Goal: Information Seeking & Learning: Check status

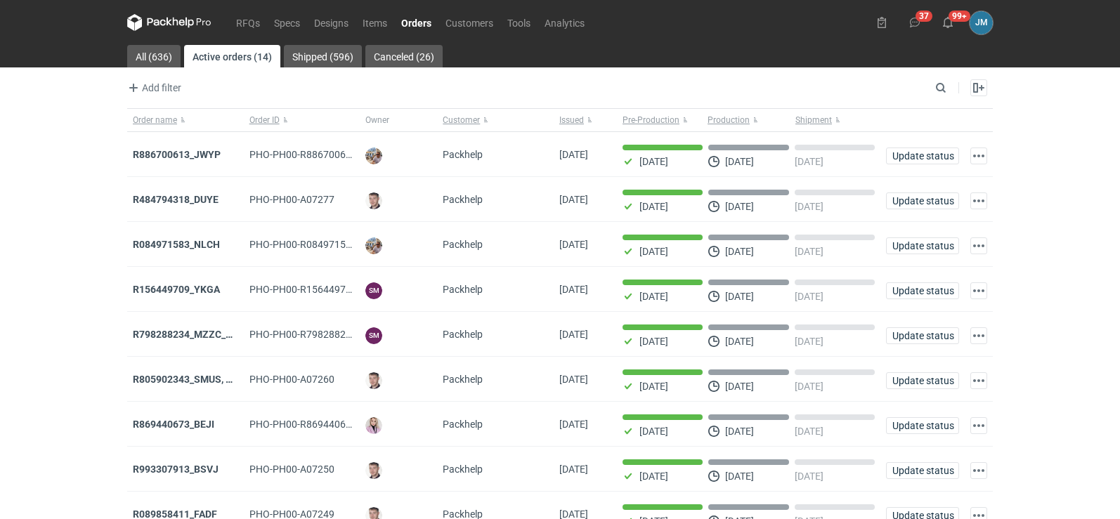
click at [183, 22] on icon at bounding box center [169, 22] width 84 height 17
click at [179, 155] on strong "R886700613_JWYP" at bounding box center [177, 154] width 88 height 11
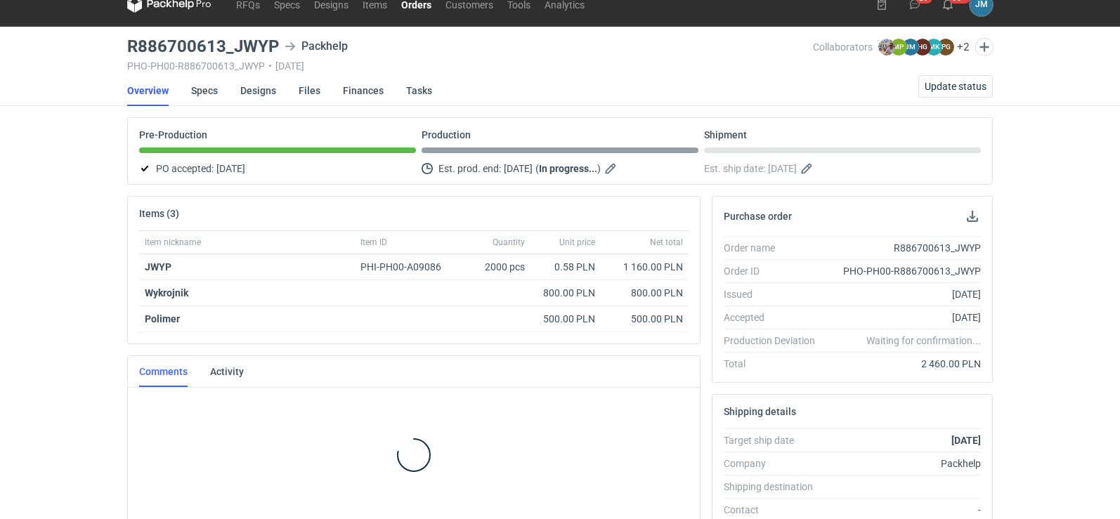
scroll to position [20, 0]
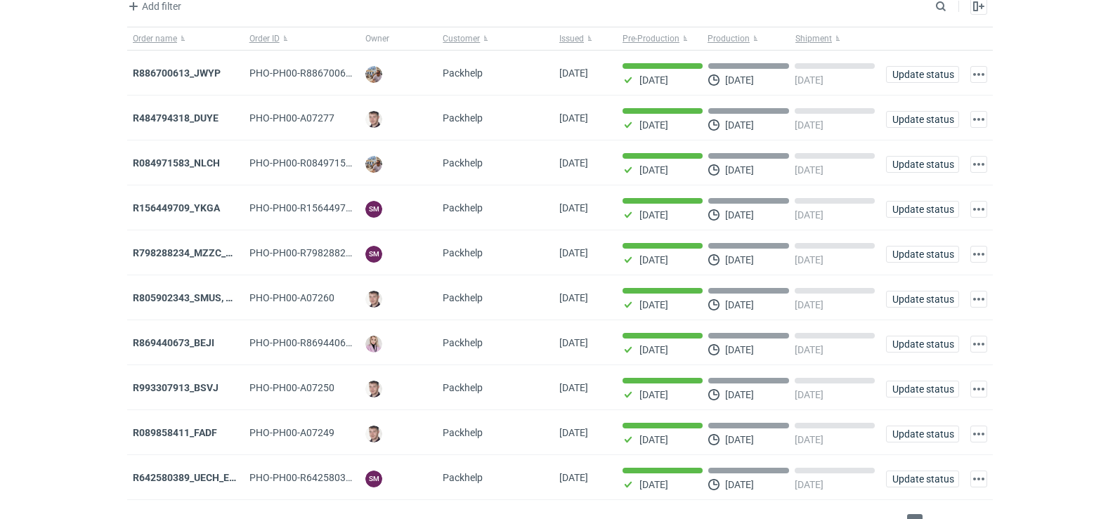
scroll to position [115, 0]
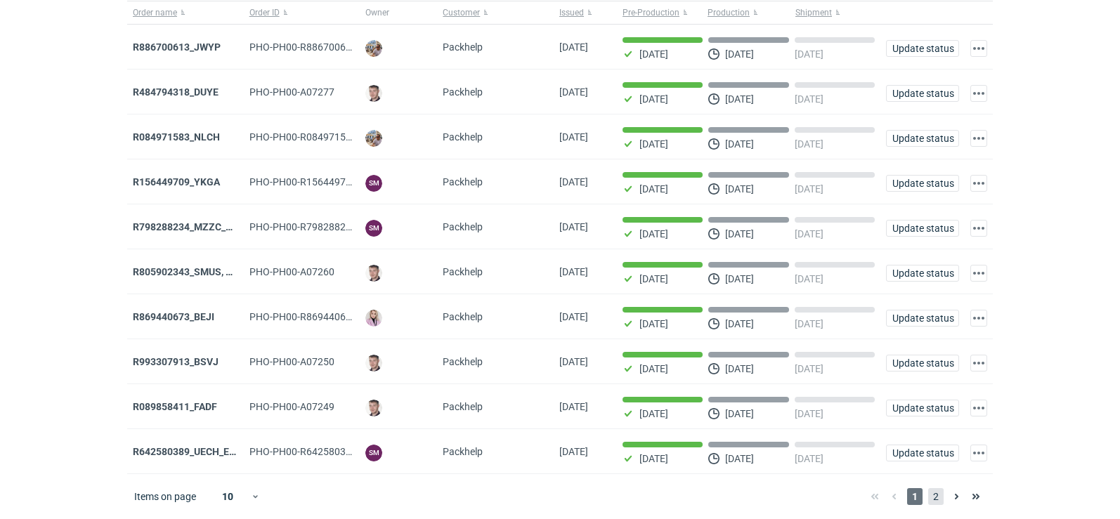
click at [931, 497] on span "2" at bounding box center [936, 497] width 15 height 17
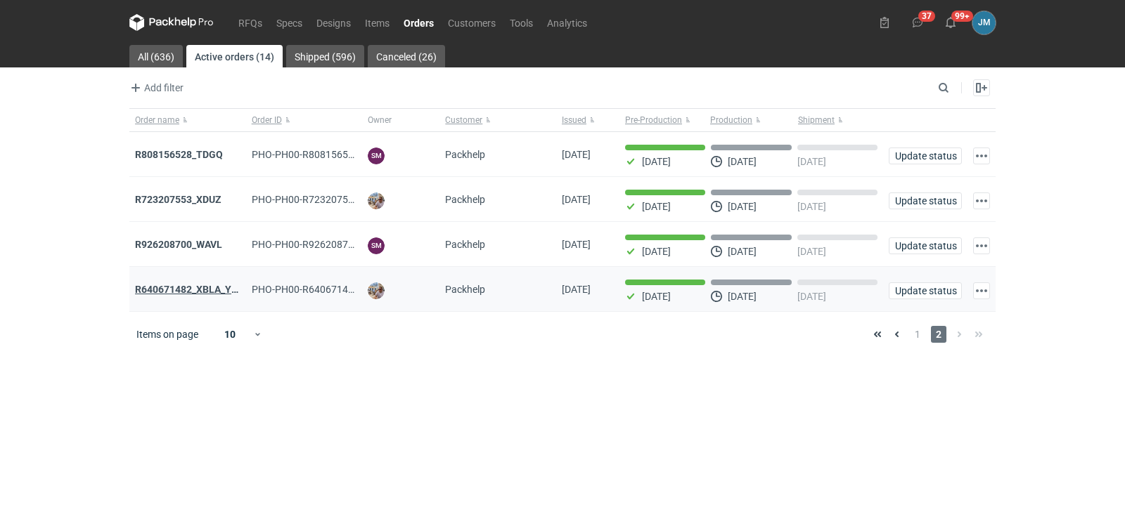
click at [158, 295] on strong "R640671482_XBLA_YSXL_LGDV_BUVN_WVLV" at bounding box center [237, 289] width 205 height 11
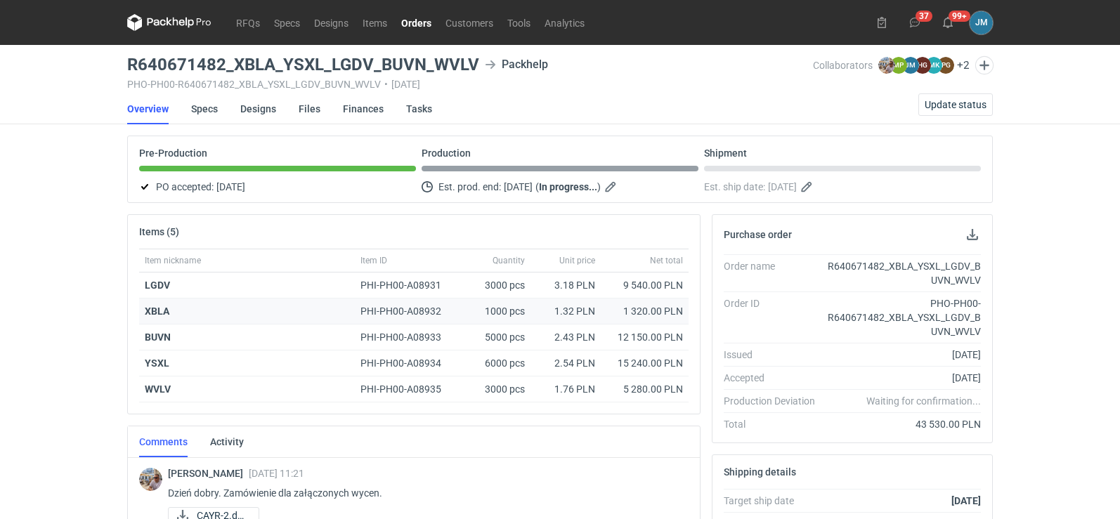
click at [153, 306] on strong "XBLA" at bounding box center [157, 311] width 25 height 11
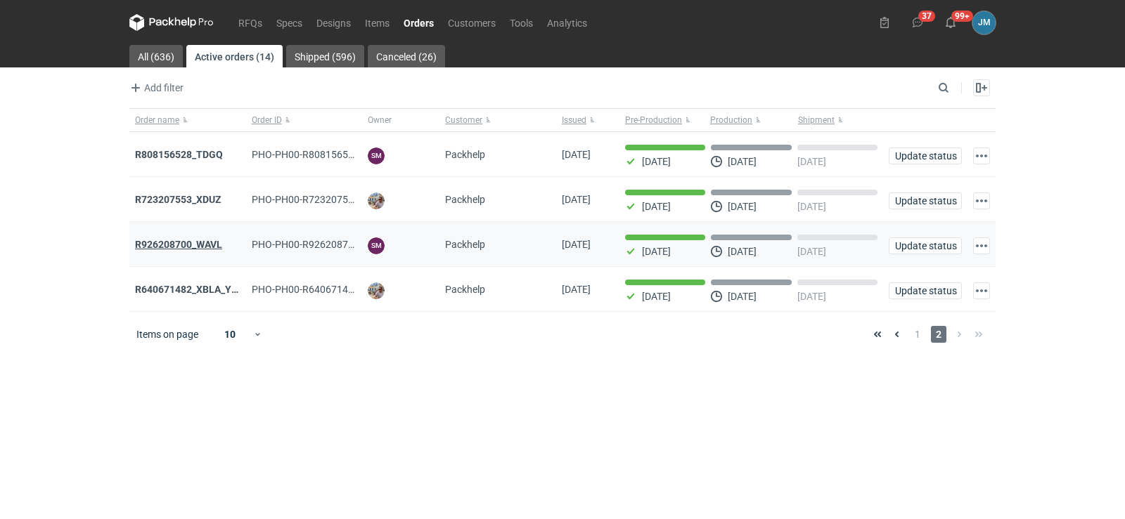
click at [200, 243] on strong "R926208700_WAVL" at bounding box center [178, 244] width 87 height 11
click at [170, 193] on div "R723207553_XDUZ" at bounding box center [187, 199] width 117 height 45
click at [169, 202] on strong "R723207553_XDUZ" at bounding box center [178, 199] width 86 height 11
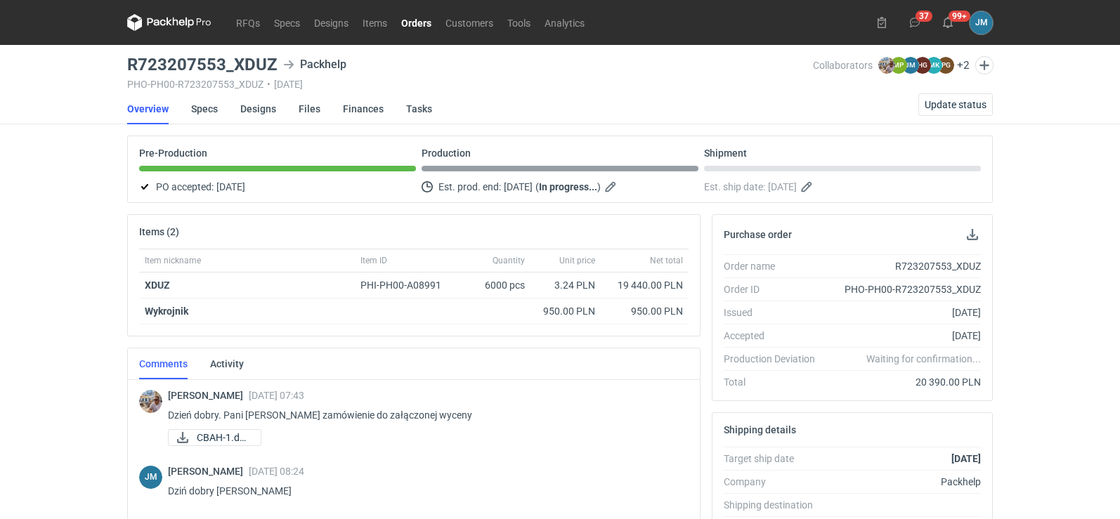
click at [238, 429] on div "Michał Palasek 16 Sep 2025 07:43 Dzień dobry. Pani Joanno zamówienie do załączo…" at bounding box center [423, 419] width 510 height 59
click at [239, 437] on span "CBAH-1.docx" at bounding box center [223, 437] width 53 height 15
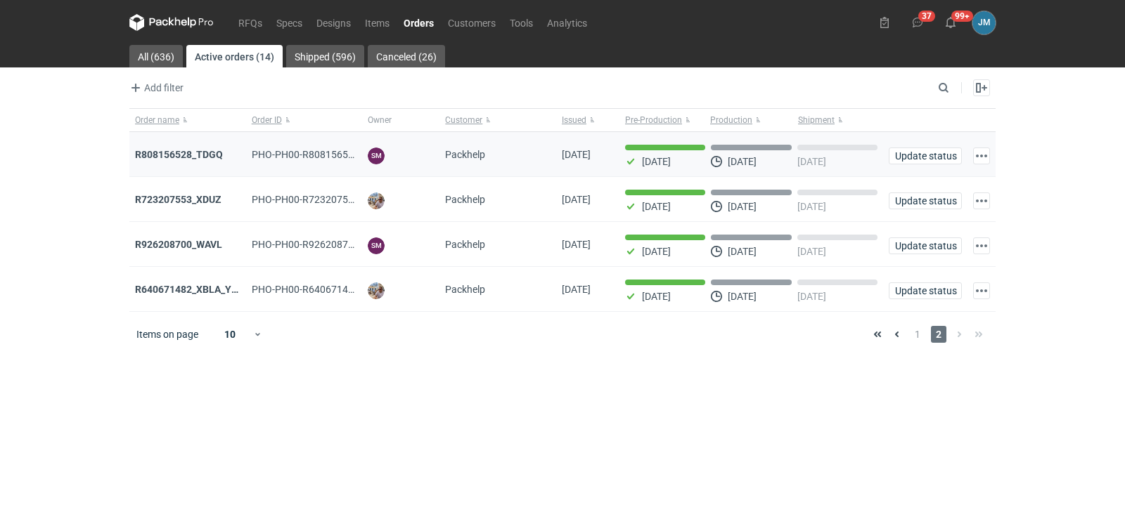
click at [192, 147] on div "R808156528_TDGQ" at bounding box center [187, 154] width 117 height 45
click at [148, 155] on strong "R808156528_TDGQ" at bounding box center [179, 154] width 88 height 11
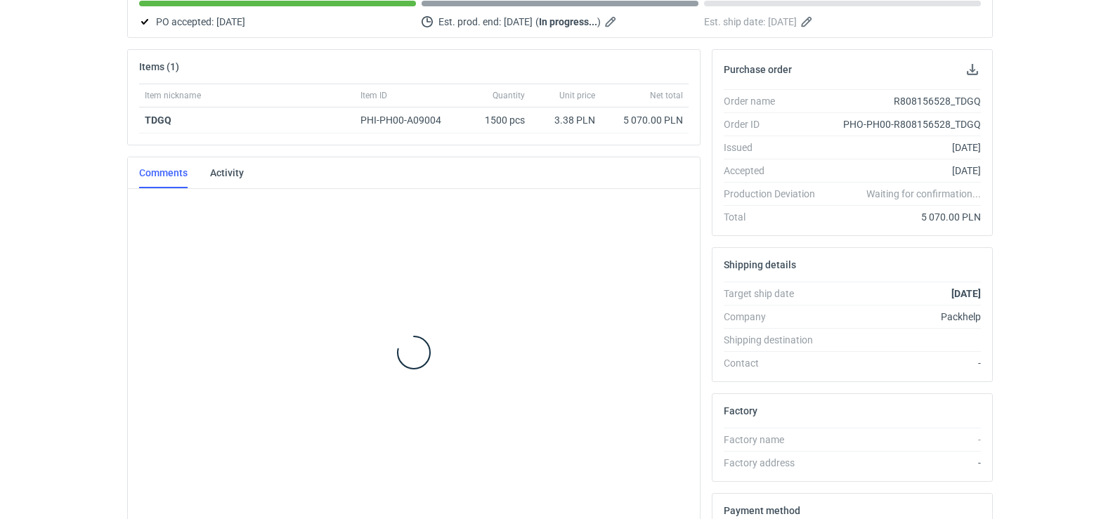
scroll to position [179, 0]
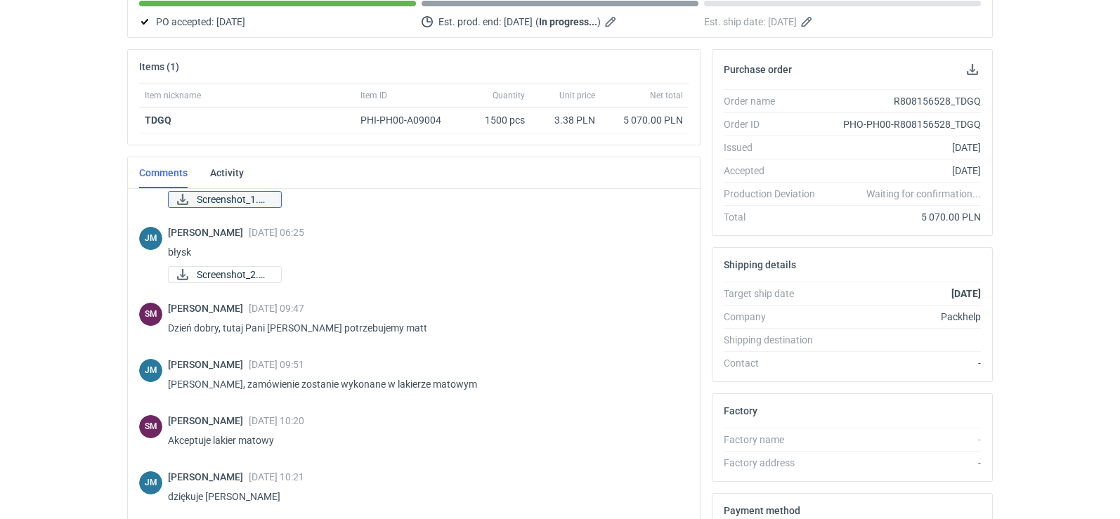
click at [259, 203] on span "Screenshot_1.png" at bounding box center [233, 199] width 73 height 15
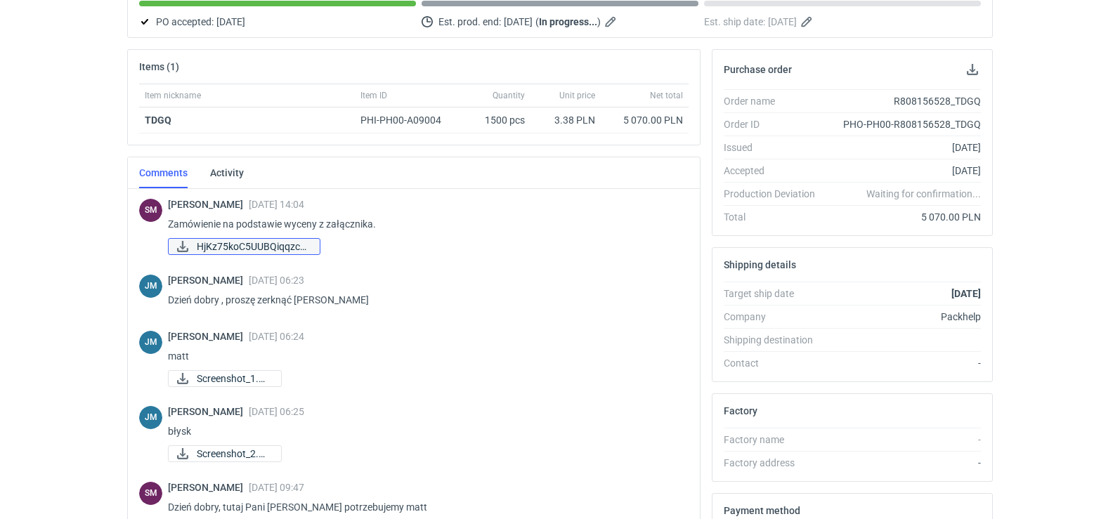
click at [238, 250] on span "HjKz75koC5UUBQiqqzc5..." at bounding box center [253, 246] width 112 height 15
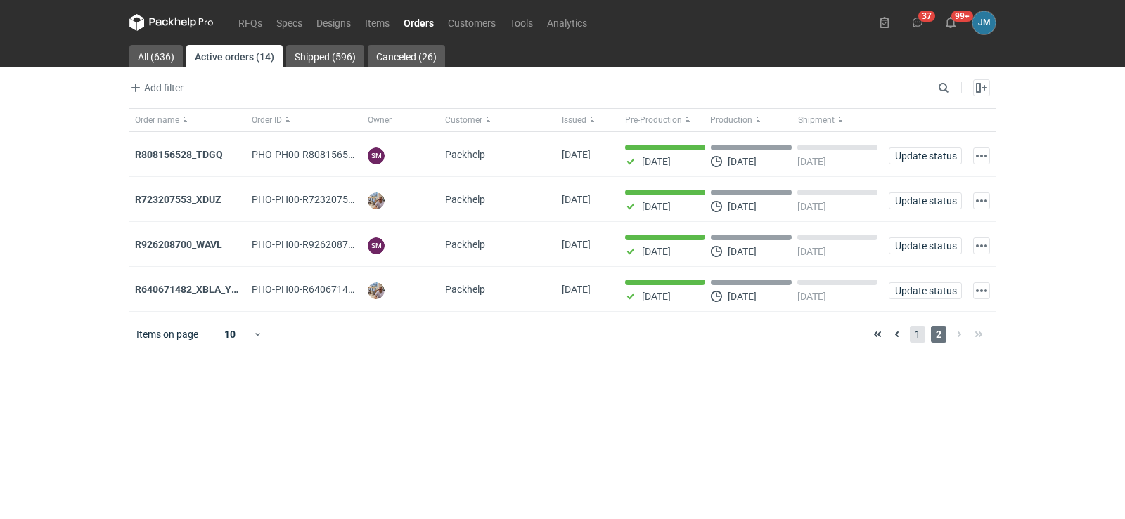
click at [910, 335] on span "1" at bounding box center [917, 334] width 15 height 17
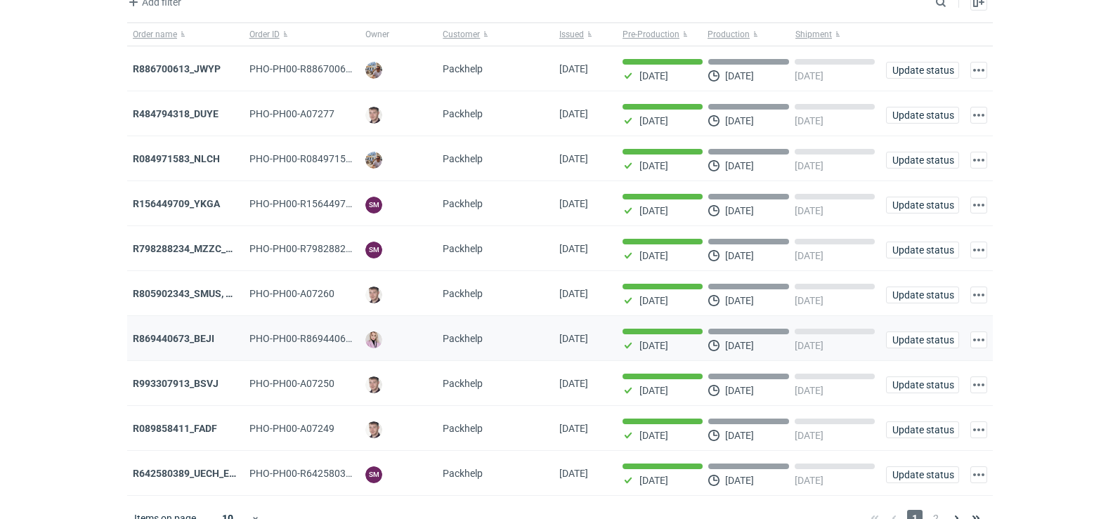
scroll to position [115, 0]
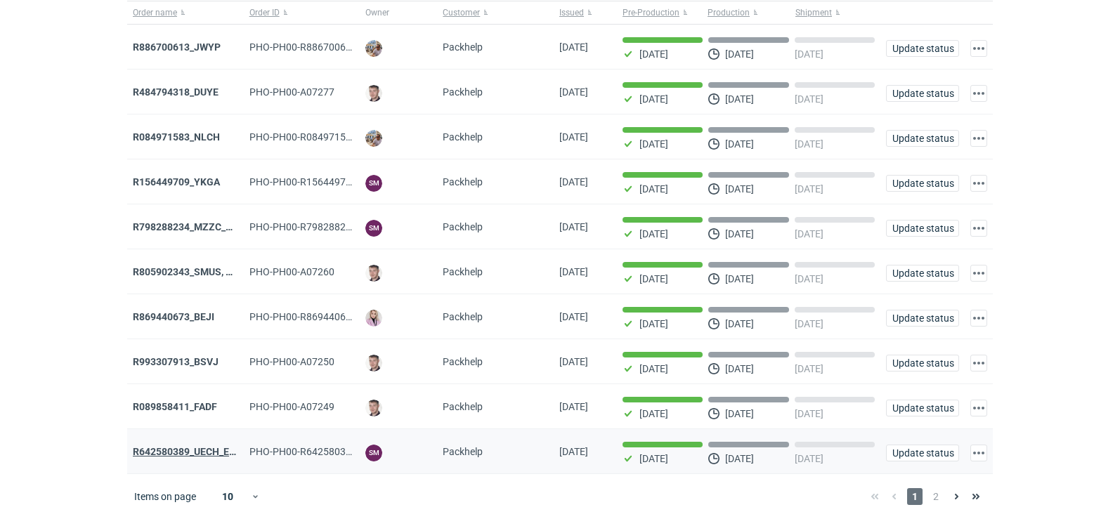
click at [209, 452] on strong "R642580389_UECH_ESJL" at bounding box center [190, 451] width 114 height 11
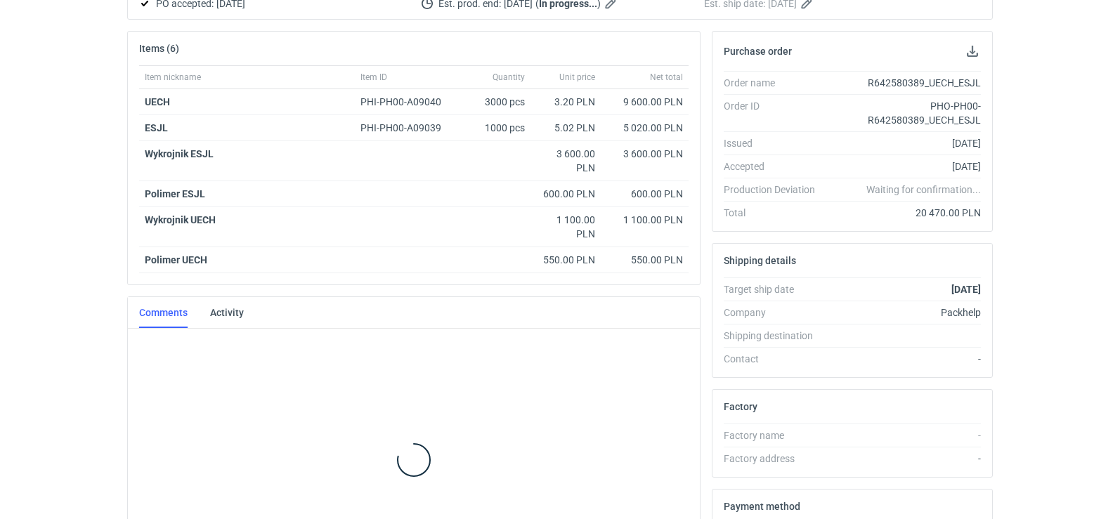
scroll to position [258, 0]
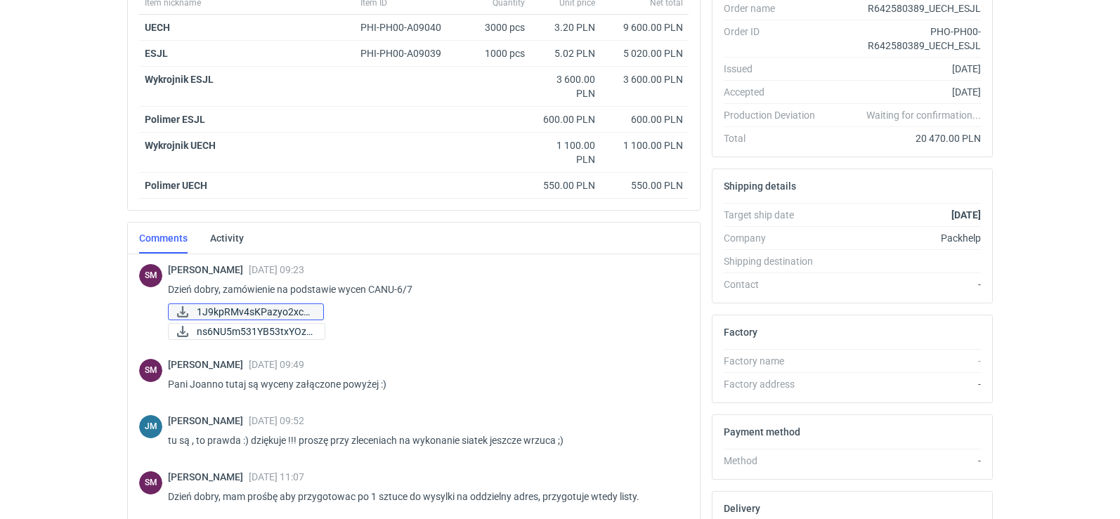
click at [211, 306] on span "1J9kpRMv4sKPazyo2xcD..." at bounding box center [254, 311] width 115 height 15
click at [261, 336] on span "ns6NU5m531YB53txYOzF..." at bounding box center [255, 331] width 117 height 15
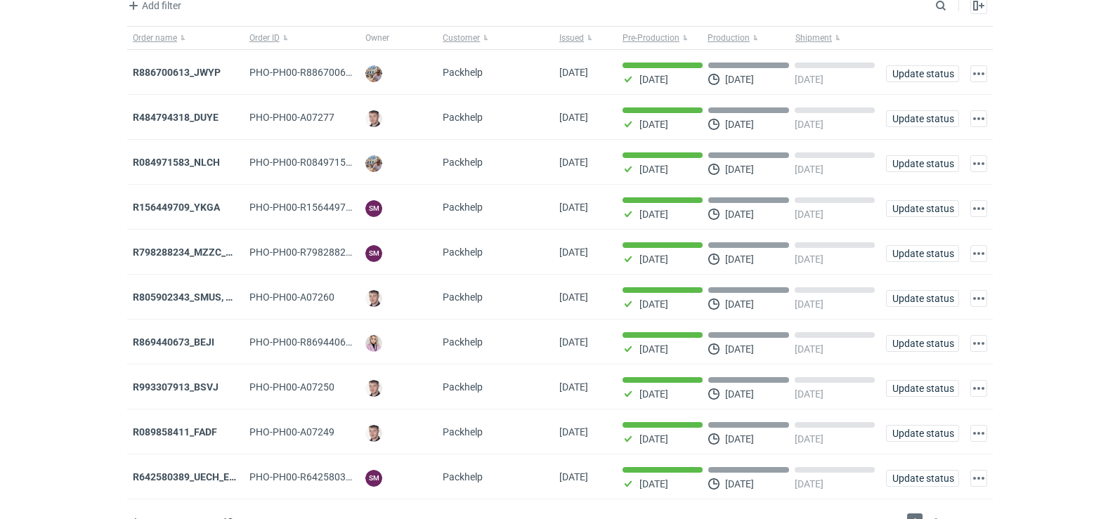
scroll to position [115, 0]
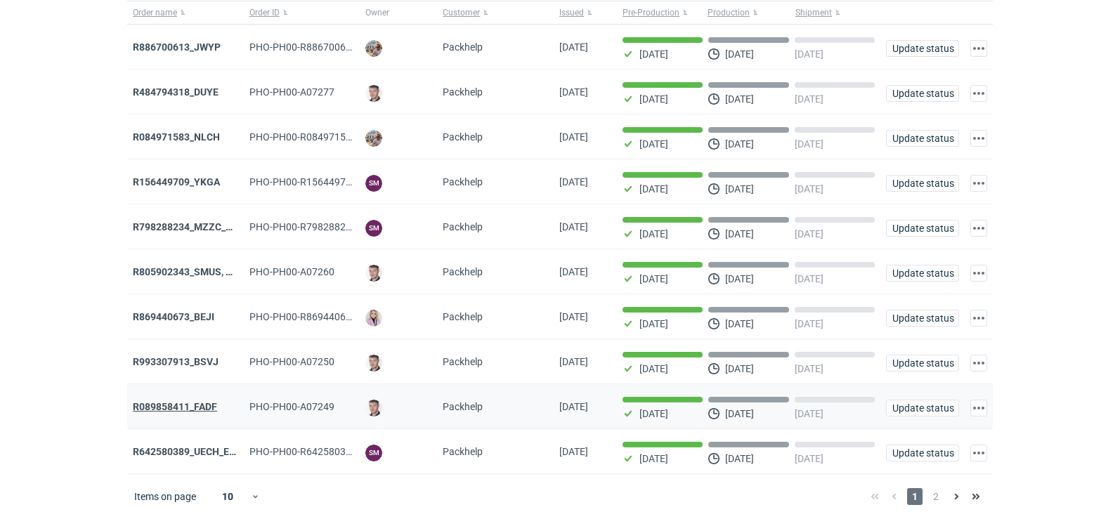
click at [173, 403] on strong "R089858411_FADF" at bounding box center [175, 406] width 84 height 11
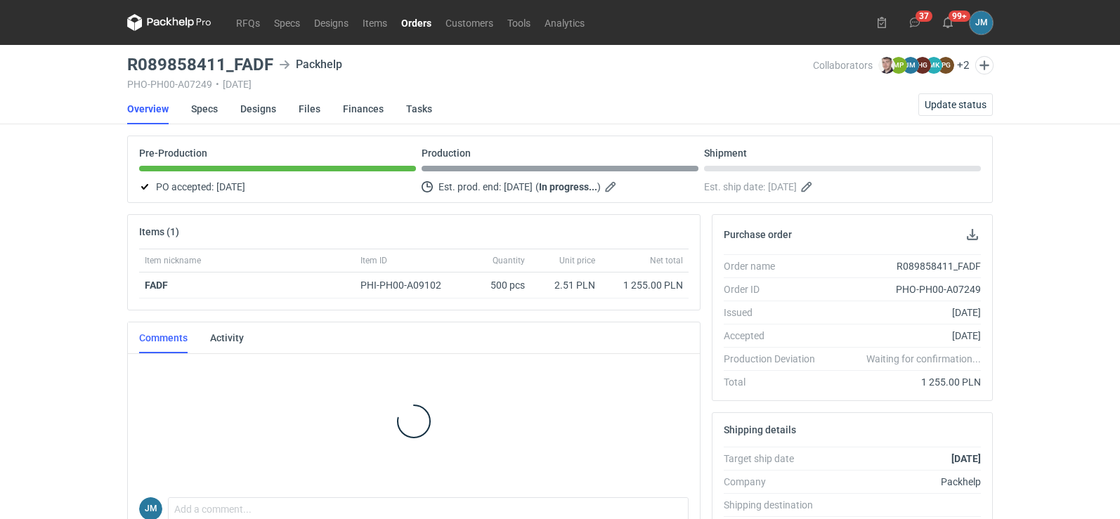
scroll to position [2, 0]
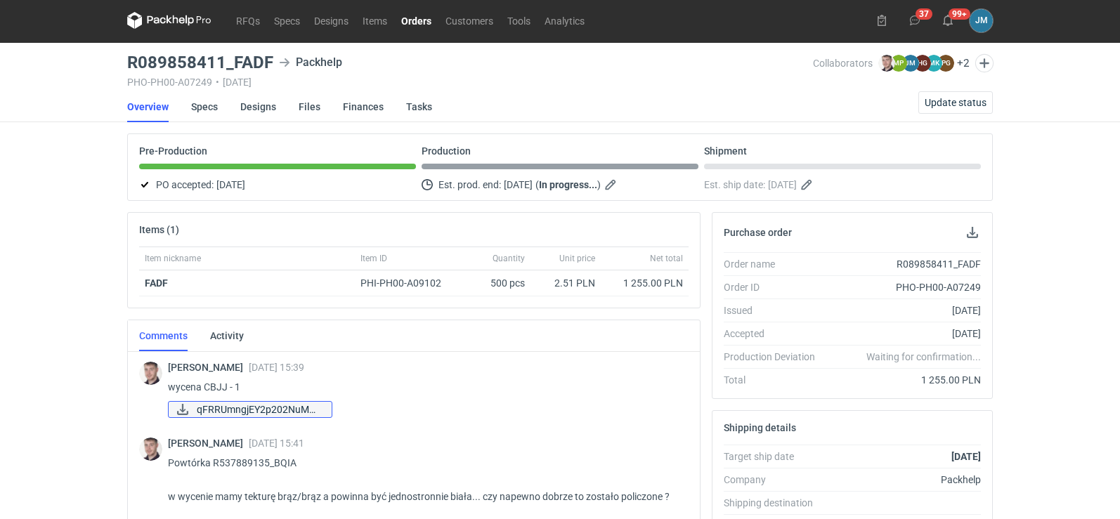
click at [250, 410] on span "qFRRUmngjEY2p202NuMM..." at bounding box center [259, 409] width 124 height 15
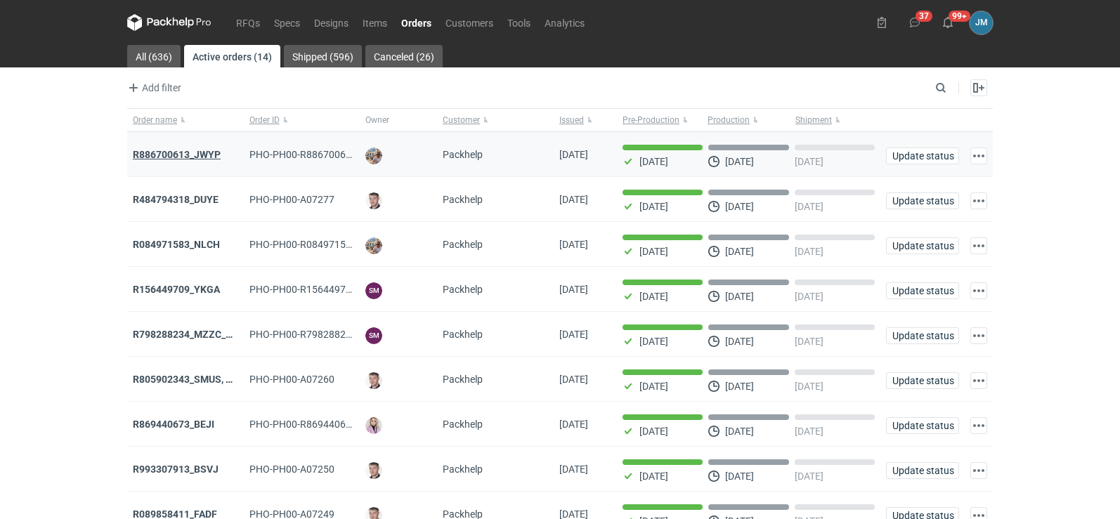
click at [171, 155] on strong "R886700613_JWYP" at bounding box center [177, 154] width 88 height 11
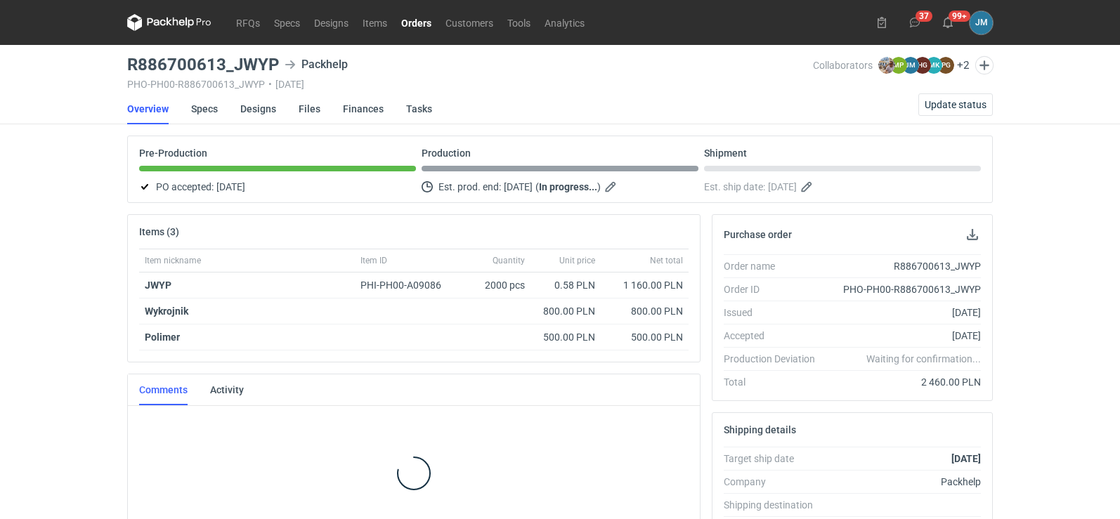
scroll to position [20, 0]
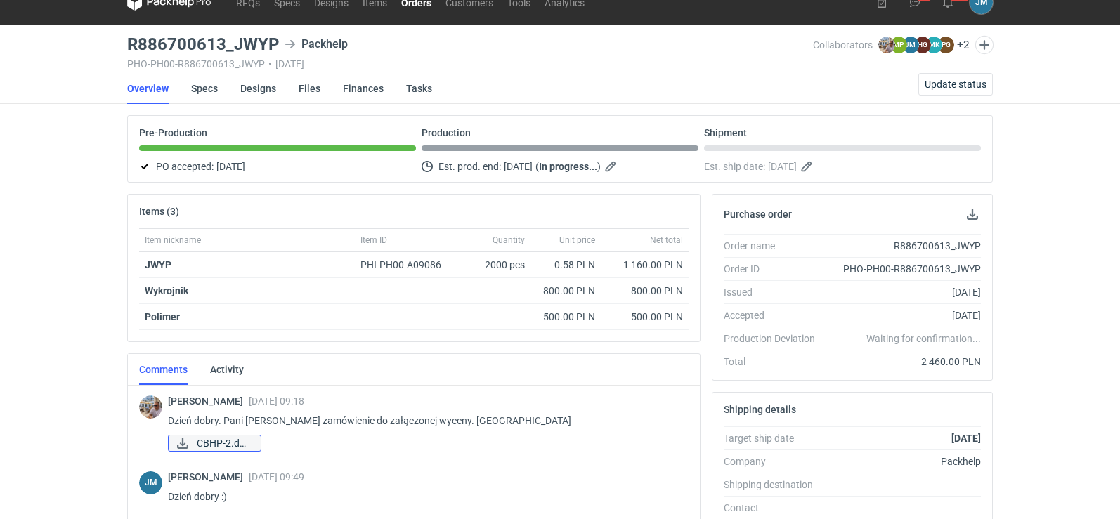
click at [247, 442] on span "CBHP-2.docx" at bounding box center [223, 443] width 53 height 15
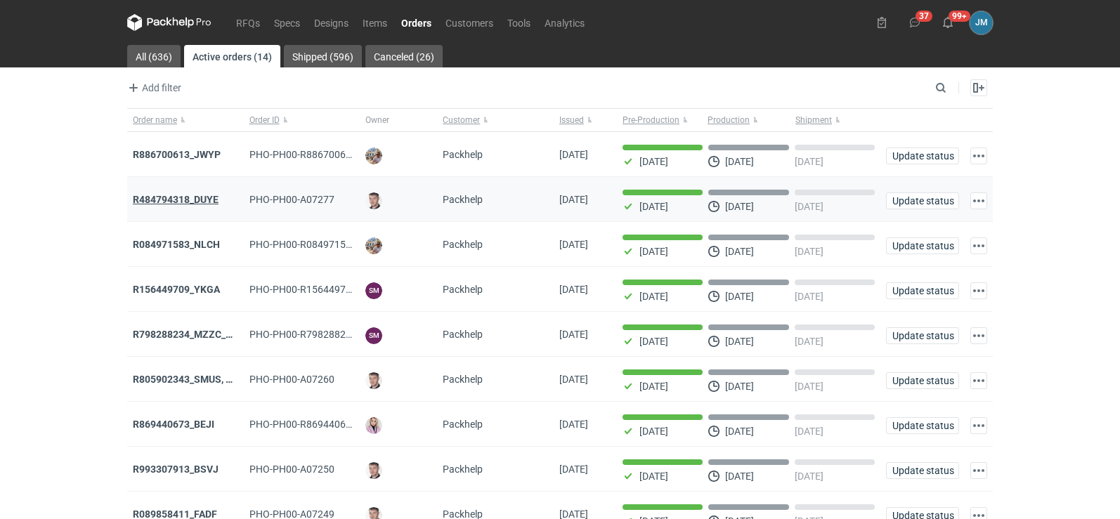
click at [156, 200] on strong "R484794318_DUYE" at bounding box center [176, 199] width 86 height 11
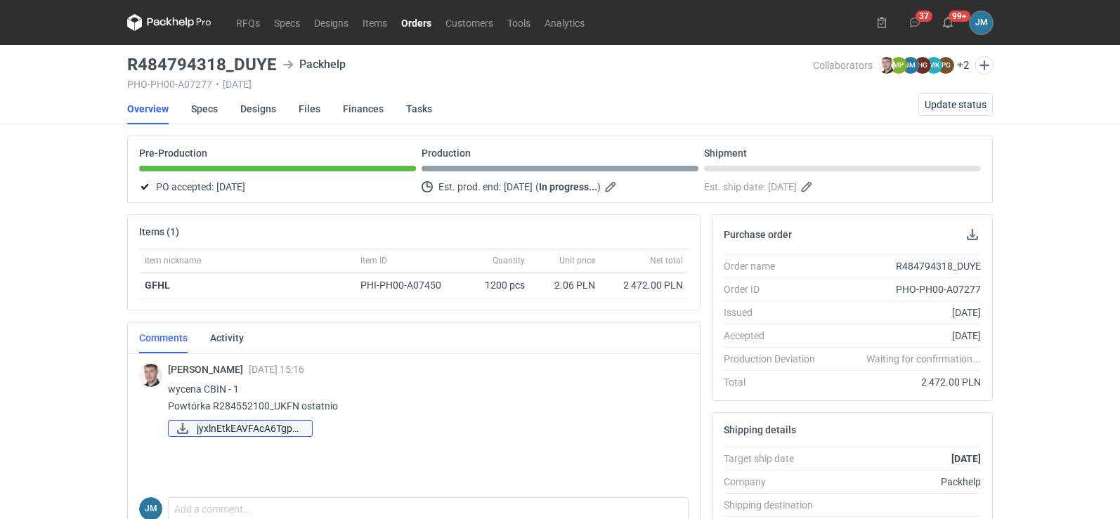
click at [243, 434] on span "jyxlnEtkEAVFAcA6Tgpn..." at bounding box center [249, 428] width 104 height 15
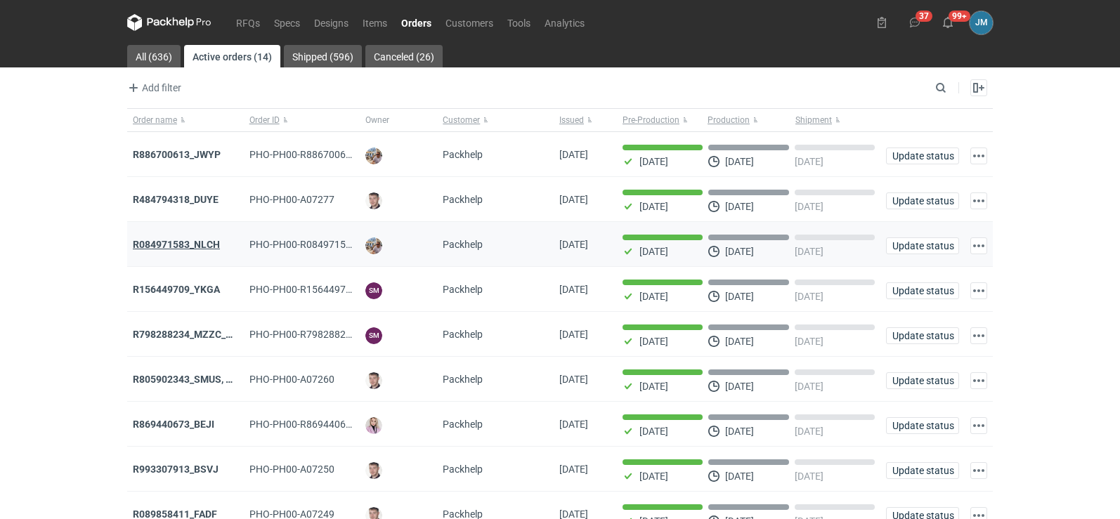
click at [176, 248] on strong "R084971583_NLCH" at bounding box center [176, 244] width 87 height 11
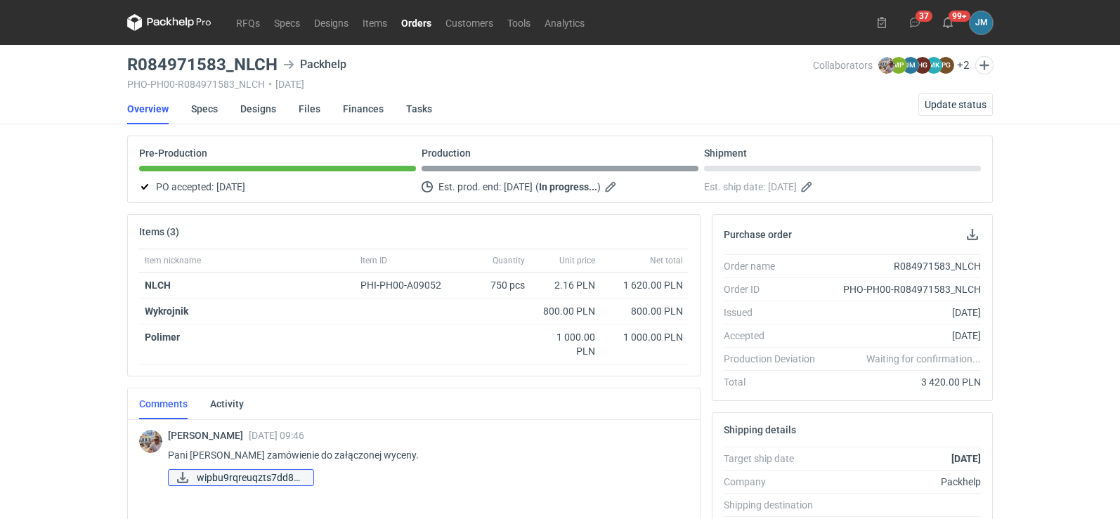
click at [280, 477] on span "wipbu9rqreuqzts7dd8q..." at bounding box center [249, 477] width 105 height 15
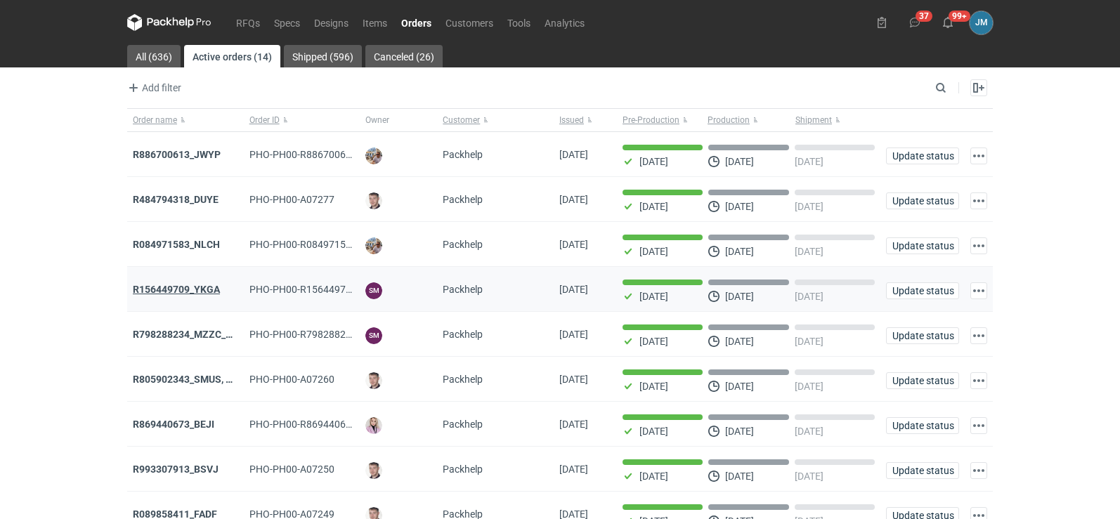
click at [165, 289] on strong "R156449709_YKGA" at bounding box center [176, 289] width 87 height 11
click at [176, 295] on strong "R156449709_YKGA" at bounding box center [176, 289] width 87 height 11
click at [189, 332] on strong "R798288234_MZZC_YZOD" at bounding box center [192, 334] width 119 height 11
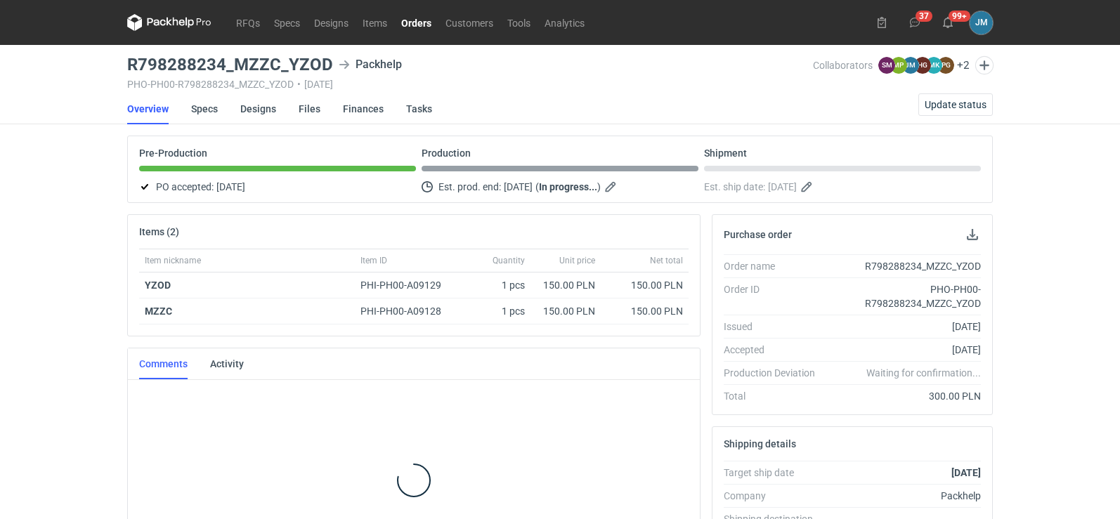
scroll to position [65, 0]
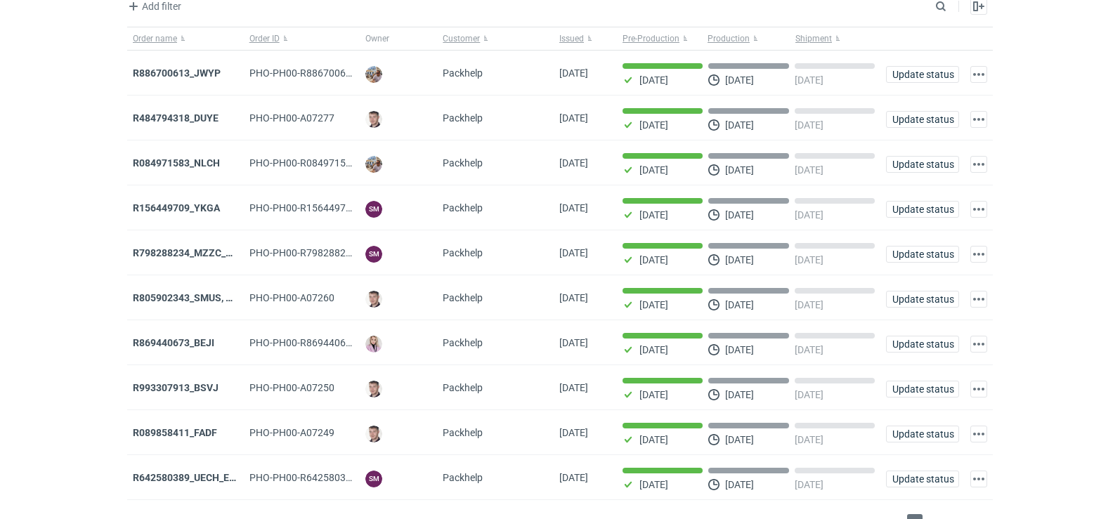
scroll to position [115, 0]
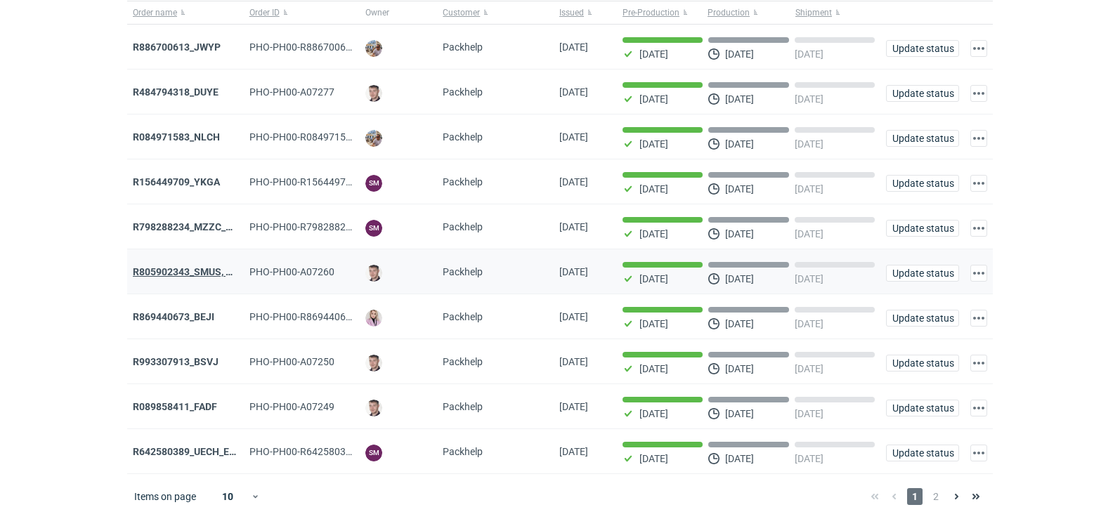
click at [138, 266] on strong "R805902343_SMUS, XBDT" at bounding box center [192, 271] width 118 height 11
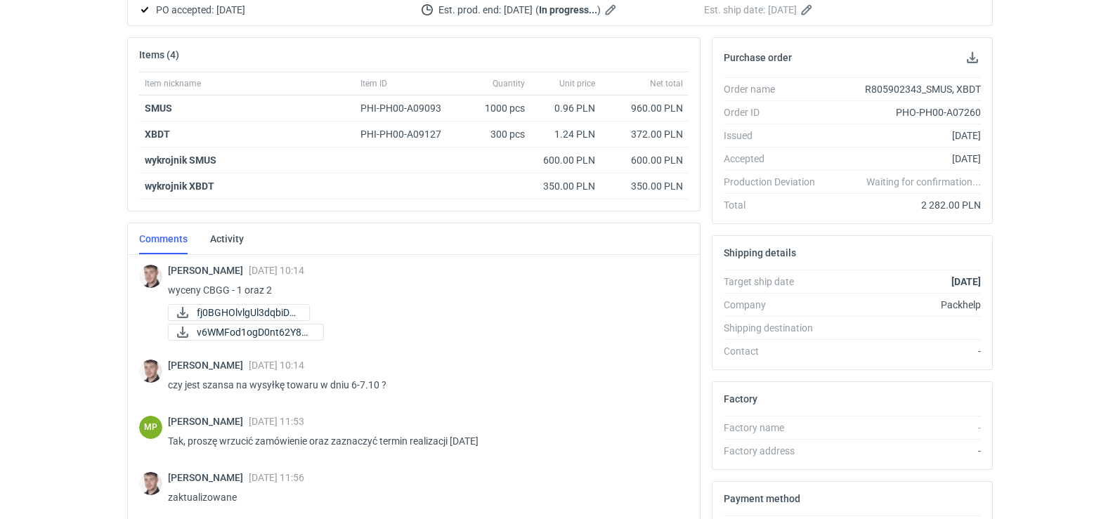
scroll to position [178, 0]
click at [166, 107] on strong "SMUS" at bounding box center [158, 107] width 27 height 11
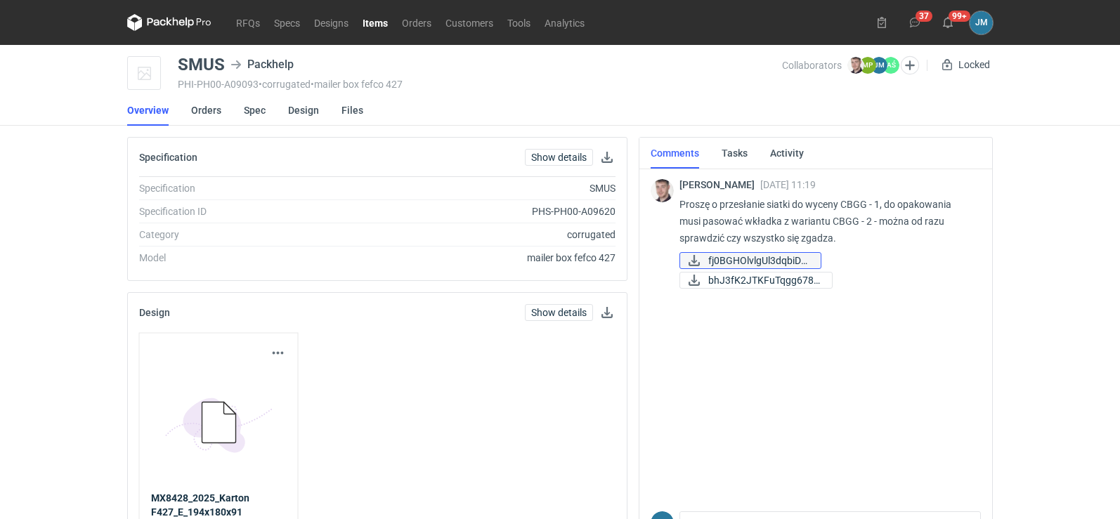
click at [720, 261] on span "fj0BGHOlvlgUl3dqbiDd..." at bounding box center [759, 260] width 101 height 15
click at [723, 280] on span "bhJ3fK2JTKFuTqgg678v..." at bounding box center [765, 280] width 112 height 15
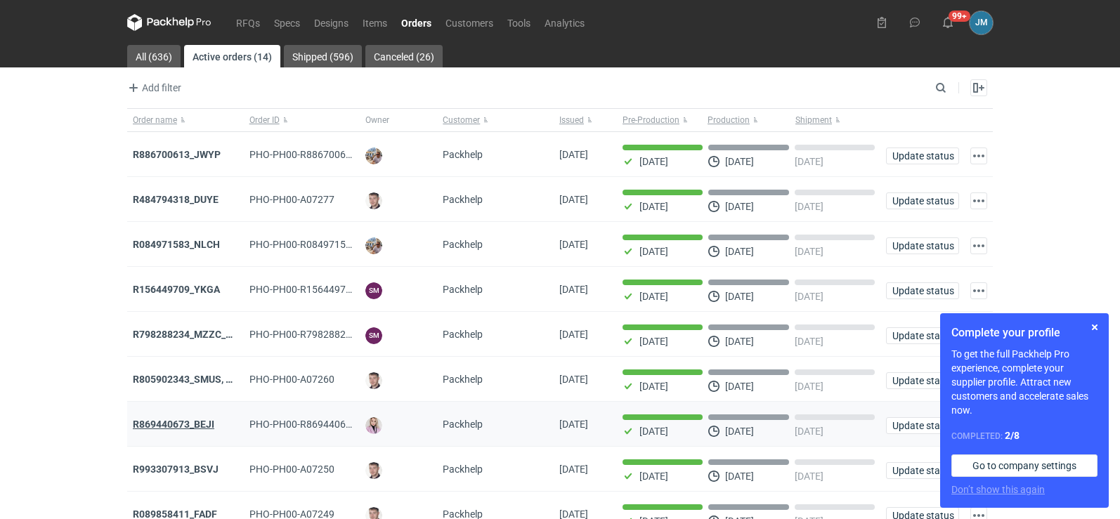
click at [148, 429] on strong "R869440673_BEJI" at bounding box center [174, 424] width 82 height 11
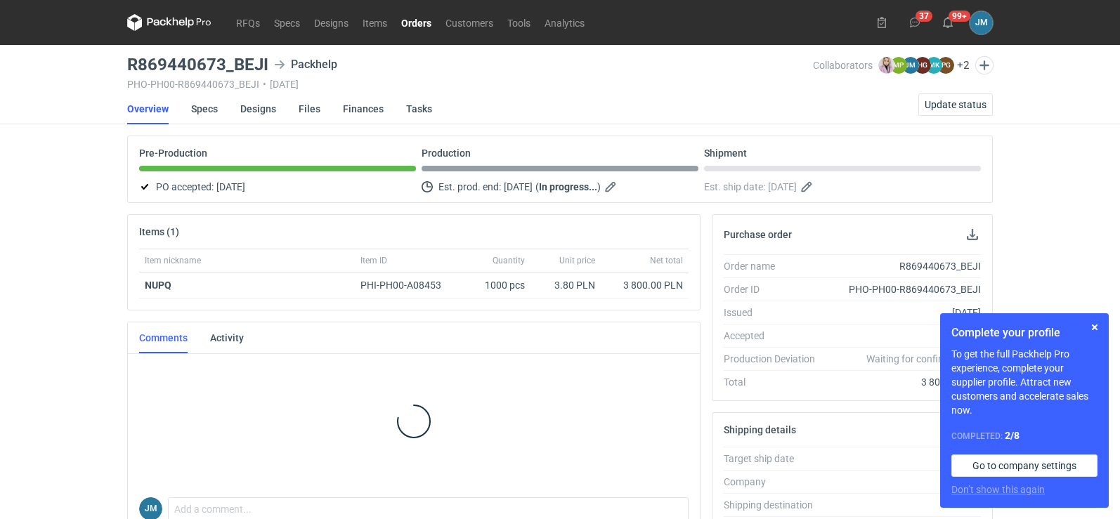
scroll to position [39, 0]
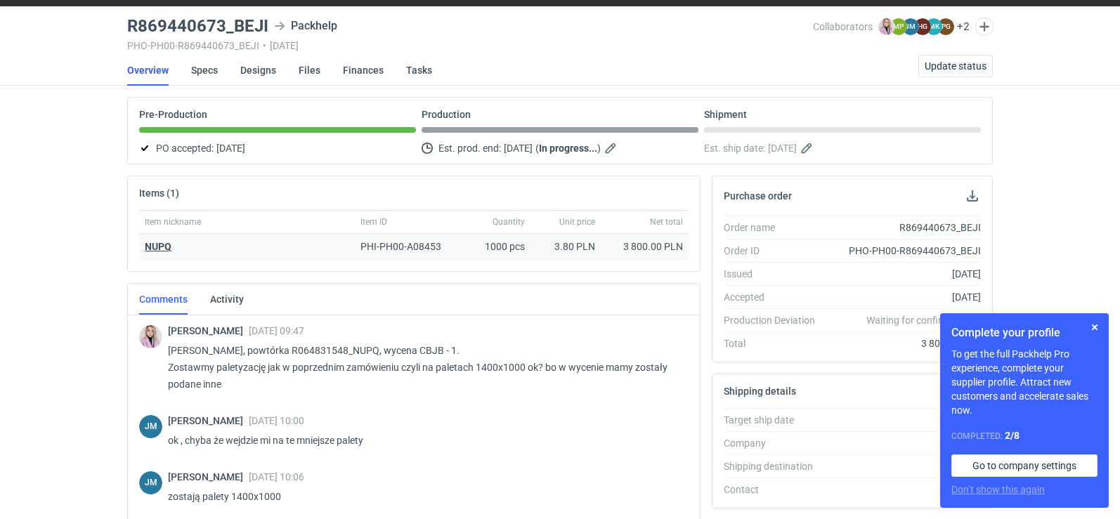
click at [150, 248] on strong "NUPQ" at bounding box center [158, 246] width 27 height 11
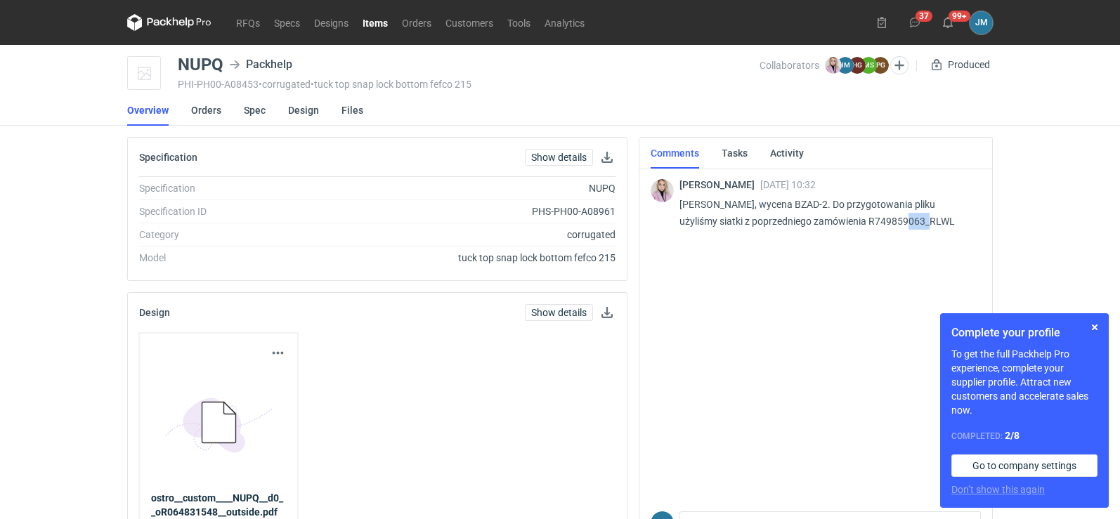
drag, startPoint x: 862, startPoint y: 223, endPoint x: 892, endPoint y: 221, distance: 29.6
click at [892, 221] on p "[PERSON_NAME], wycena BZAD-2. Do przygotowania pliku użyliśmy siatki z poprzedn…" at bounding box center [825, 213] width 290 height 34
drag, startPoint x: 761, startPoint y: 205, endPoint x: 784, endPoint y: 203, distance: 23.2
click at [784, 203] on p "[PERSON_NAME], wycena BZAD-2. Do przygotowania pliku użyliśmy siatki z poprzedn…" at bounding box center [825, 213] width 290 height 34
copy p "BZAD"
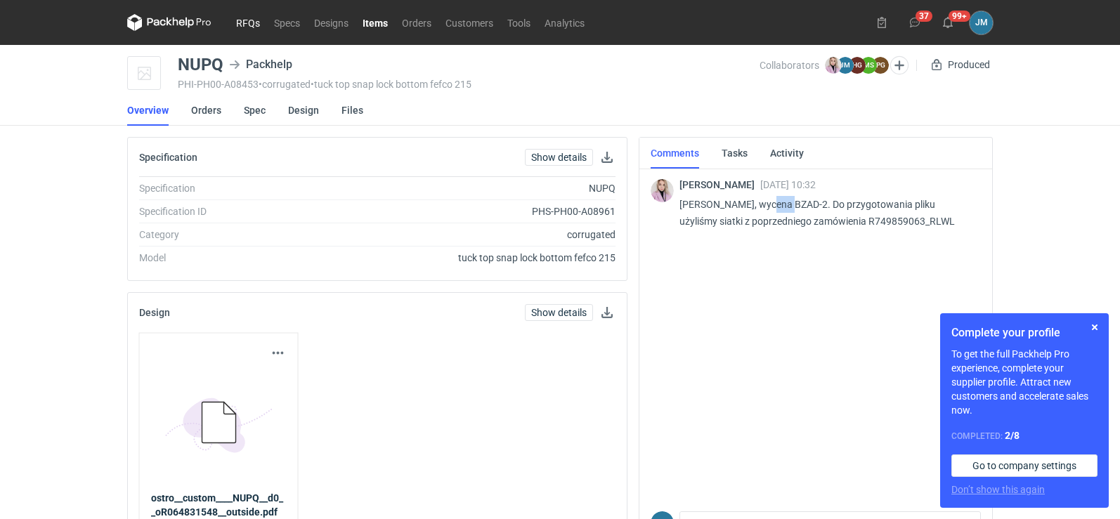
click at [255, 27] on link "RFQs" at bounding box center [248, 22] width 38 height 17
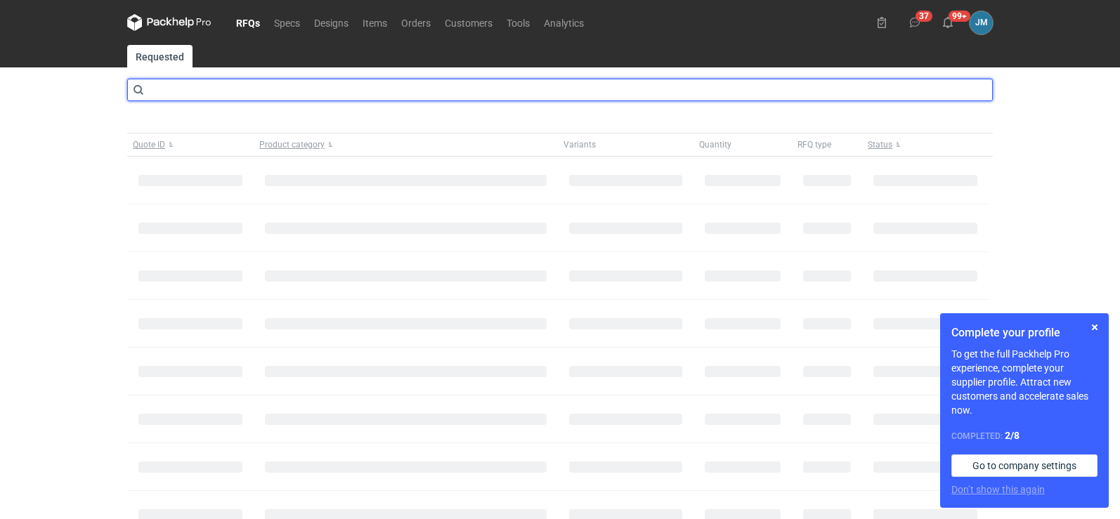
click at [251, 86] on input "text" at bounding box center [560, 90] width 866 height 22
type input "BZAD"
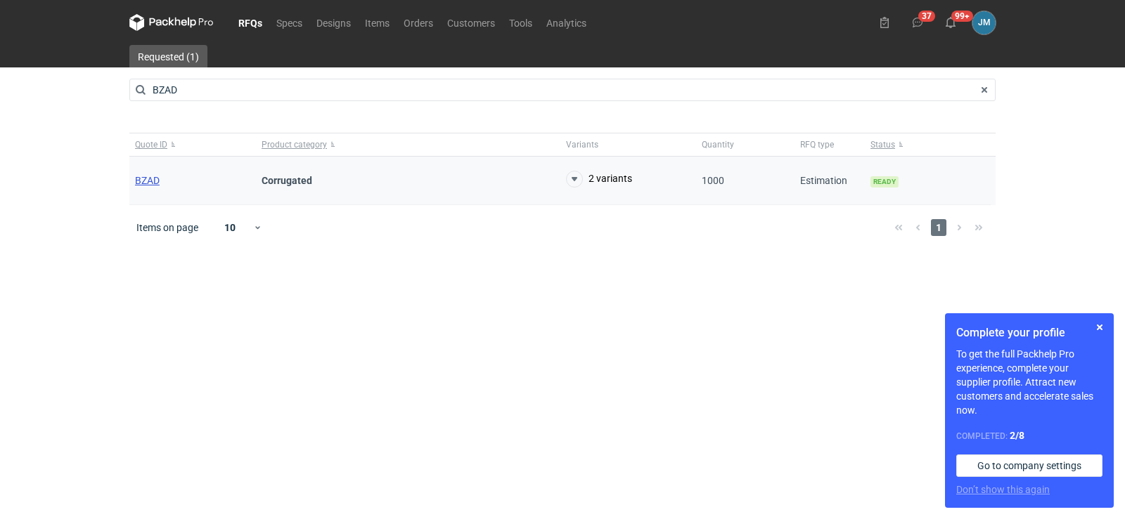
click at [141, 179] on span "BZAD" at bounding box center [147, 180] width 25 height 11
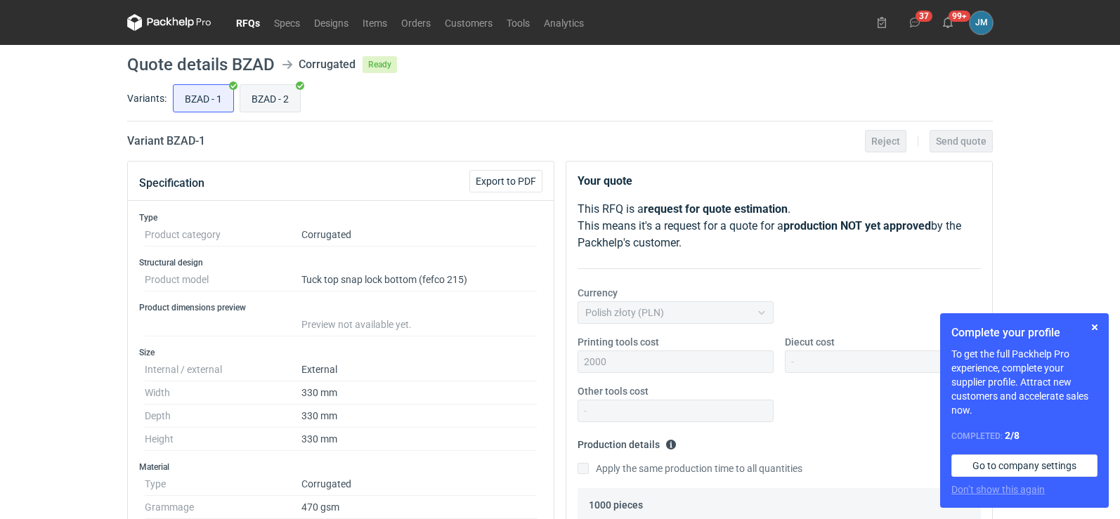
click at [267, 98] on input "BZAD - 2" at bounding box center [270, 98] width 60 height 27
radio input "true"
click at [1094, 330] on button "button" at bounding box center [1095, 327] width 17 height 17
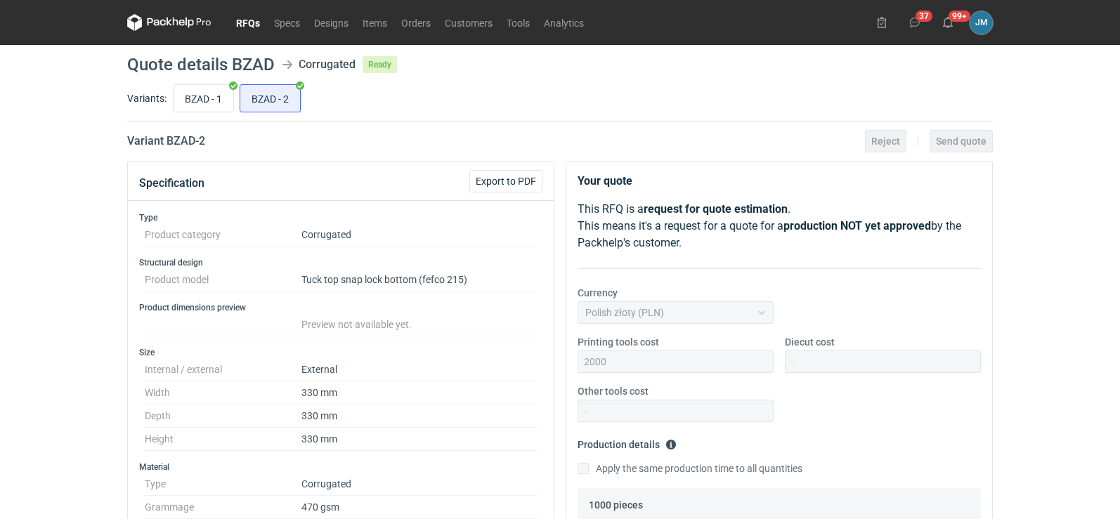
scroll to position [562, 0]
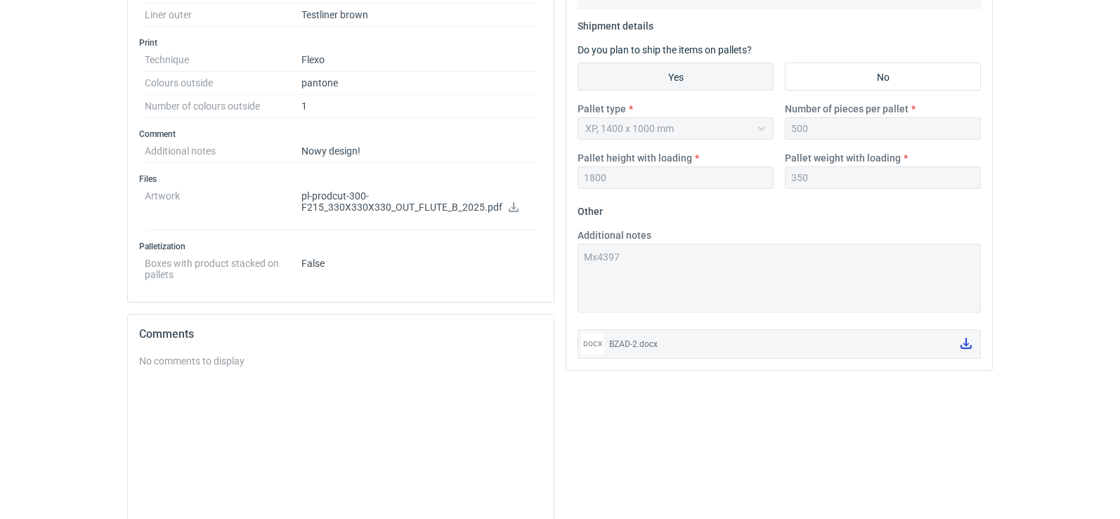
click at [962, 345] on icon at bounding box center [966, 343] width 11 height 11
click at [508, 205] on icon at bounding box center [513, 207] width 11 height 10
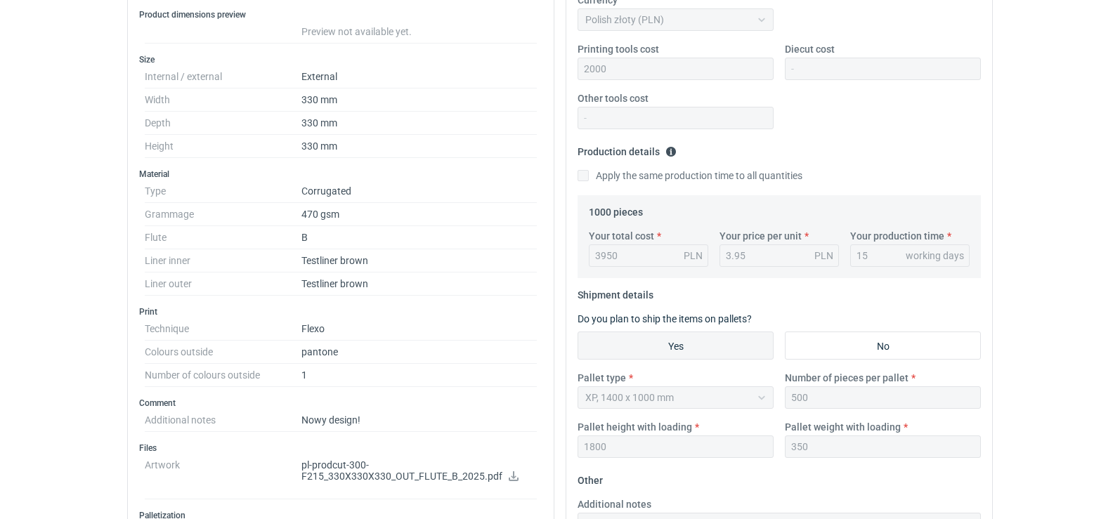
scroll to position [281, 0]
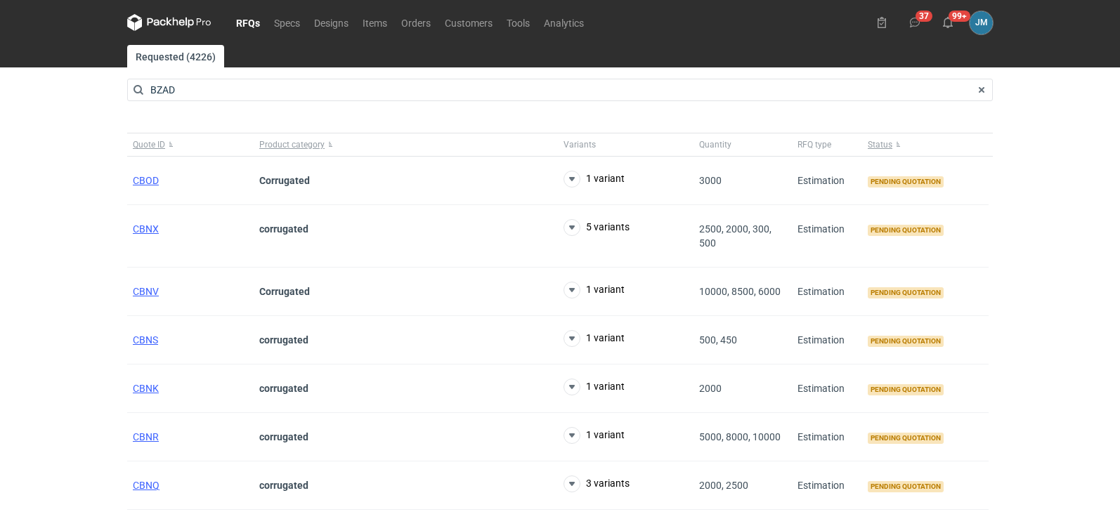
click at [171, 25] on icon at bounding box center [170, 22] width 6 height 8
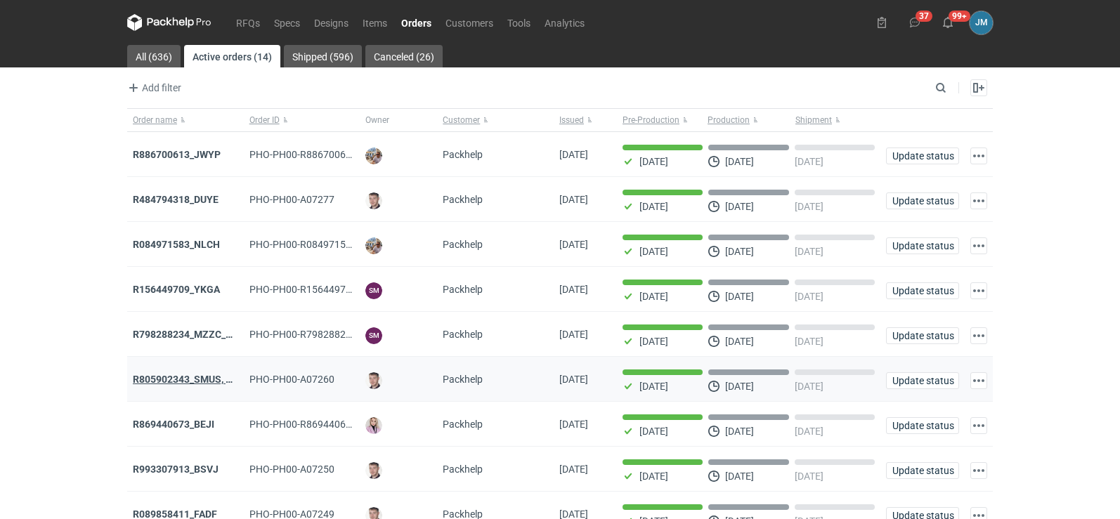
click at [160, 382] on strong "R805902343_SMUS, XBDT" at bounding box center [192, 379] width 118 height 11
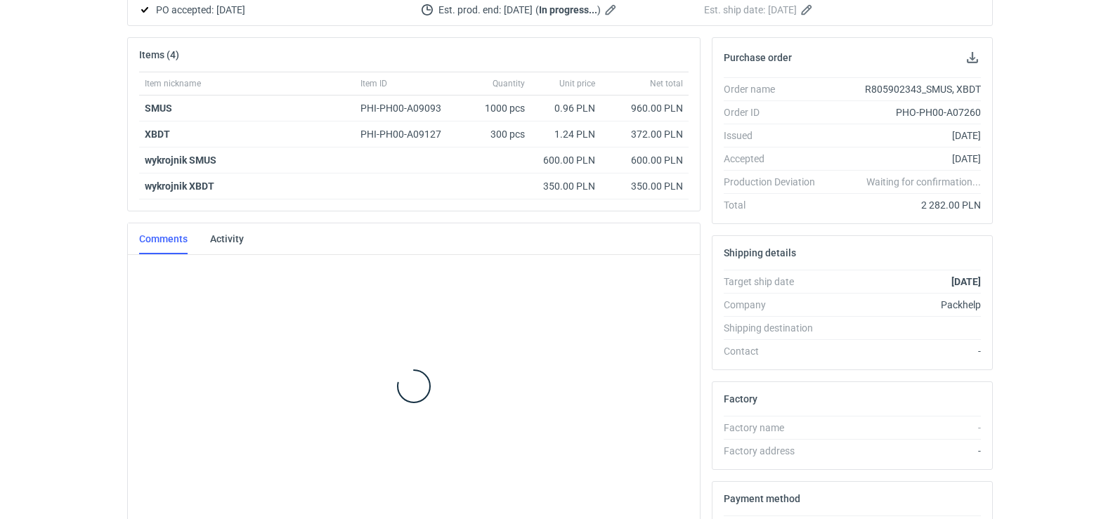
scroll to position [178, 0]
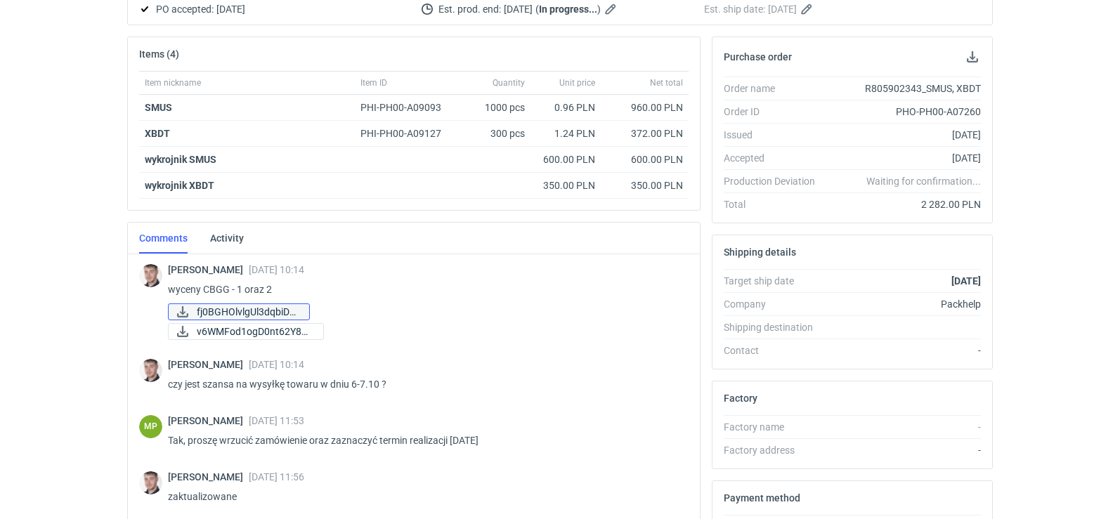
click at [213, 313] on span "fj0BGHOlvlgUl3dqbiDd..." at bounding box center [247, 311] width 101 height 15
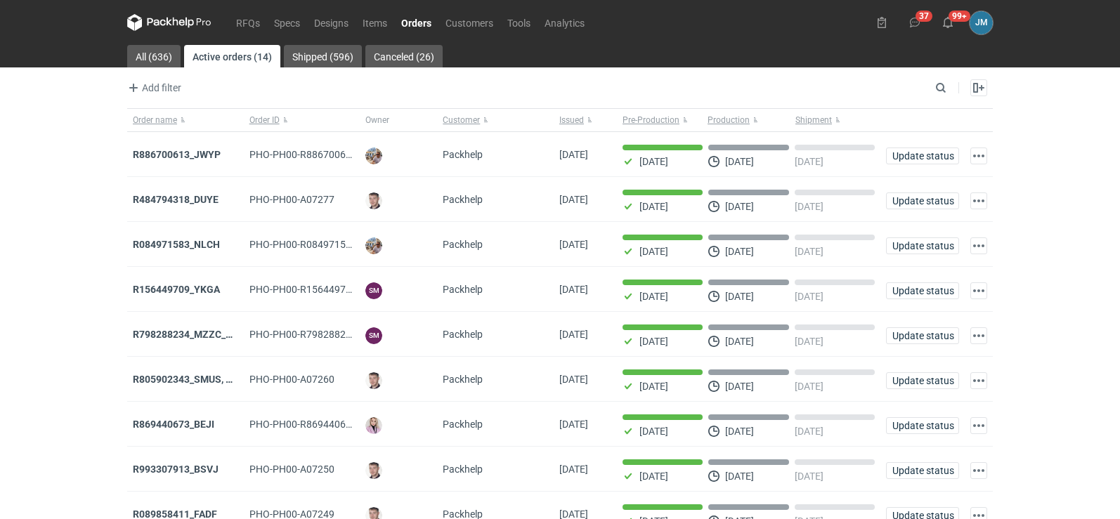
scroll to position [115, 0]
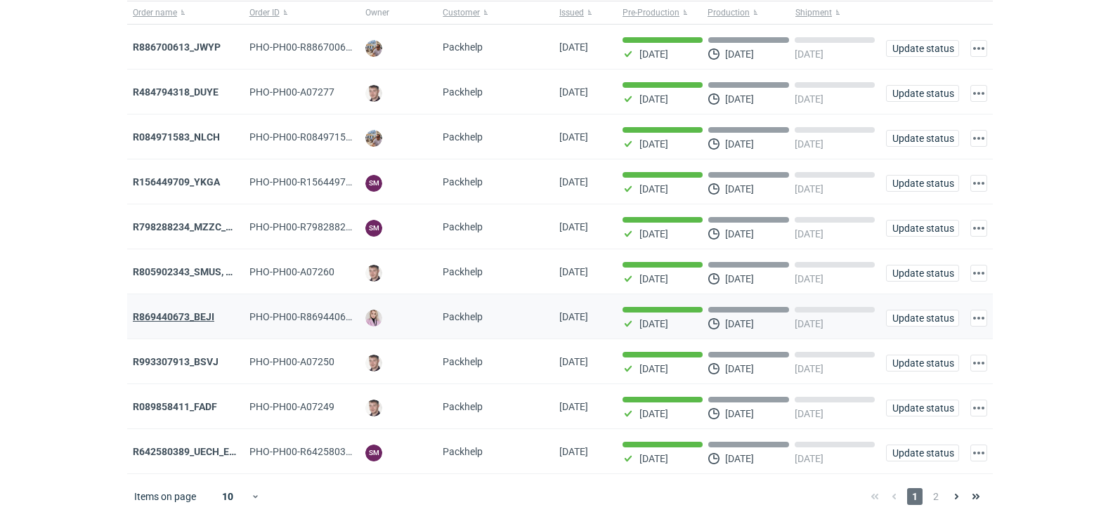
click at [163, 316] on strong "R869440673_BEJI" at bounding box center [174, 316] width 82 height 11
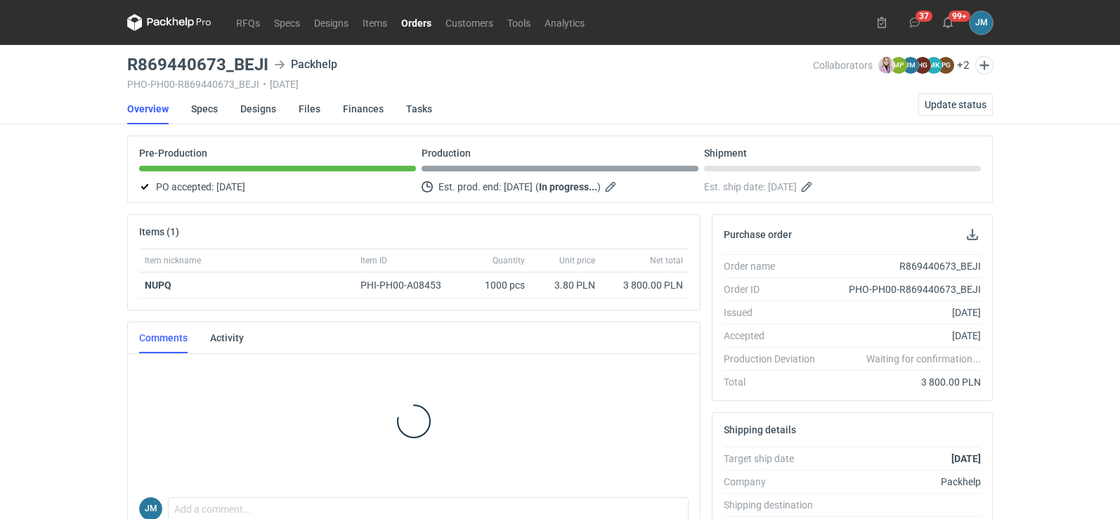
scroll to position [39, 0]
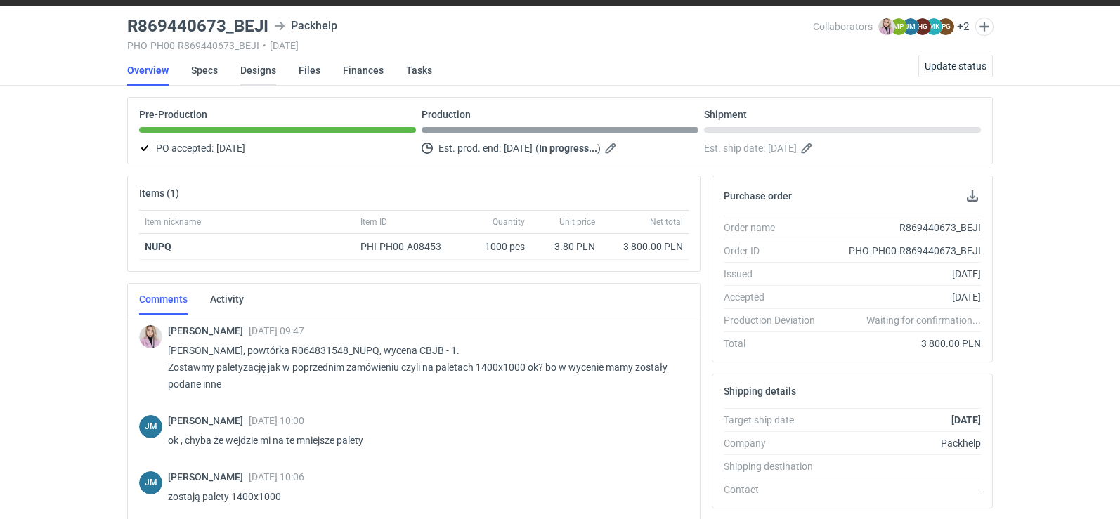
click at [266, 73] on link "Designs" at bounding box center [258, 70] width 36 height 31
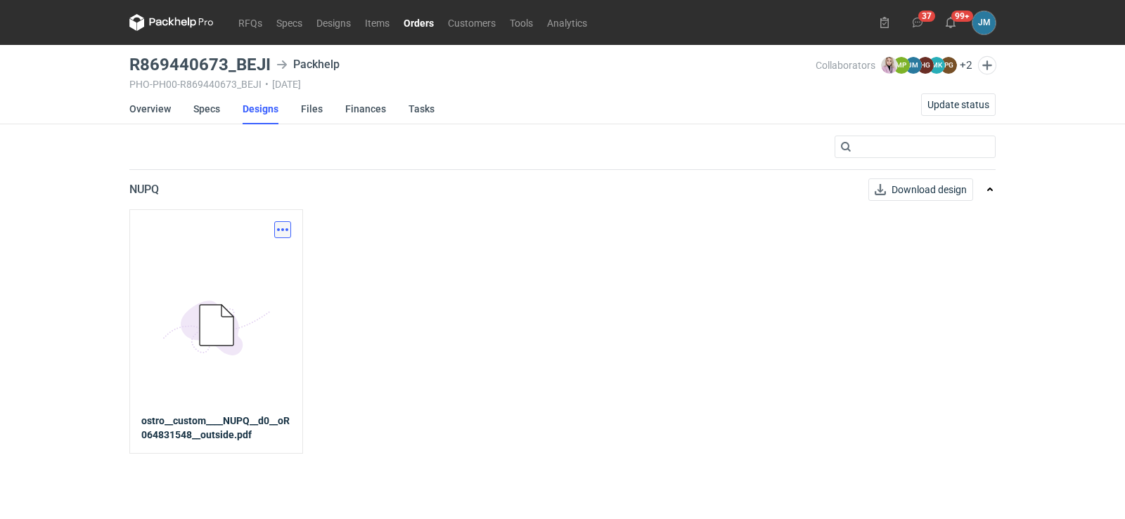
click at [287, 231] on button "button" at bounding box center [282, 229] width 17 height 17
click at [235, 260] on link "Download design part" at bounding box center [220, 261] width 129 height 22
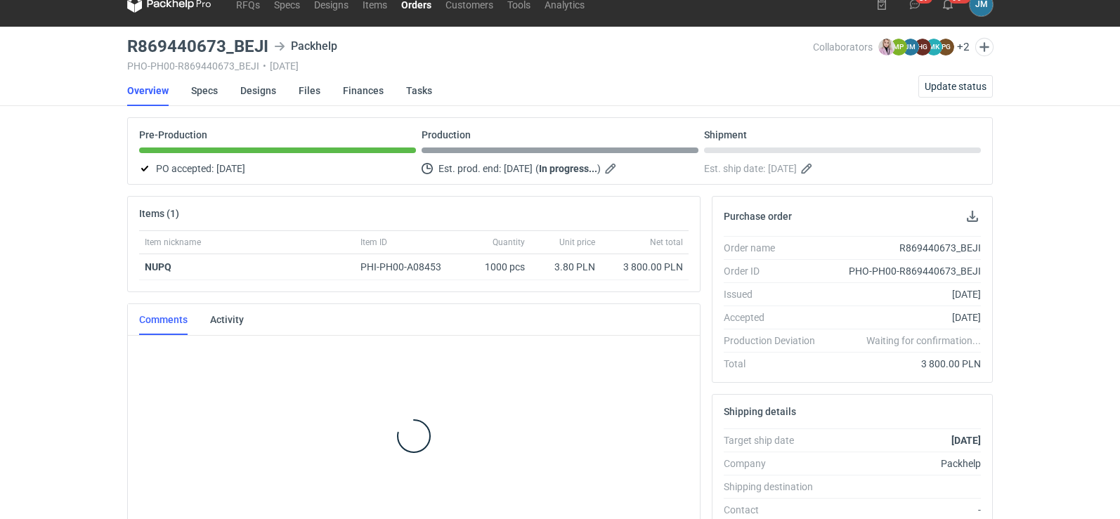
scroll to position [39, 0]
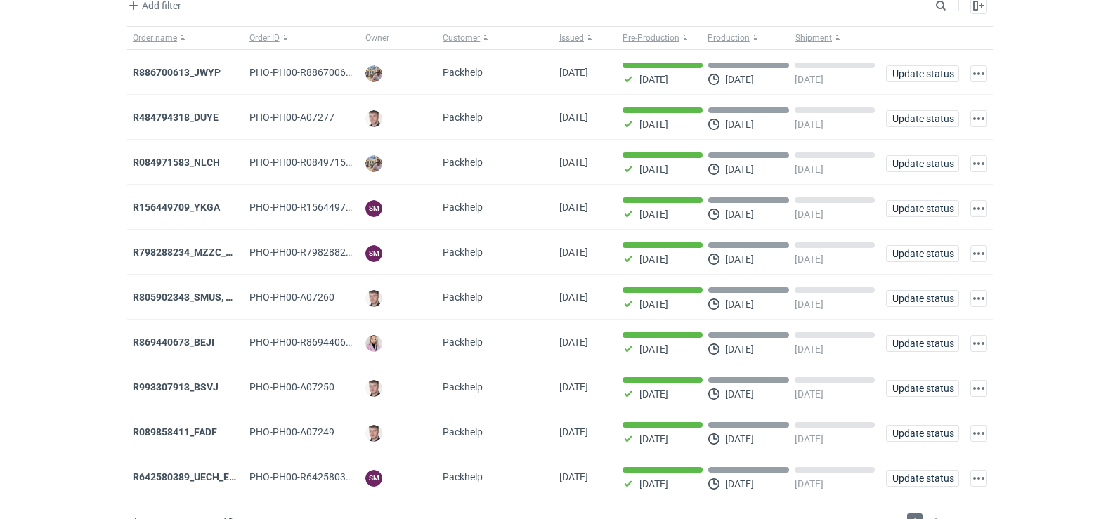
scroll to position [115, 0]
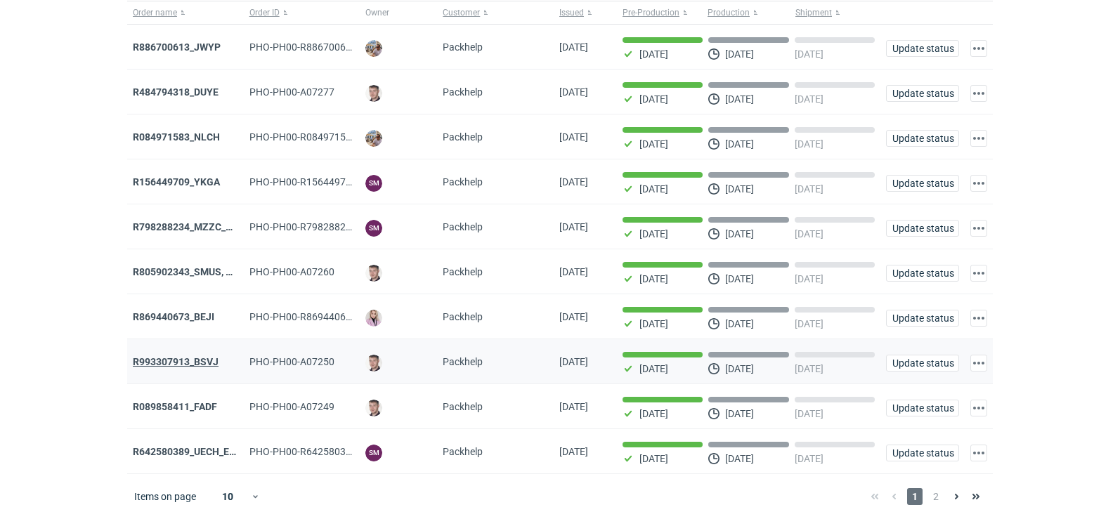
click at [172, 357] on strong "R993307913_BSVJ" at bounding box center [176, 361] width 86 height 11
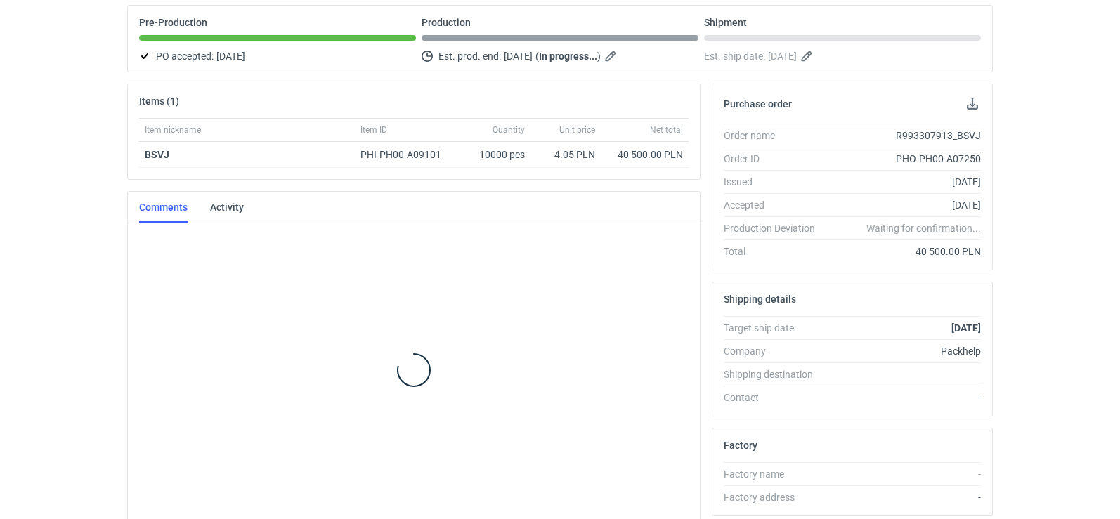
scroll to position [131, 0]
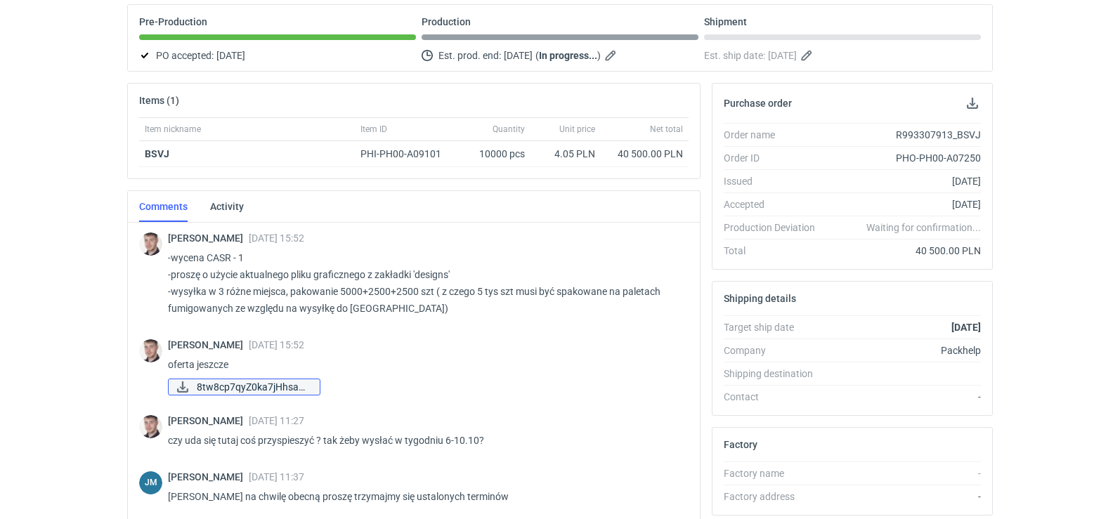
click at [213, 389] on span "8tw8cp7qyZ0ka7jHhsaQ..." at bounding box center [253, 387] width 112 height 15
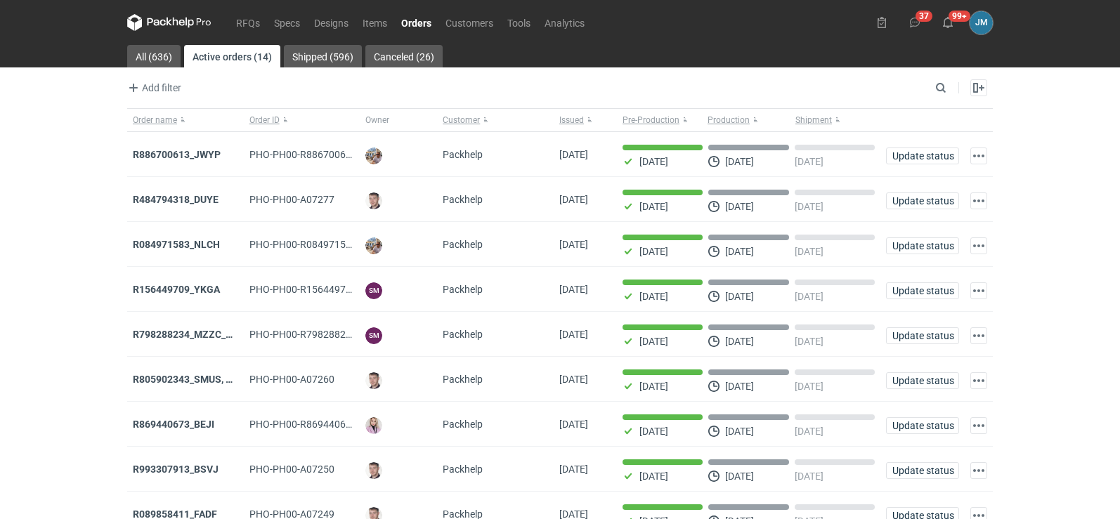
scroll to position [115, 0]
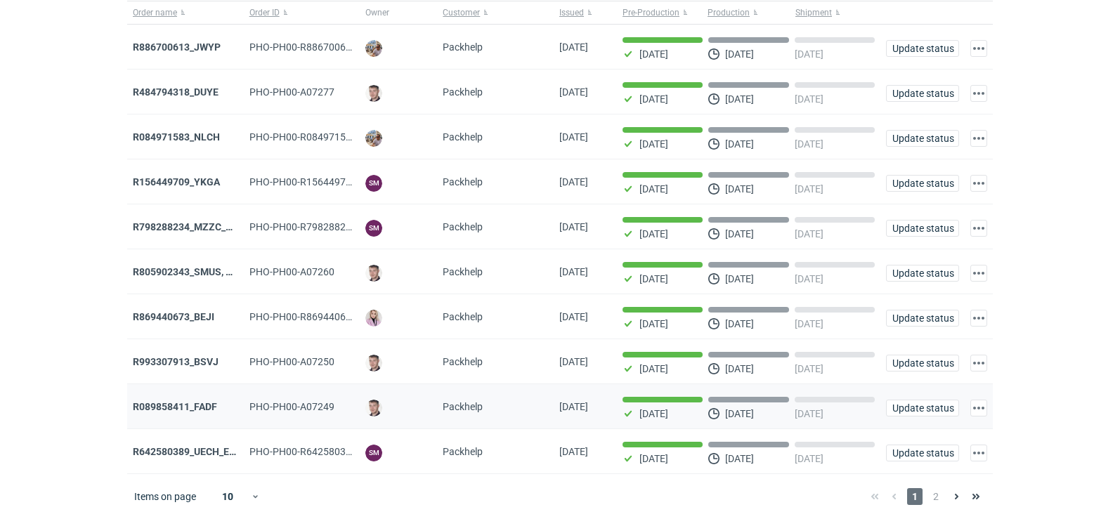
click at [192, 411] on div "R089858411_FADF" at bounding box center [185, 407] width 105 height 14
click at [193, 406] on strong "R089858411_FADF" at bounding box center [175, 406] width 84 height 11
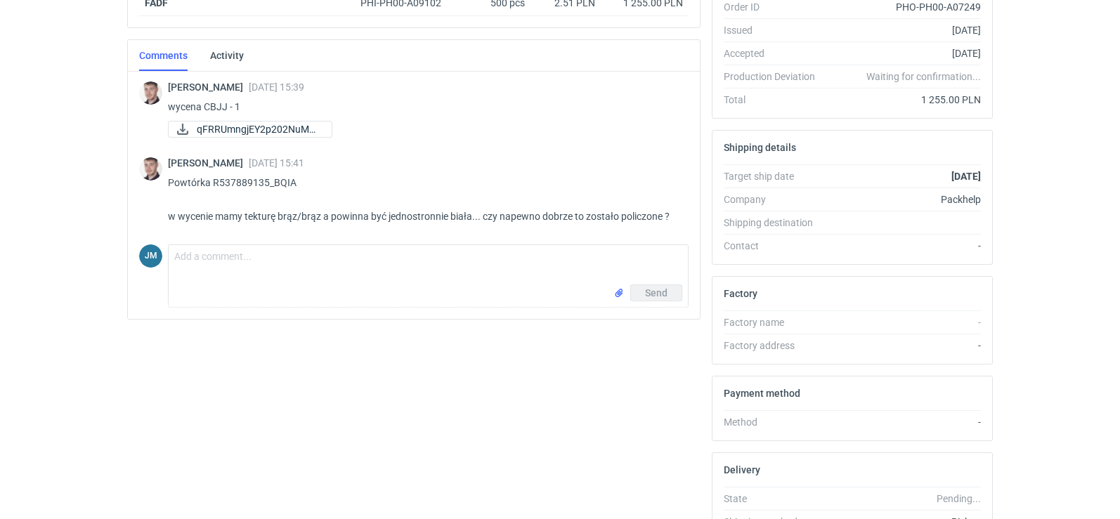
scroll to position [283, 0]
click at [240, 123] on span "qFRRUmngjEY2p202NuMM..." at bounding box center [259, 128] width 124 height 15
click at [247, 127] on span "qFRRUmngjEY2p202NuMM..." at bounding box center [259, 128] width 124 height 15
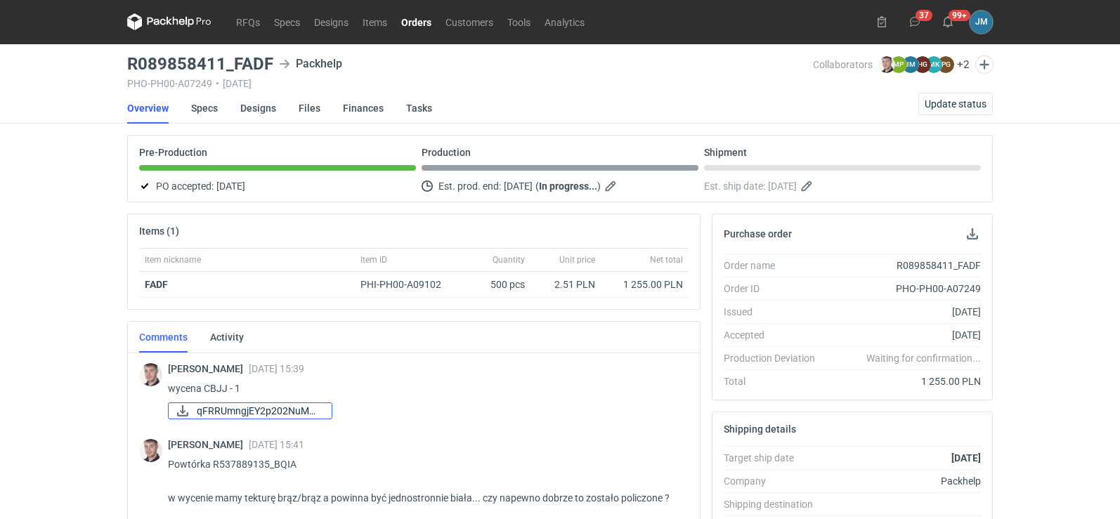
scroll to position [0, 0]
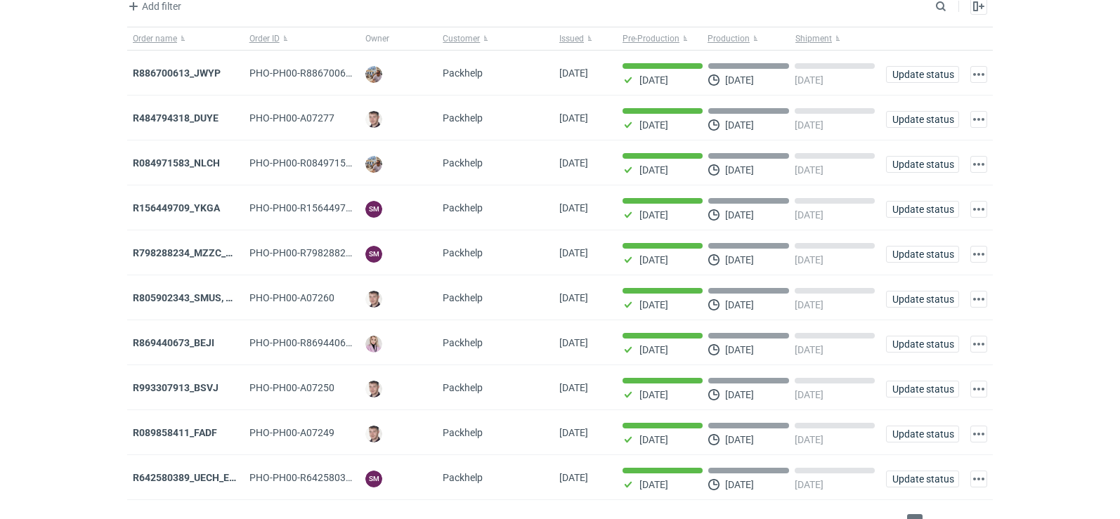
scroll to position [115, 0]
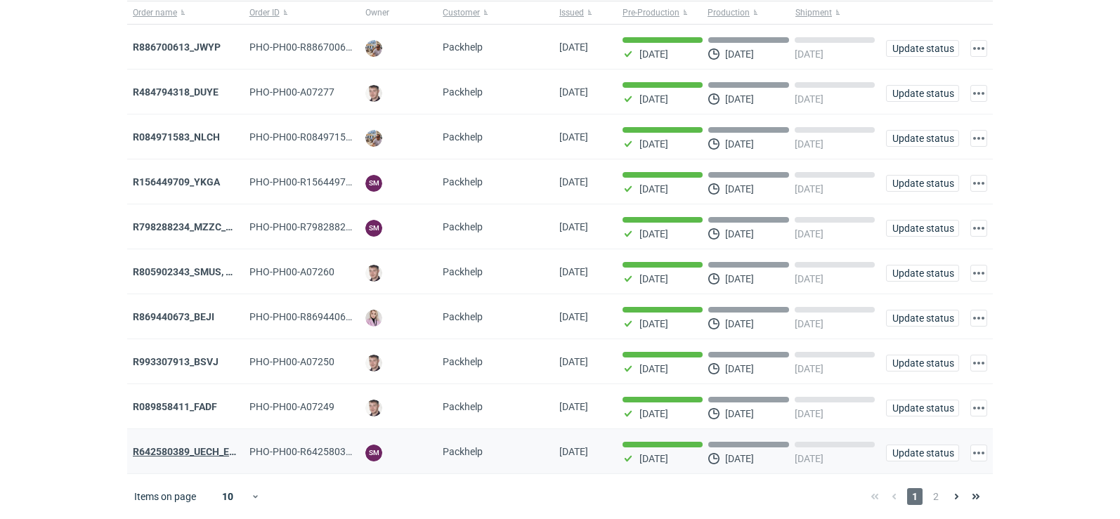
click at [147, 450] on strong "R642580389_UECH_ESJL" at bounding box center [190, 451] width 114 height 11
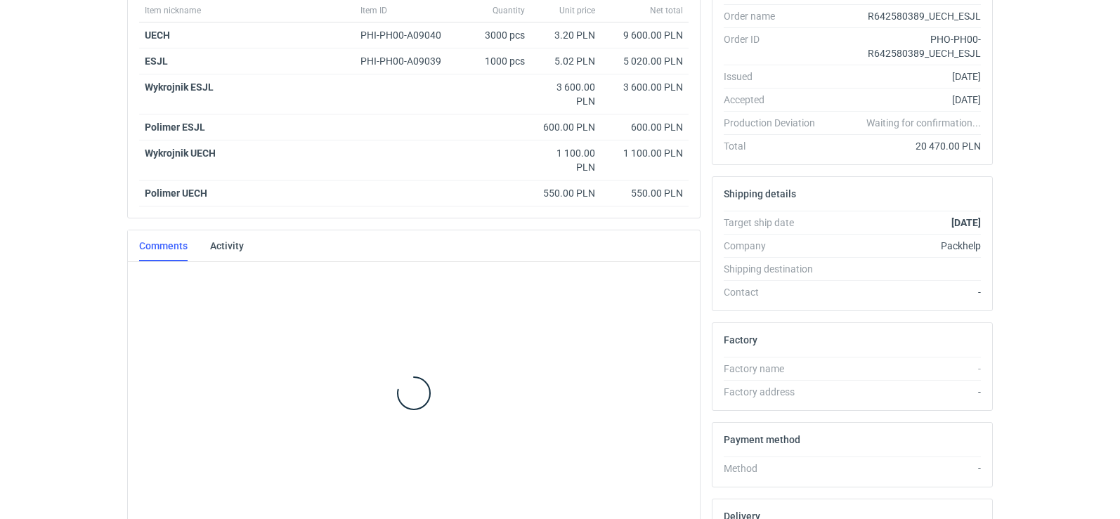
scroll to position [258, 0]
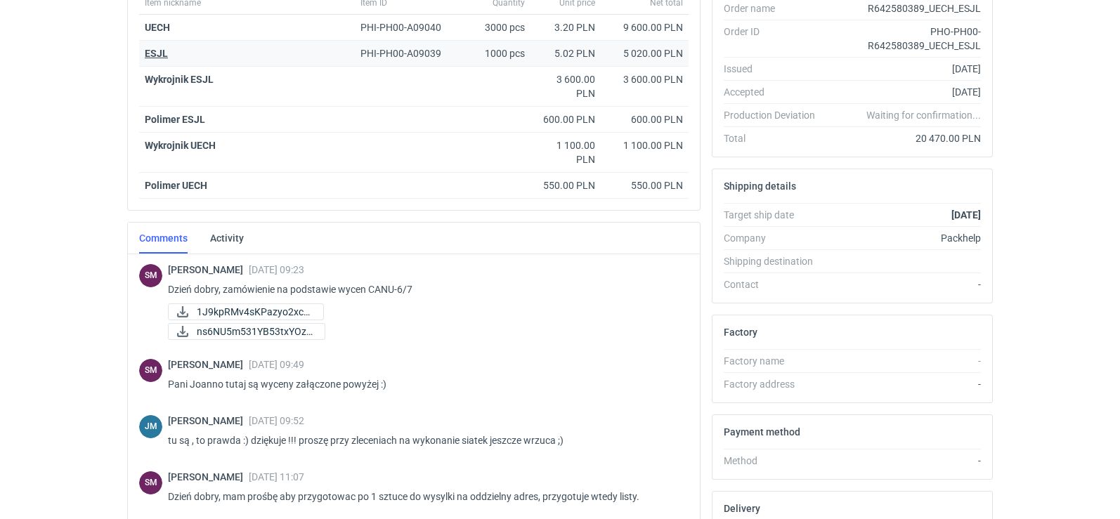
click at [157, 53] on strong "ESJL" at bounding box center [156, 53] width 23 height 11
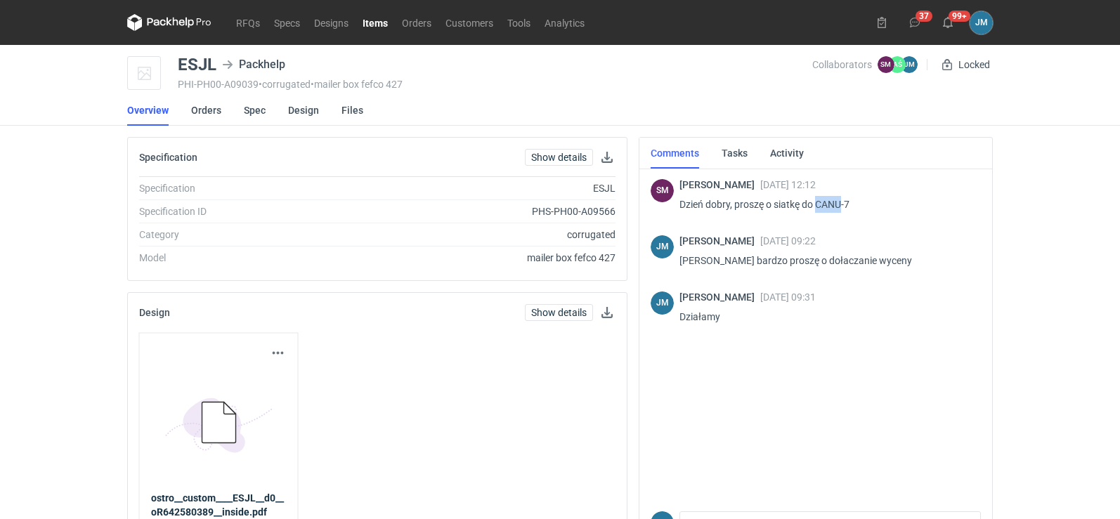
drag, startPoint x: 818, startPoint y: 207, endPoint x: 842, endPoint y: 202, distance: 24.3
click at [842, 202] on p "Dzień dobry, proszę o siatkę do CANU-7" at bounding box center [825, 204] width 290 height 17
copy p "CANU"
click at [186, 15] on icon at bounding box center [169, 22] width 84 height 17
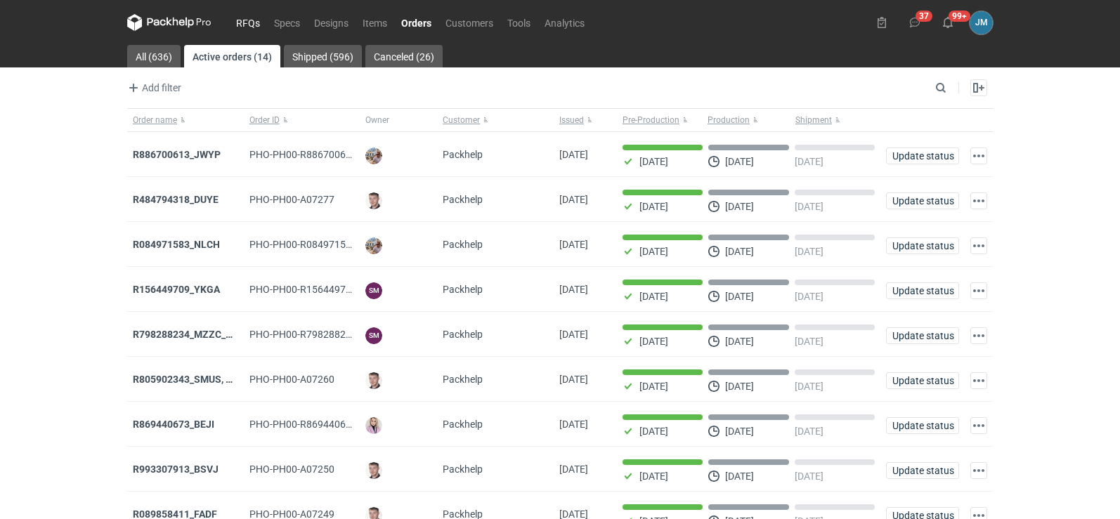
click at [246, 25] on link "RFQs" at bounding box center [248, 22] width 38 height 17
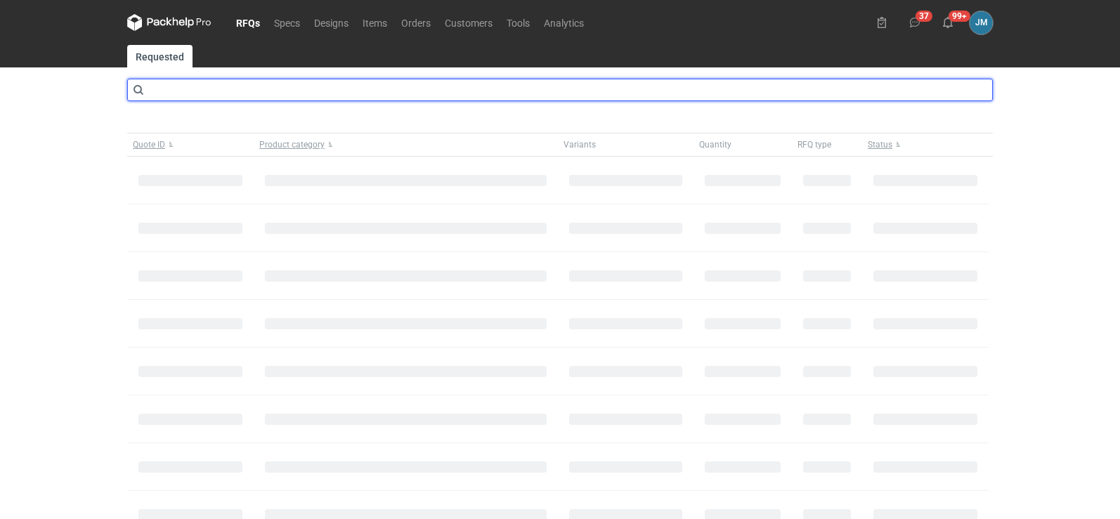
click at [214, 96] on input "text" at bounding box center [560, 90] width 866 height 22
type input "CANU"
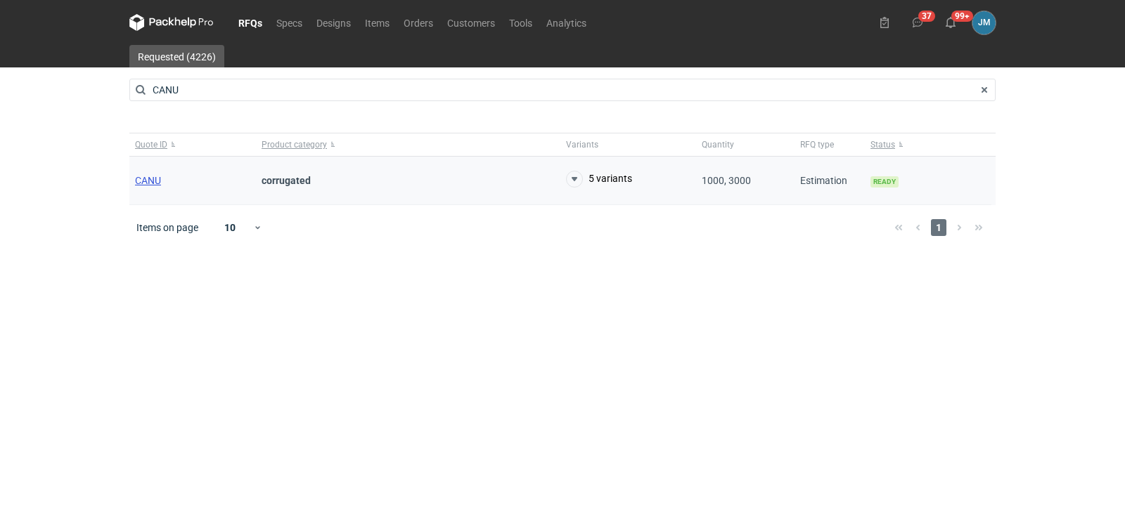
click at [155, 181] on span "CANU" at bounding box center [148, 180] width 26 height 11
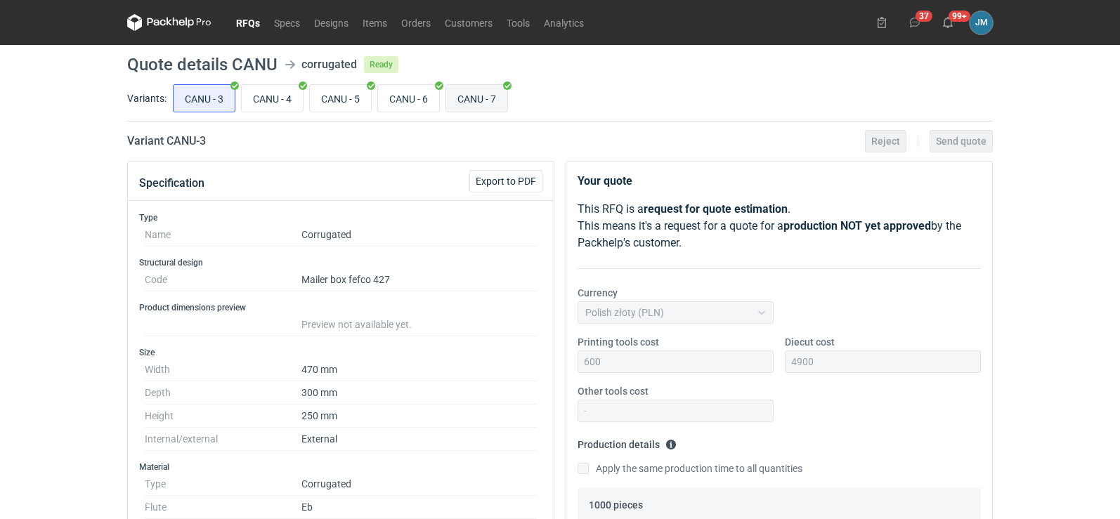
click at [477, 98] on input "CANU - 7" at bounding box center [476, 98] width 61 height 27
radio input "true"
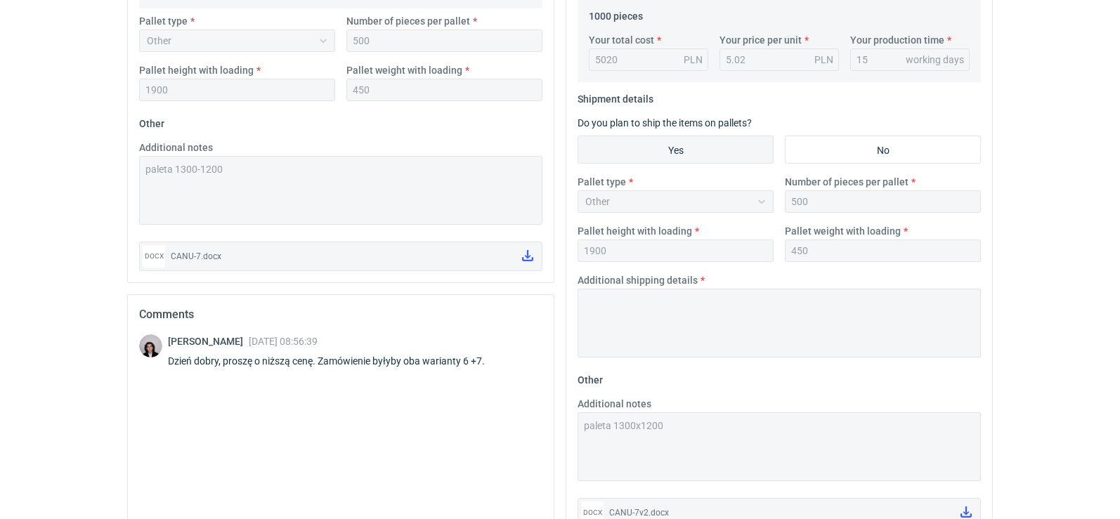
scroll to position [562, 0]
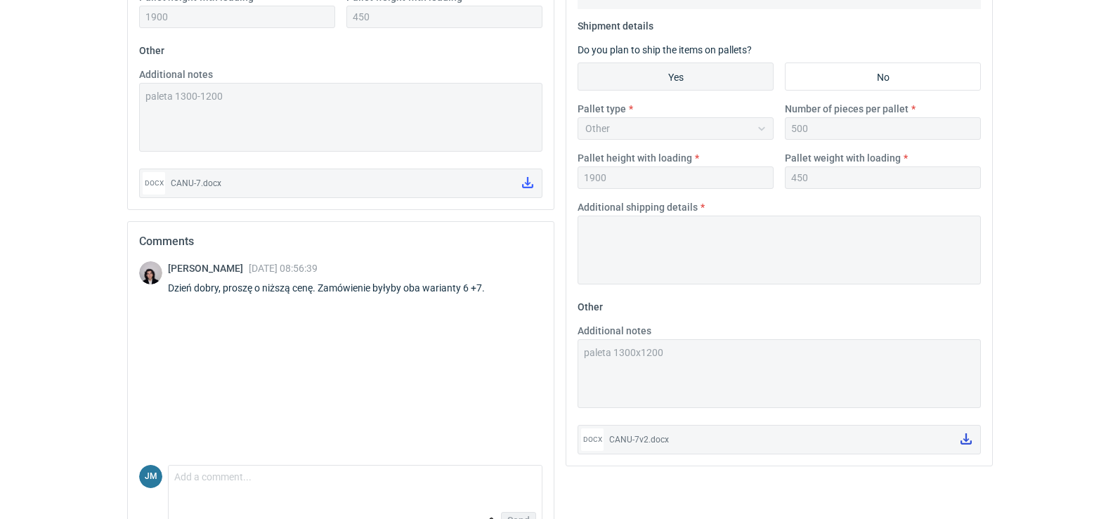
click at [969, 442] on icon at bounding box center [966, 439] width 11 height 11
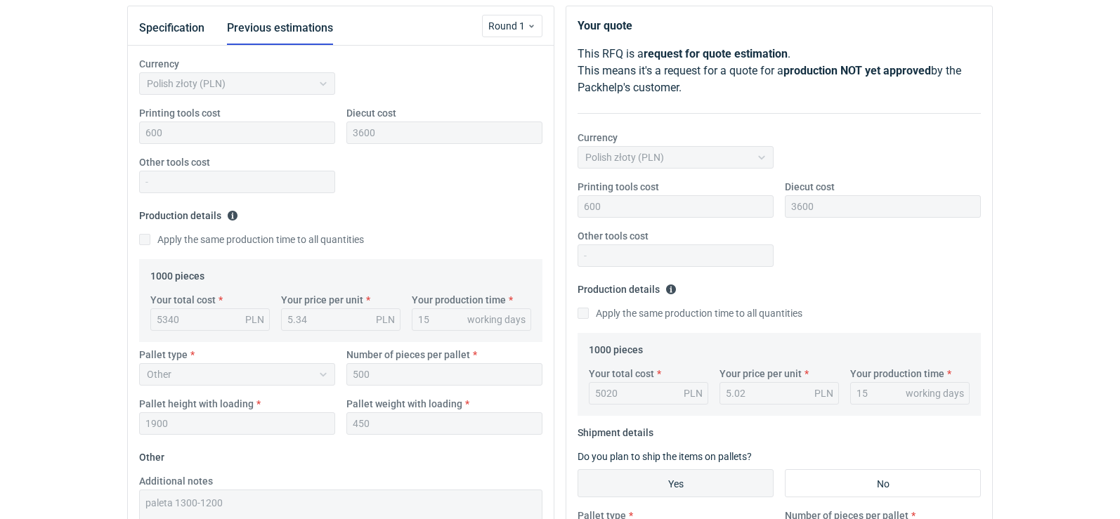
scroll to position [0, 0]
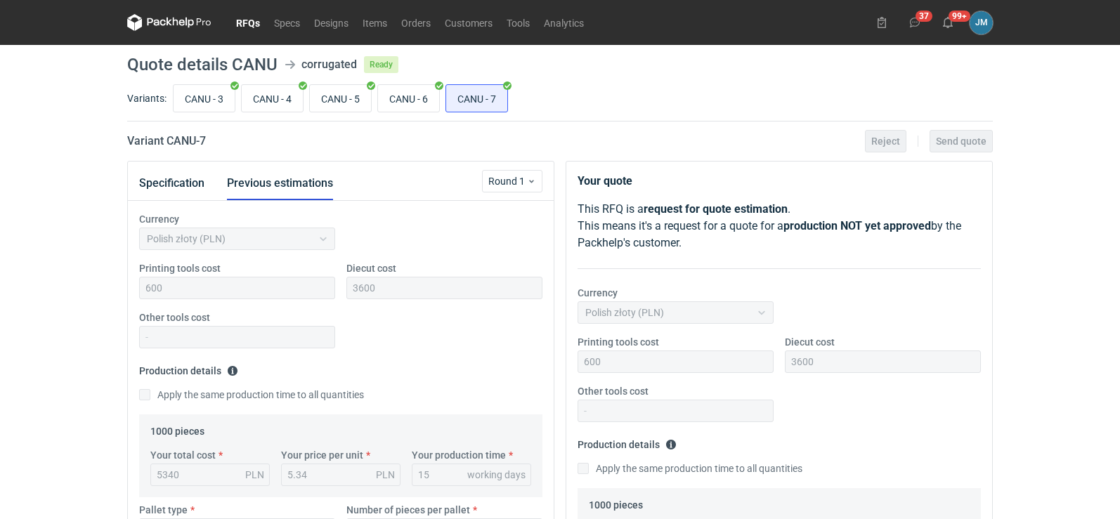
click at [176, 28] on icon at bounding box center [169, 22] width 84 height 17
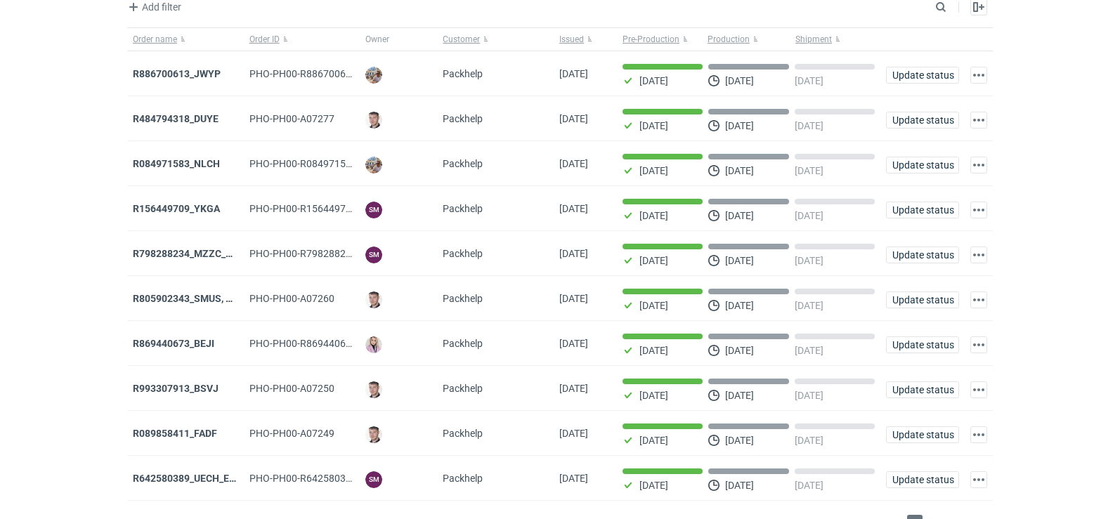
scroll to position [115, 0]
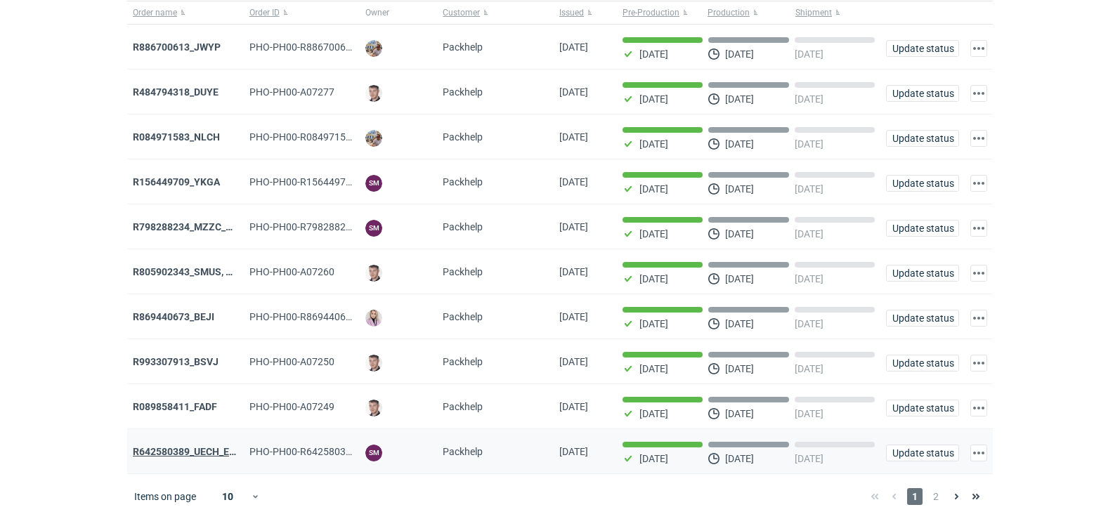
click at [150, 448] on strong "R642580389_UECH_ESJL" at bounding box center [190, 451] width 114 height 11
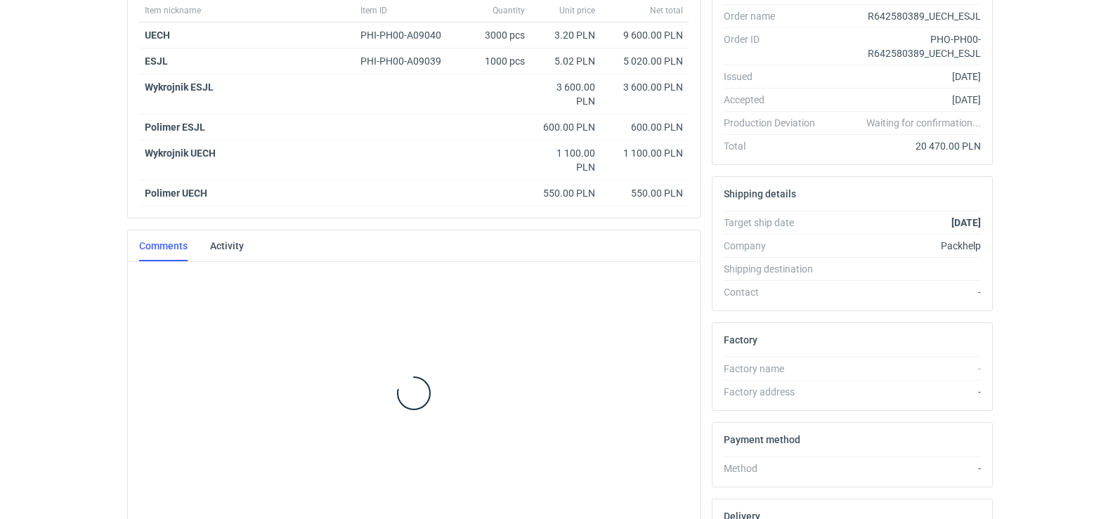
scroll to position [258, 0]
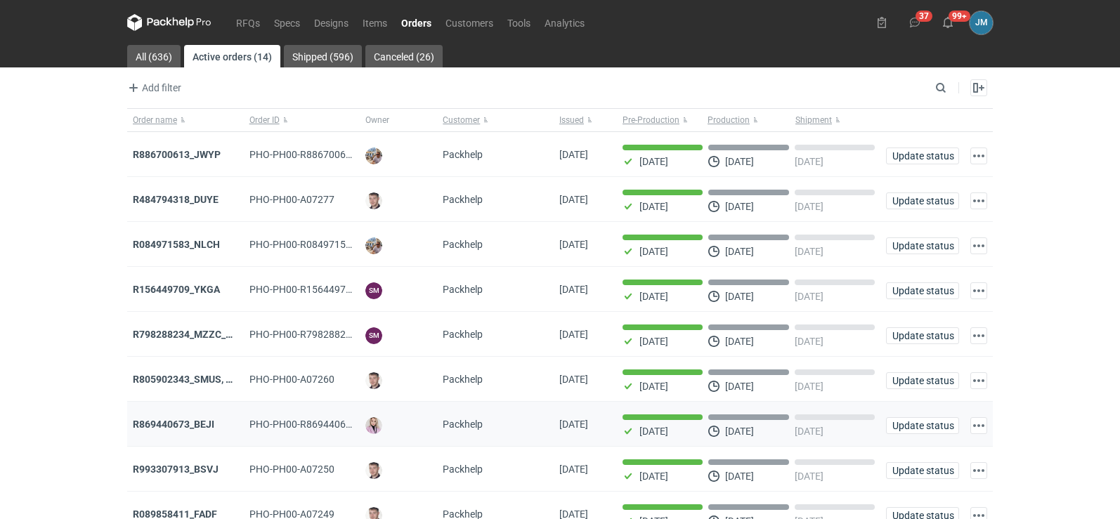
scroll to position [115, 0]
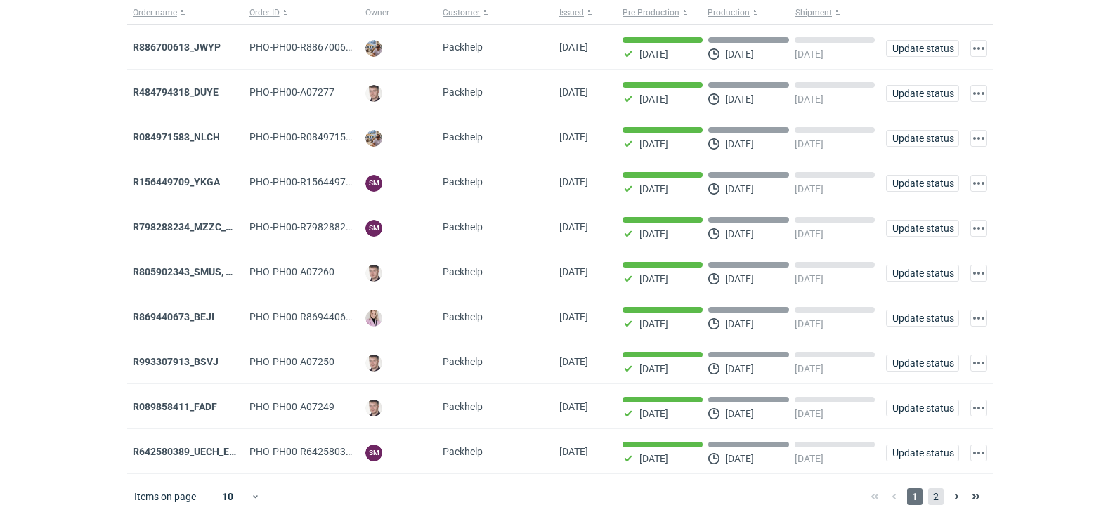
click at [930, 498] on span "2" at bounding box center [936, 497] width 15 height 17
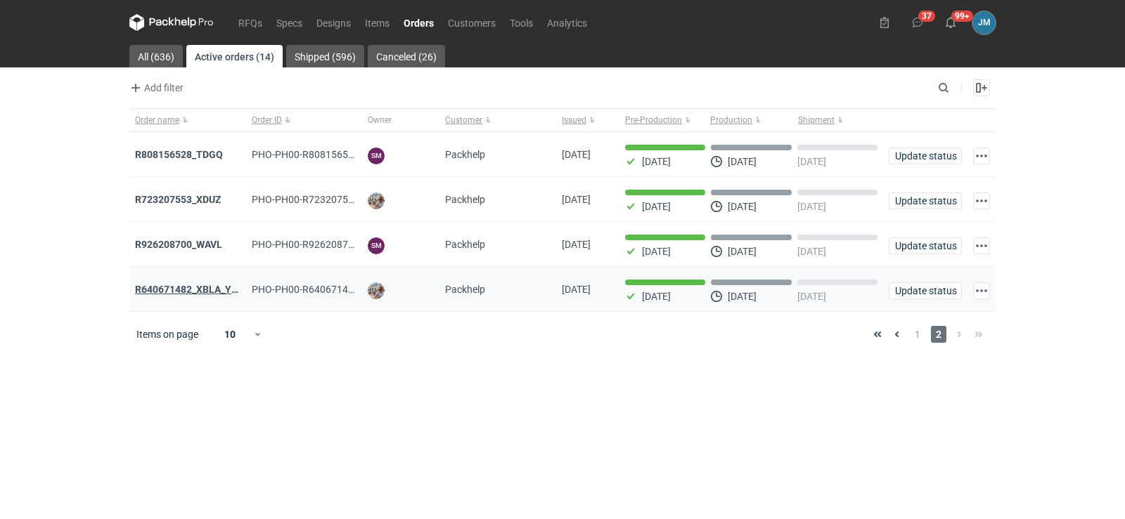
click at [161, 292] on strong "R640671482_XBLA_YSXL_LGDV_BUVN_WVLV" at bounding box center [237, 289] width 205 height 11
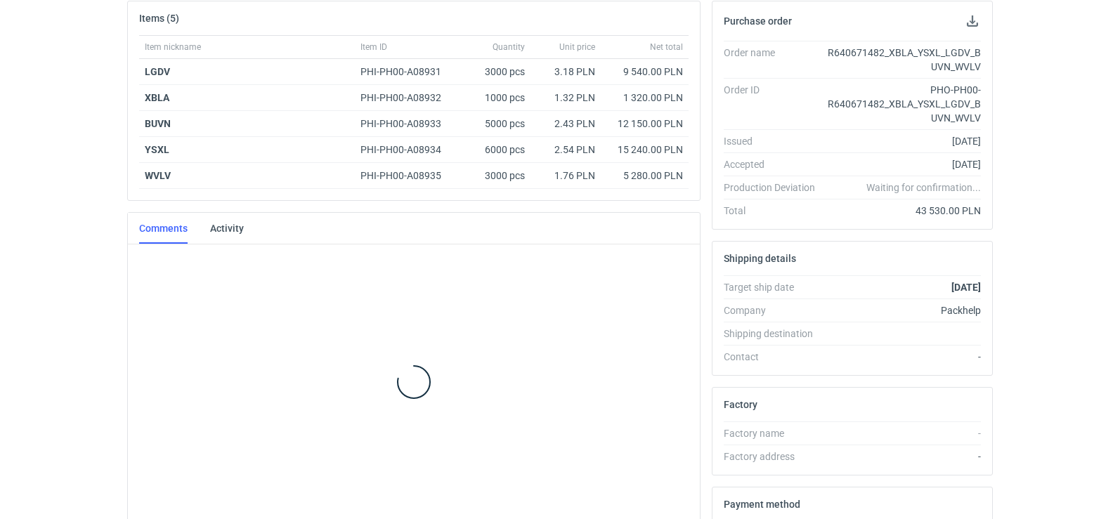
scroll to position [217, 0]
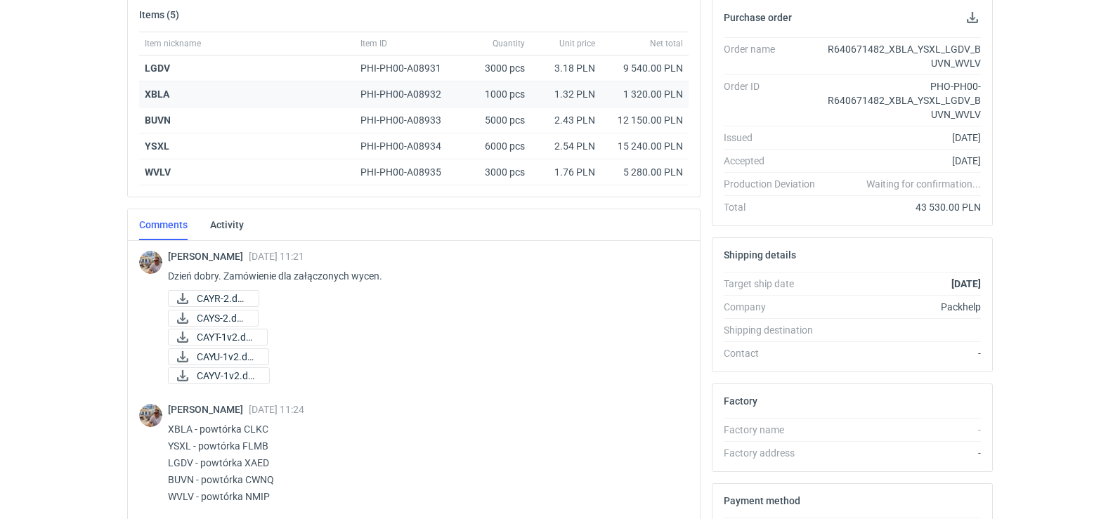
click at [153, 96] on strong "XBLA" at bounding box center [157, 94] width 25 height 11
click at [244, 297] on span "CAYR-2.docx" at bounding box center [222, 298] width 51 height 15
click at [212, 316] on span "CAYS-2.docx" at bounding box center [222, 318] width 50 height 15
click at [503, 92] on div "1000 pcs" at bounding box center [495, 95] width 70 height 26
click at [157, 97] on strong "XBLA" at bounding box center [157, 94] width 25 height 11
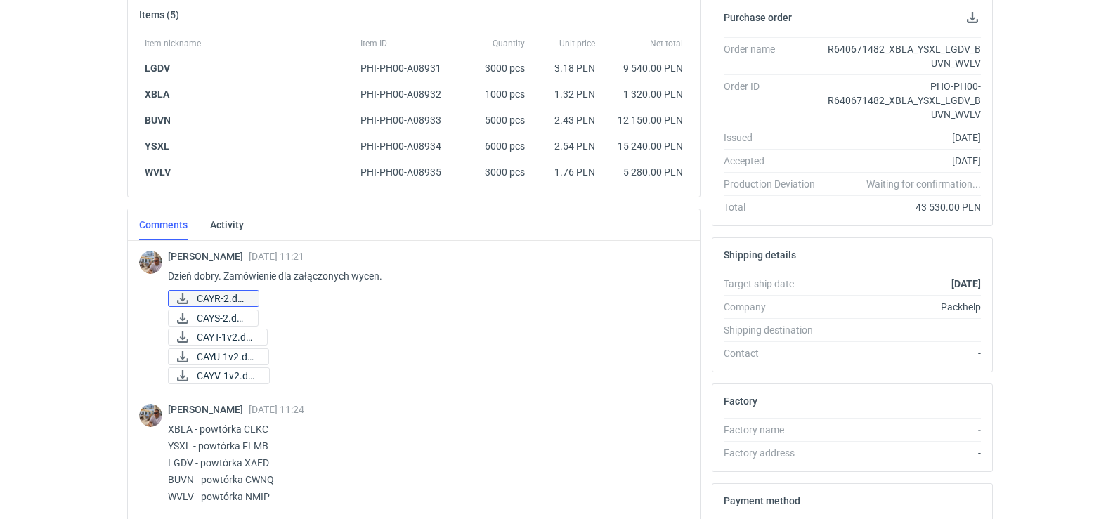
click at [224, 293] on span "CAYR-2.docx" at bounding box center [222, 298] width 51 height 15
click at [199, 315] on span "CAYS-2.docx" at bounding box center [222, 318] width 50 height 15
drag, startPoint x: 271, startPoint y: 429, endPoint x: 248, endPoint y: 428, distance: 22.5
click at [245, 430] on p "XBLA - powtórka CLKC YSXL - powtórka FLMB LGDV - powtórka XAED BUVN - powtórka …" at bounding box center [423, 463] width 510 height 84
copy p "CLKC"
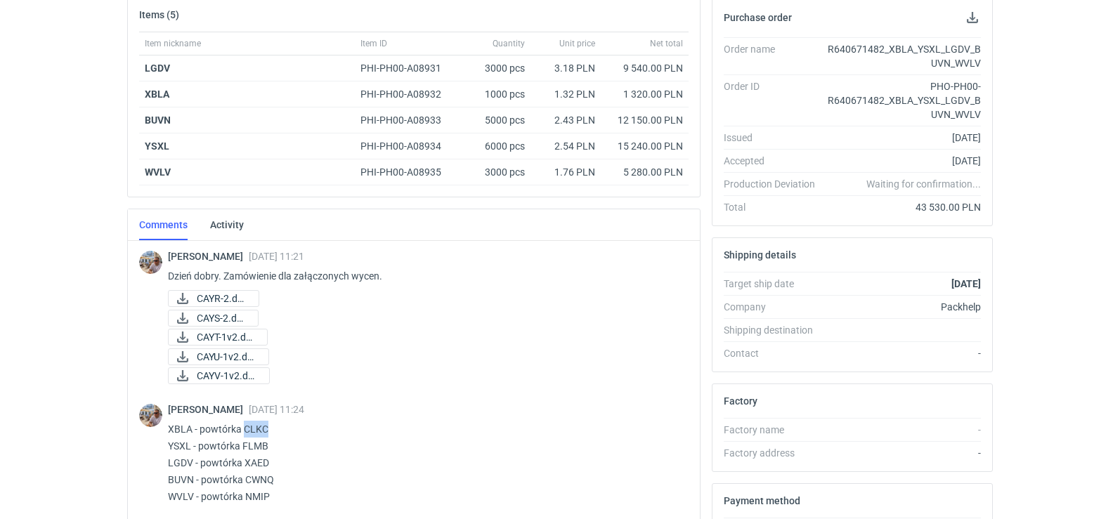
scroll to position [0, 0]
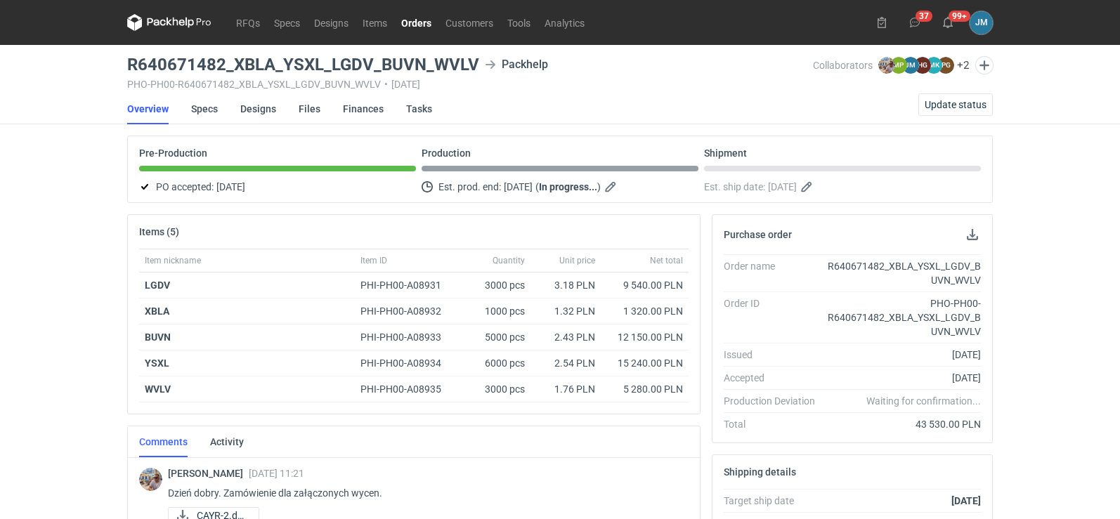
click at [149, 18] on icon at bounding box center [157, 22] width 18 height 8
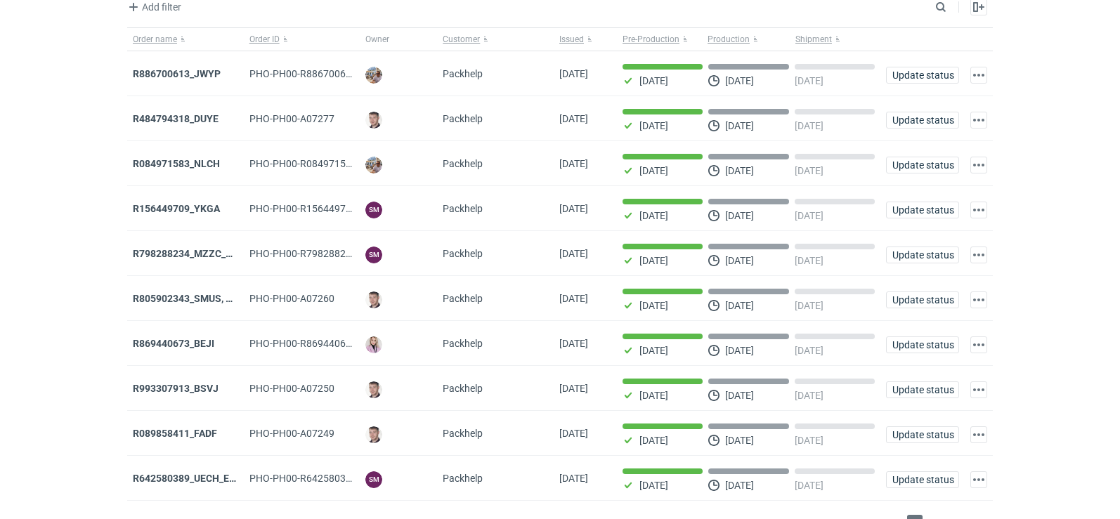
scroll to position [115, 0]
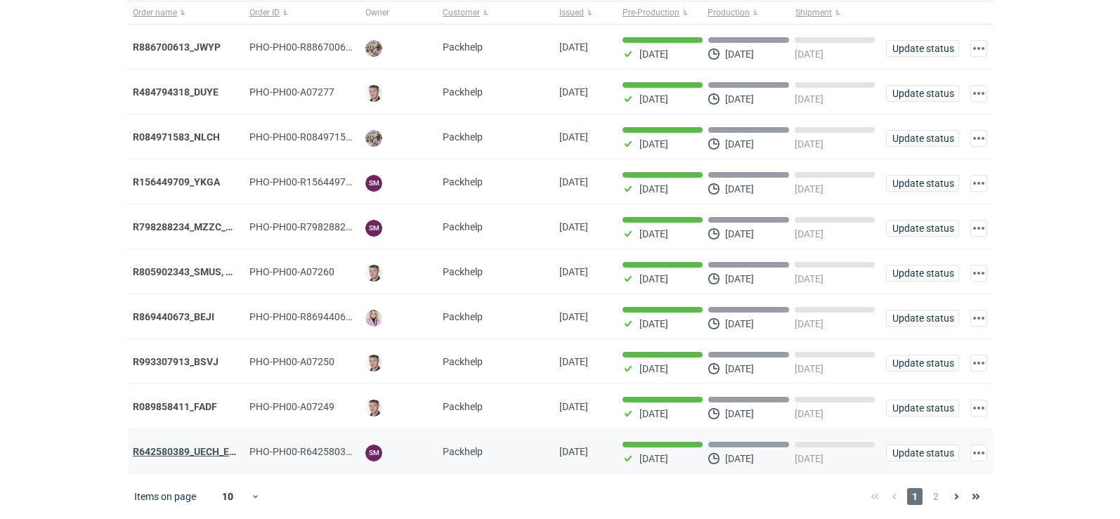
click at [153, 452] on strong "R642580389_UECH_ESJL" at bounding box center [190, 451] width 114 height 11
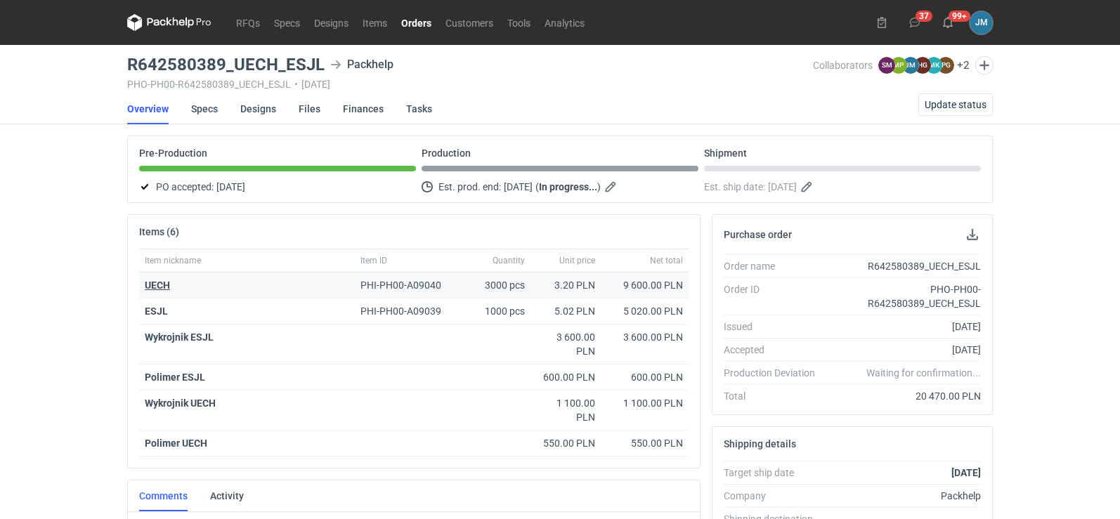
click at [160, 287] on strong "UECH" at bounding box center [157, 285] width 25 height 11
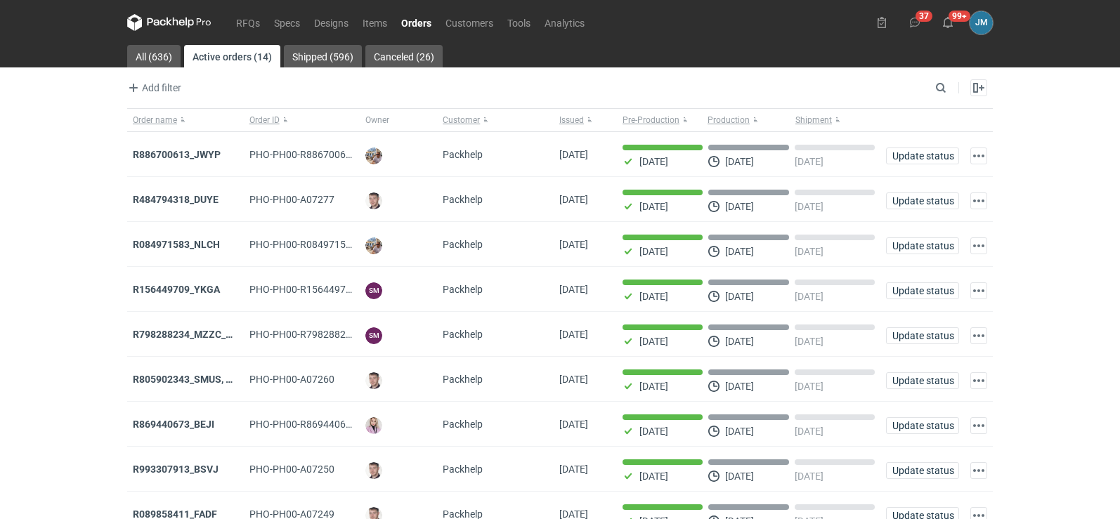
scroll to position [115, 0]
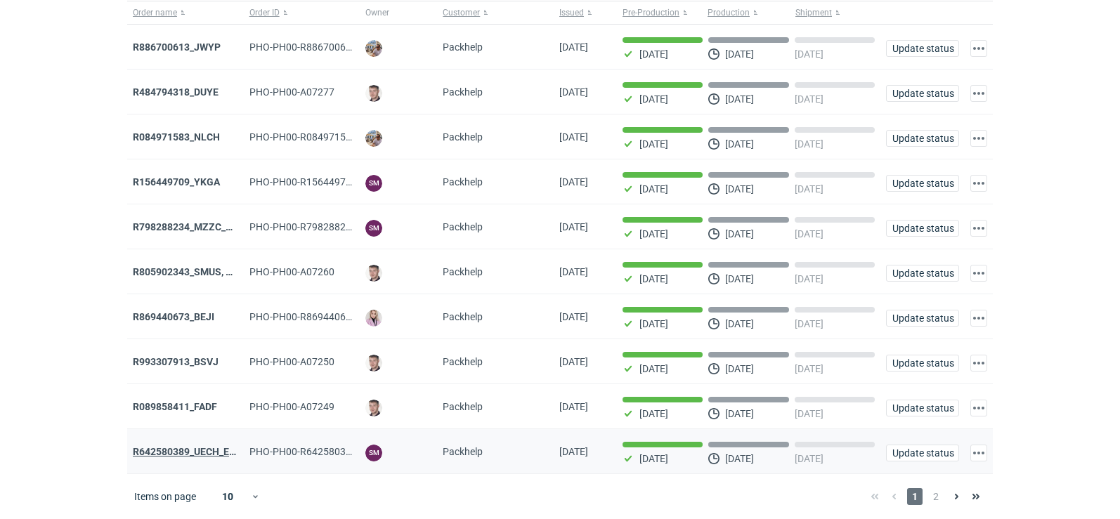
click at [181, 448] on strong "R642580389_UECH_ESJL" at bounding box center [190, 451] width 114 height 11
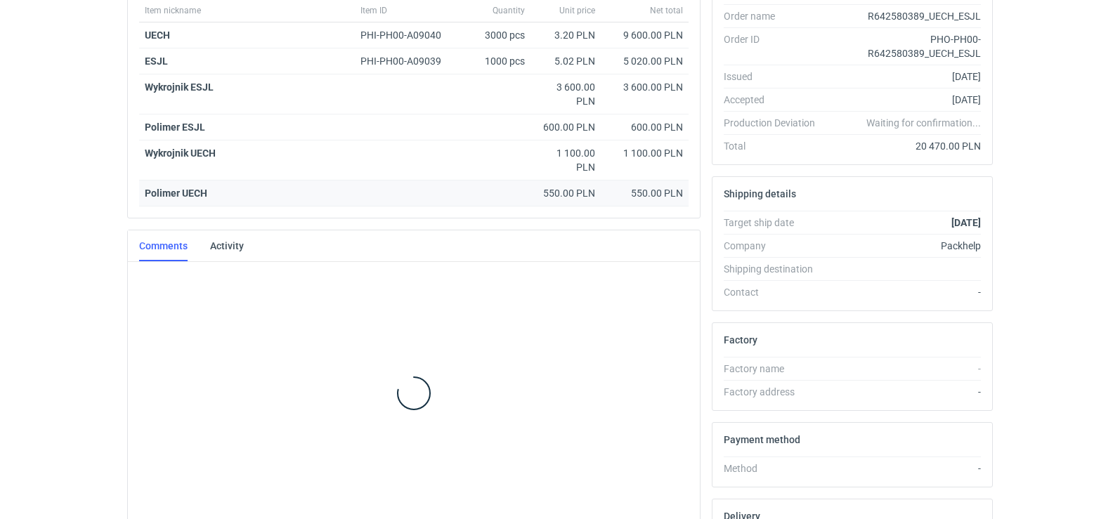
scroll to position [258, 0]
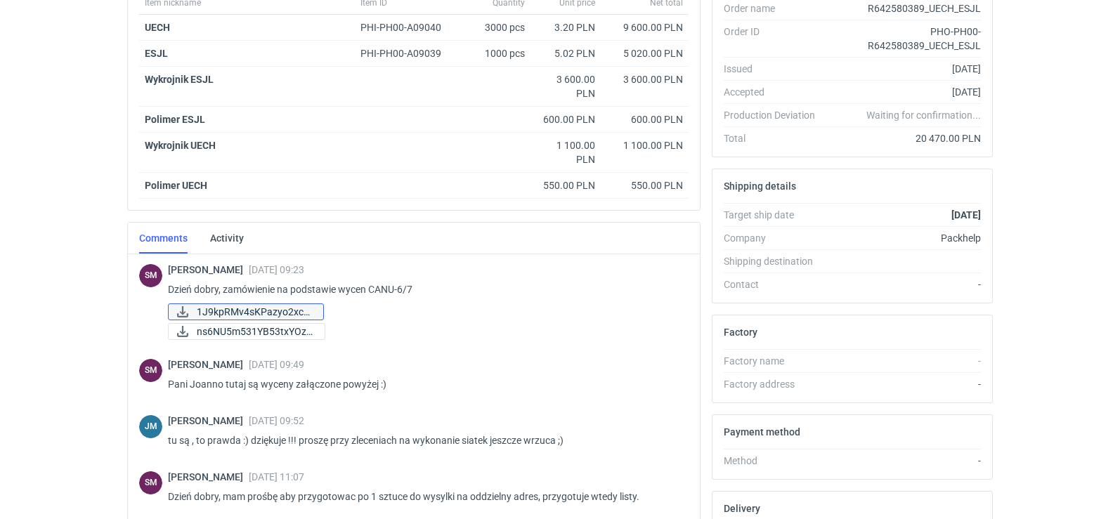
click at [216, 309] on span "1J9kpRMv4sKPazyo2xcD..." at bounding box center [254, 311] width 115 height 15
click at [230, 329] on span "ns6NU5m531YB53txYOzF..." at bounding box center [255, 331] width 117 height 15
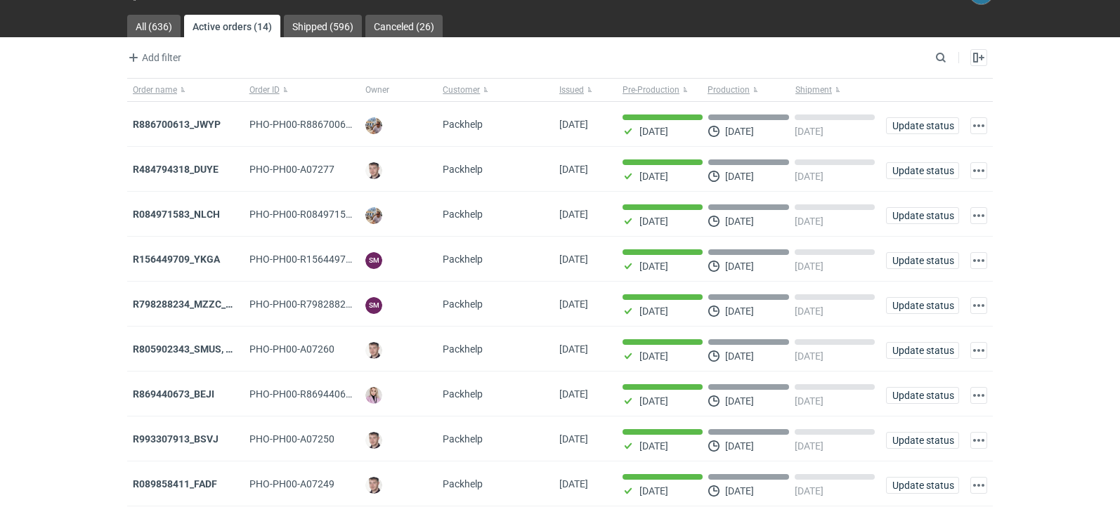
scroll to position [115, 0]
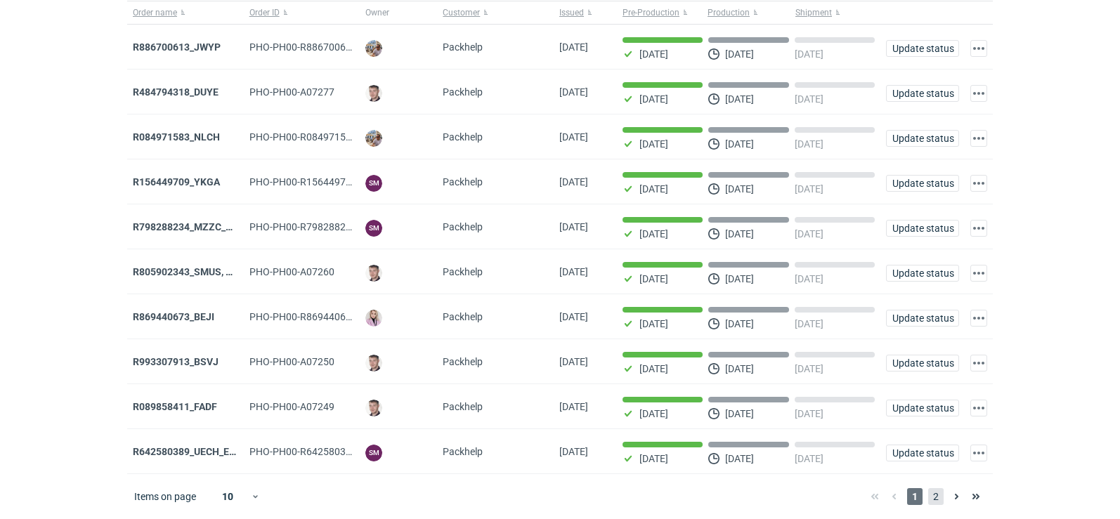
click at [939, 502] on span "2" at bounding box center [936, 497] width 15 height 17
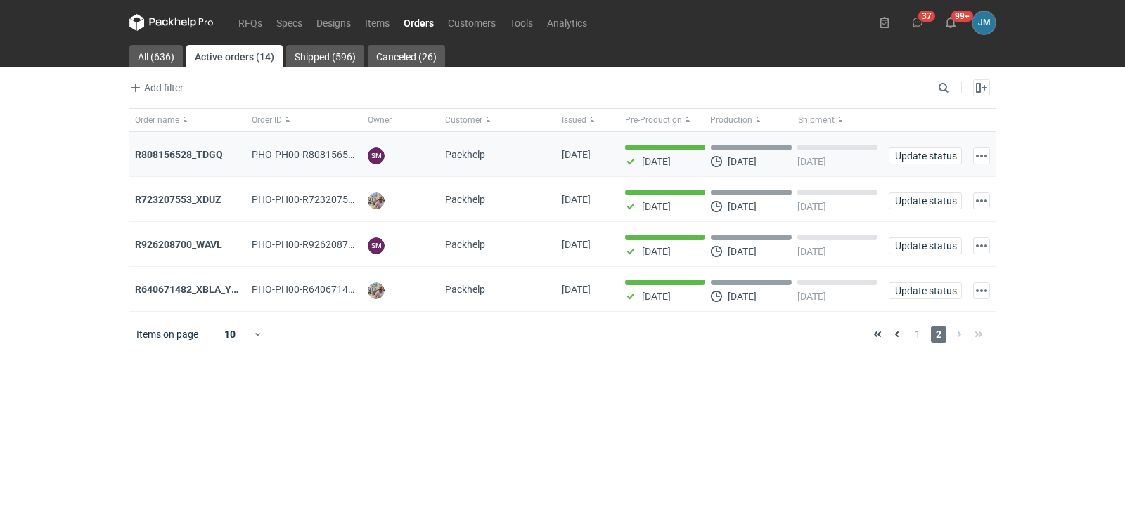
click at [206, 160] on strong "R808156528_TDGQ" at bounding box center [179, 154] width 88 height 11
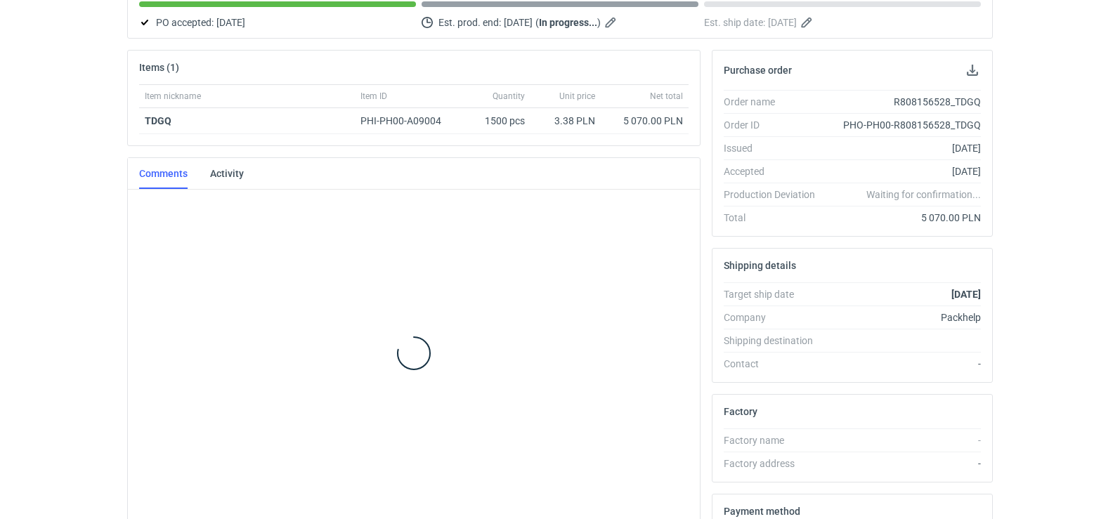
scroll to position [165, 0]
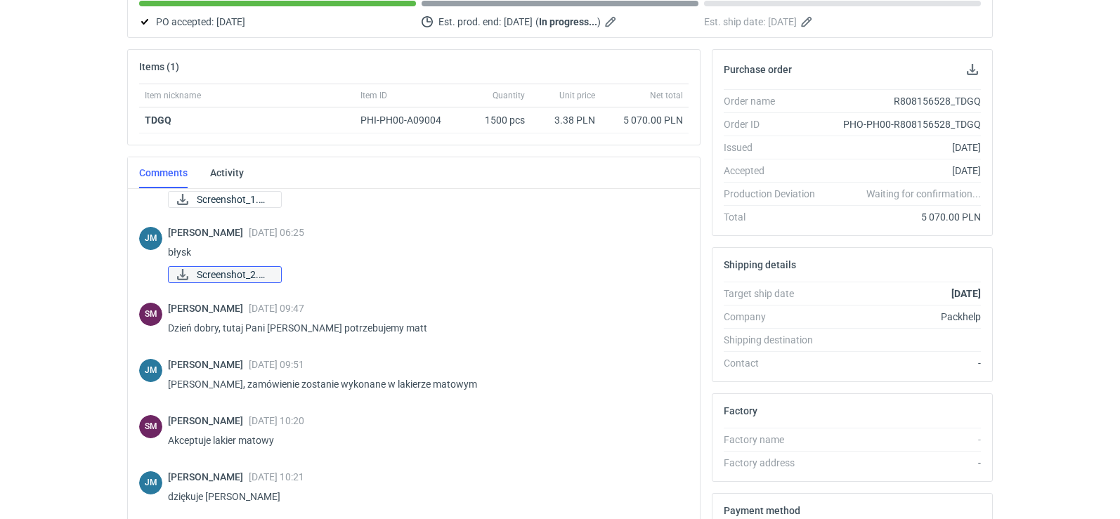
click at [247, 278] on span "Screenshot_2.png" at bounding box center [233, 274] width 73 height 15
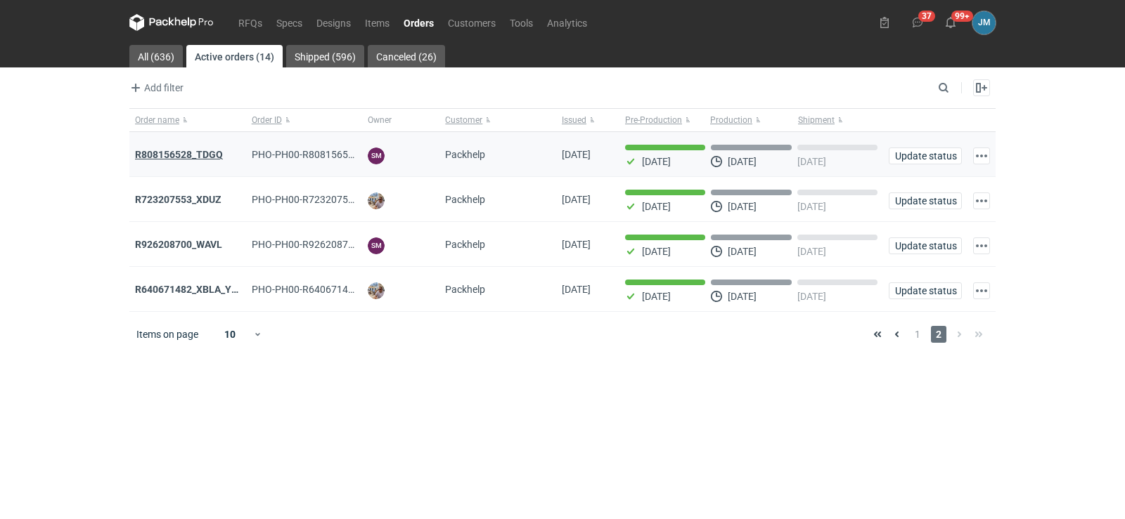
click at [157, 154] on strong "R808156528_TDGQ" at bounding box center [179, 154] width 88 height 11
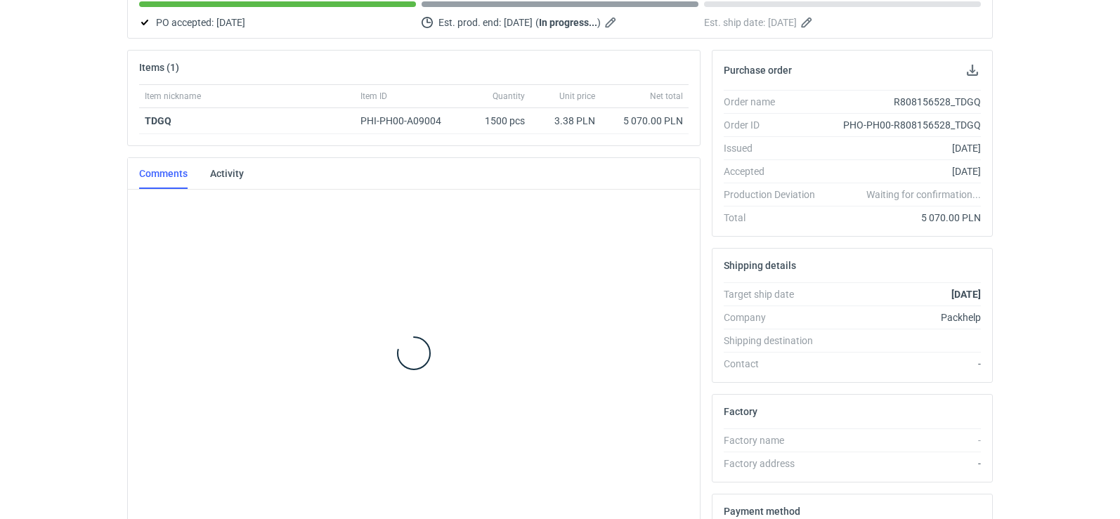
scroll to position [165, 0]
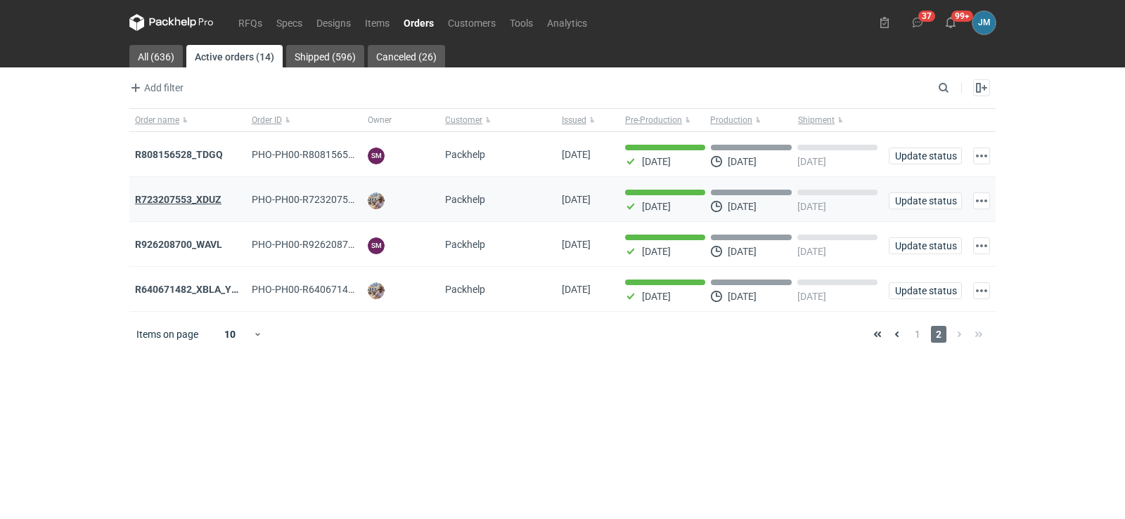
click at [179, 201] on strong "R723207553_XDUZ" at bounding box center [178, 199] width 86 height 11
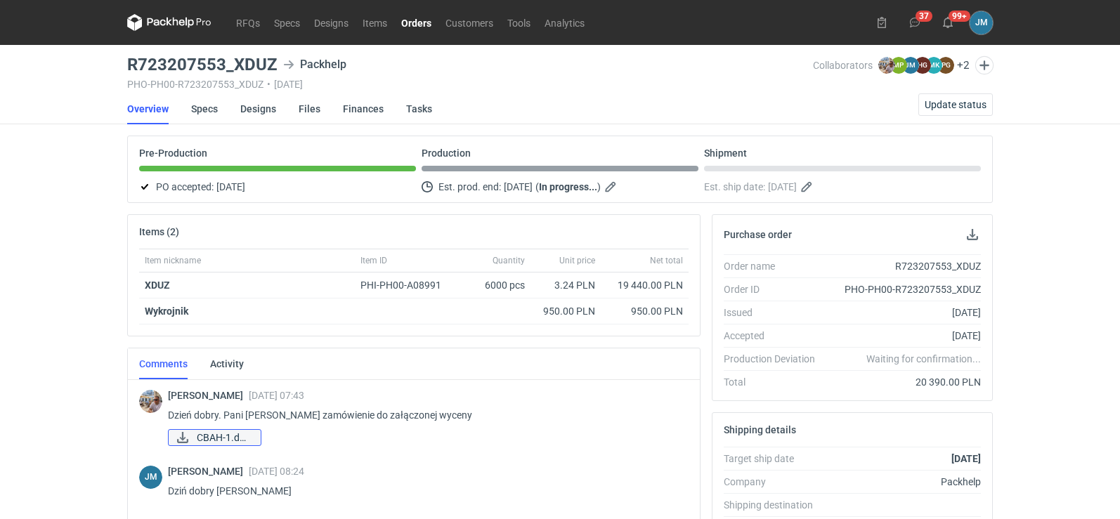
click at [235, 442] on span "CBAH-1.docx" at bounding box center [223, 437] width 53 height 15
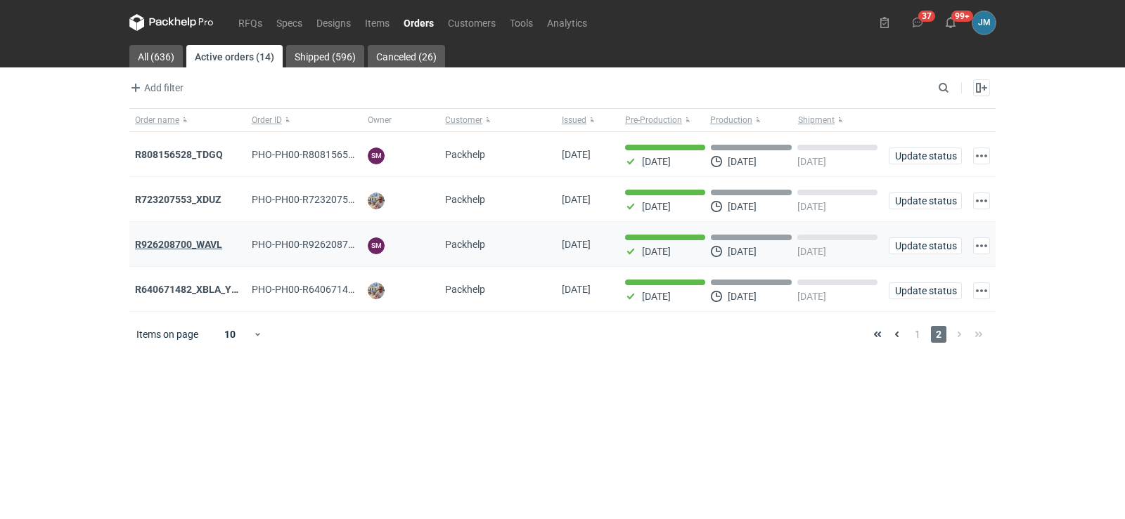
click at [169, 244] on strong "R926208700_WAVL" at bounding box center [178, 244] width 87 height 11
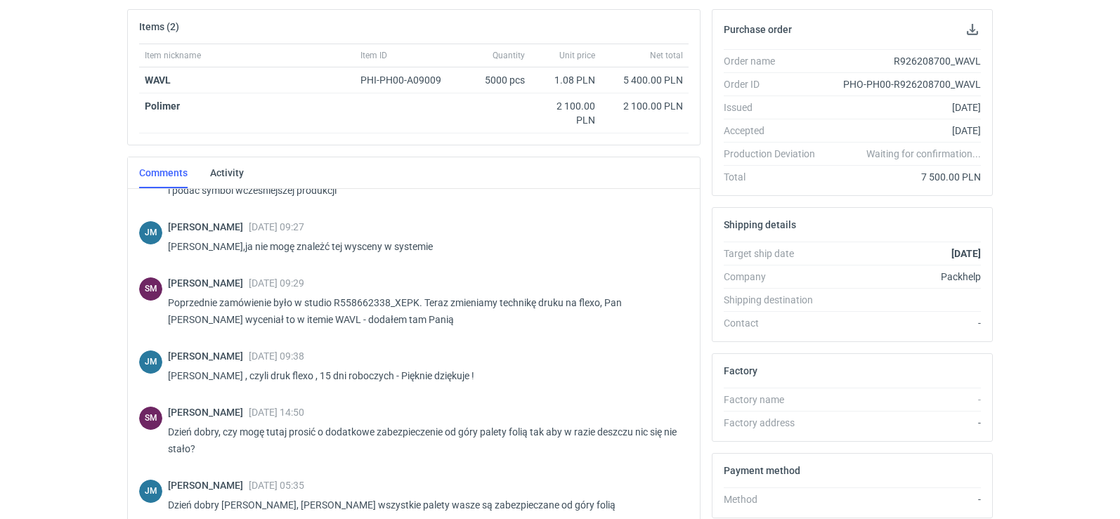
scroll to position [792, 0]
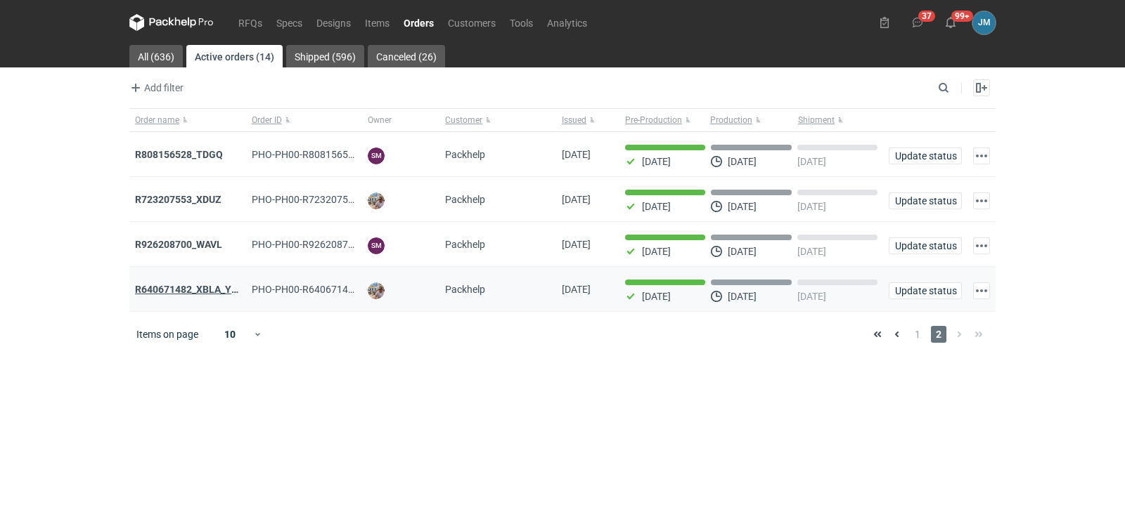
click at [158, 290] on strong "R640671482_XBLA_YSXL_LGDV_BUVN_WVLV" at bounding box center [237, 289] width 205 height 11
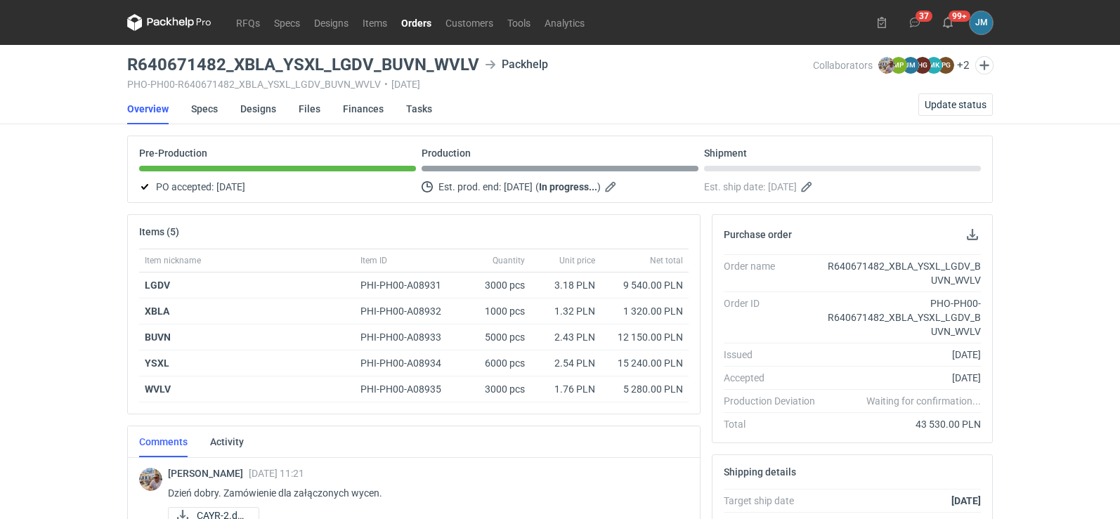
click at [164, 19] on icon at bounding box center [169, 22] width 84 height 17
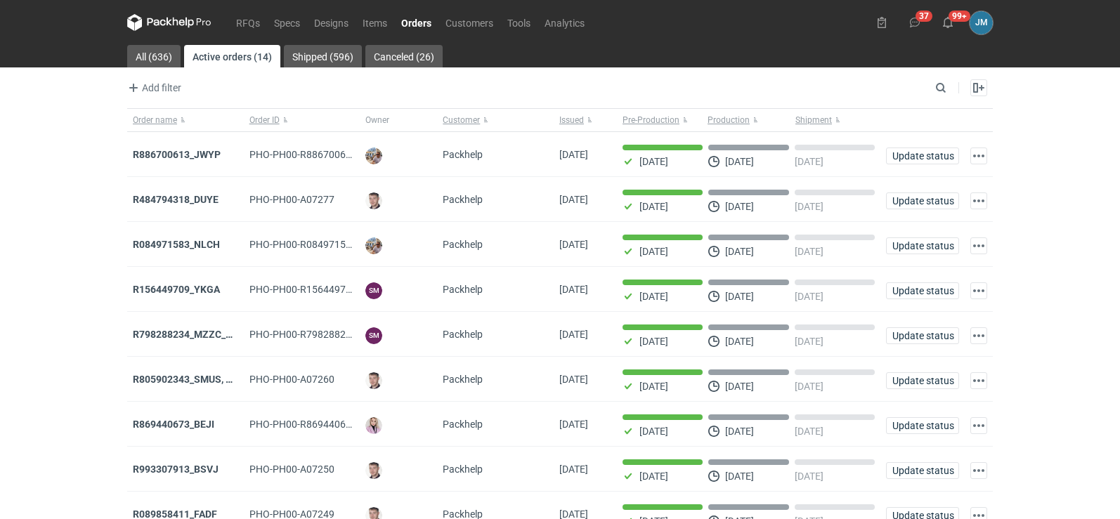
click at [155, 17] on icon at bounding box center [169, 22] width 84 height 17
click at [166, 154] on strong "R886700613_JWYP" at bounding box center [177, 154] width 88 height 11
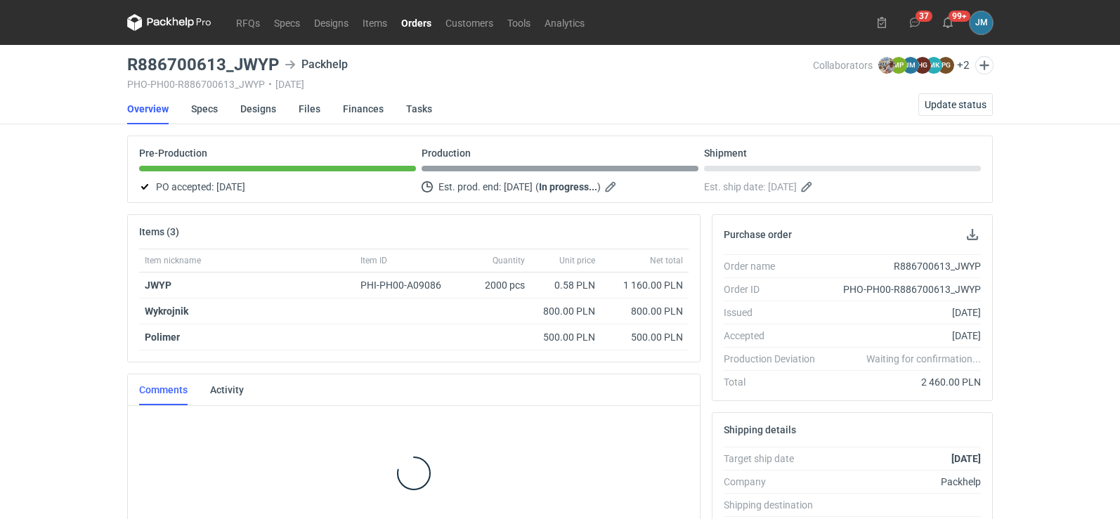
scroll to position [20, 0]
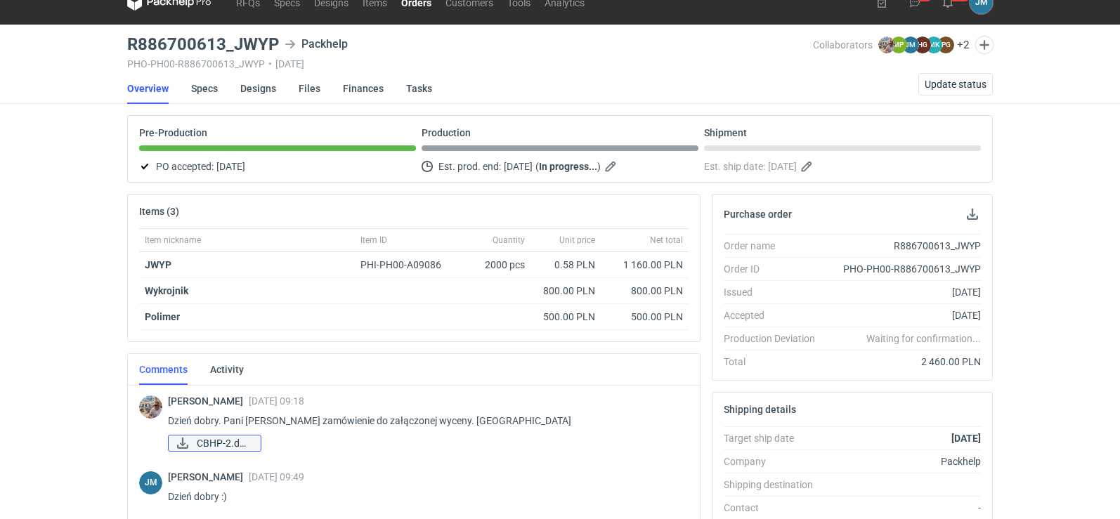
click at [238, 441] on span "CBHP-2.docx" at bounding box center [223, 443] width 53 height 15
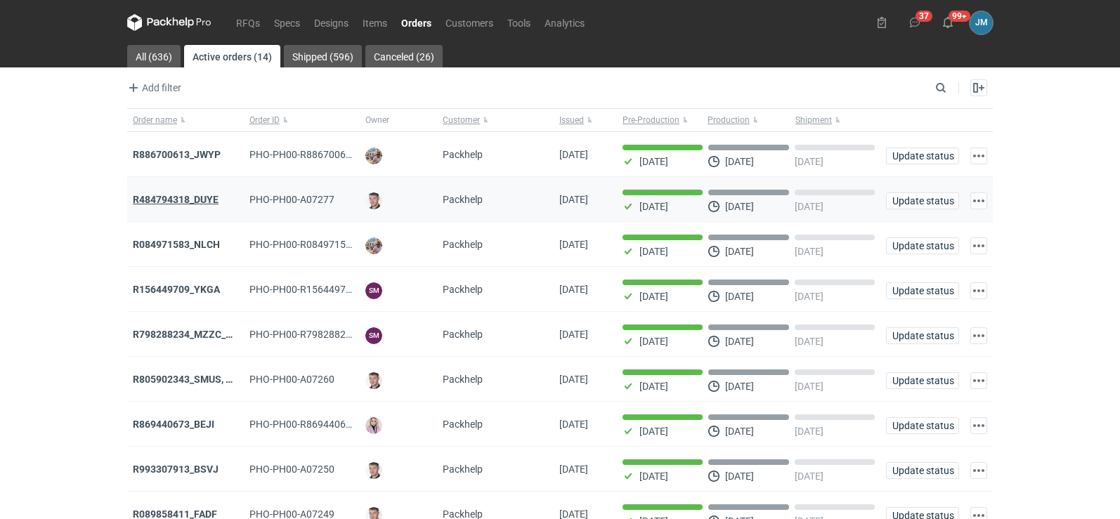
click at [207, 200] on strong "R484794318_DUYE" at bounding box center [176, 199] width 86 height 11
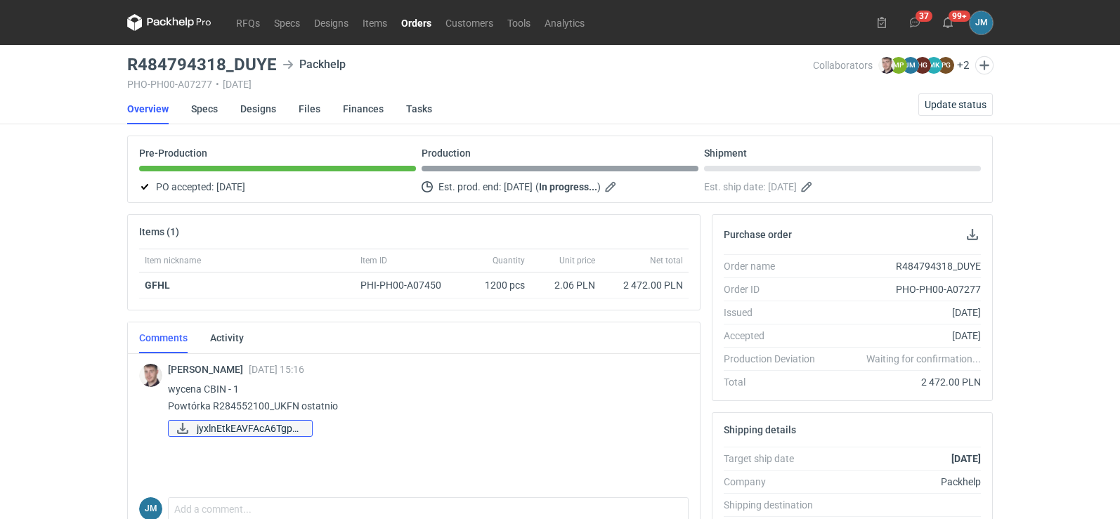
click at [219, 425] on span "jyxlnEtkEAVFAcA6Tgpn..." at bounding box center [249, 428] width 104 height 15
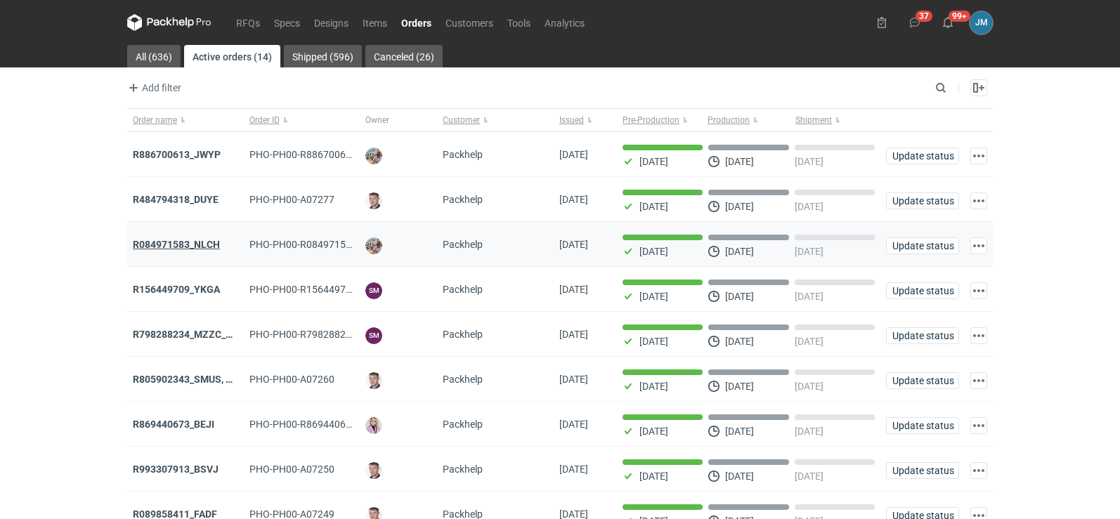
click at [152, 248] on strong "R084971583_NLCH" at bounding box center [176, 244] width 87 height 11
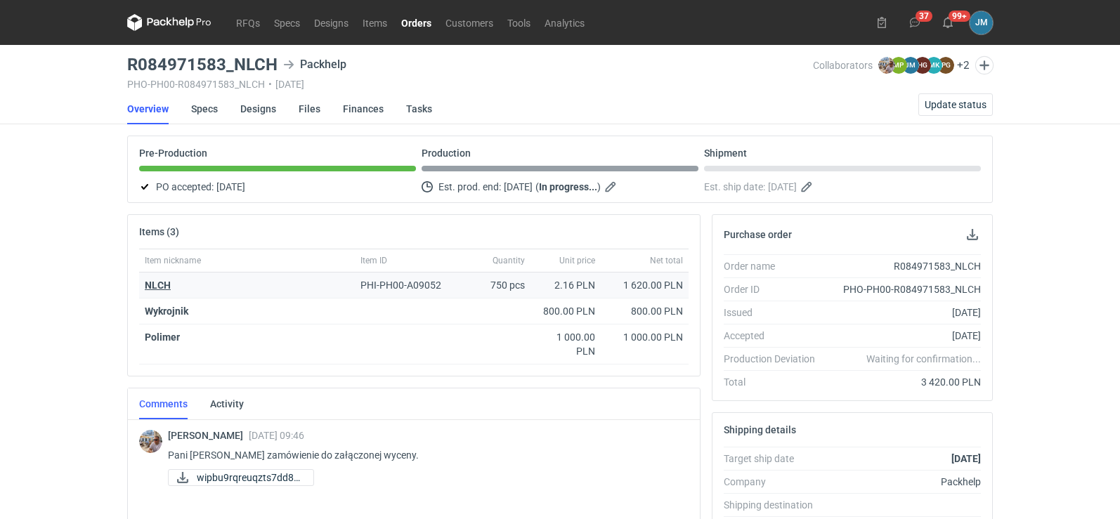
click at [149, 281] on strong "NLCH" at bounding box center [158, 285] width 26 height 11
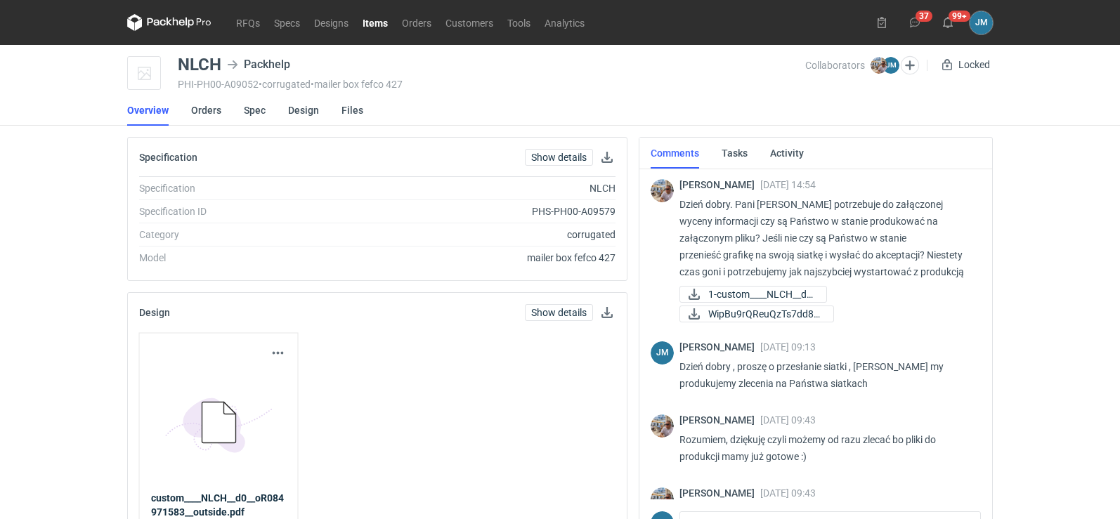
scroll to position [36, 0]
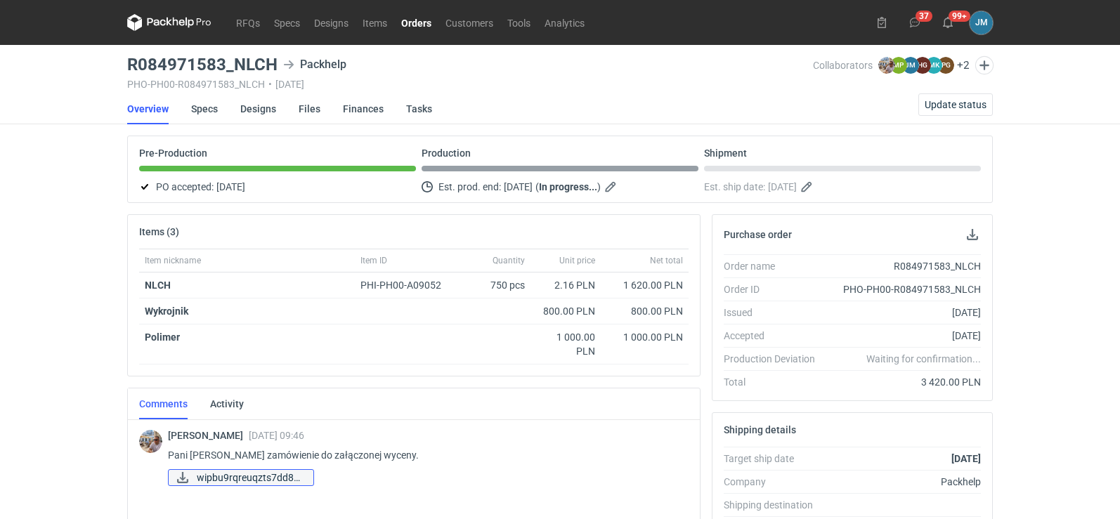
click at [261, 474] on span "wipbu9rqreuqzts7dd8q..." at bounding box center [249, 477] width 105 height 15
click at [176, 25] on icon at bounding box center [169, 22] width 84 height 17
